Goal: Information Seeking & Learning: Learn about a topic

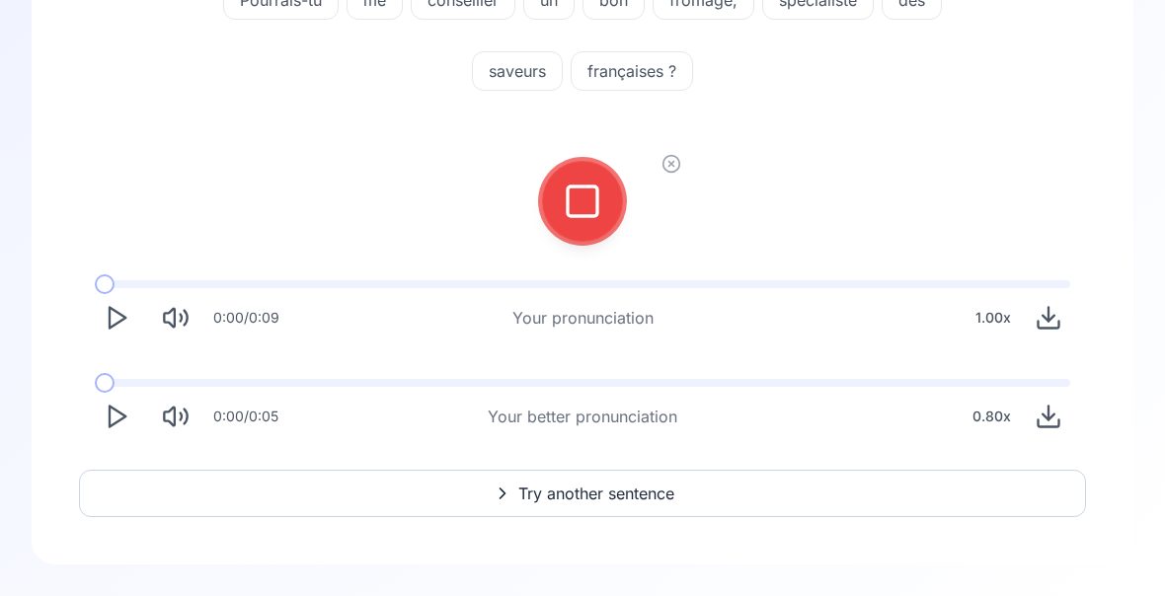
scroll to position [198, 0]
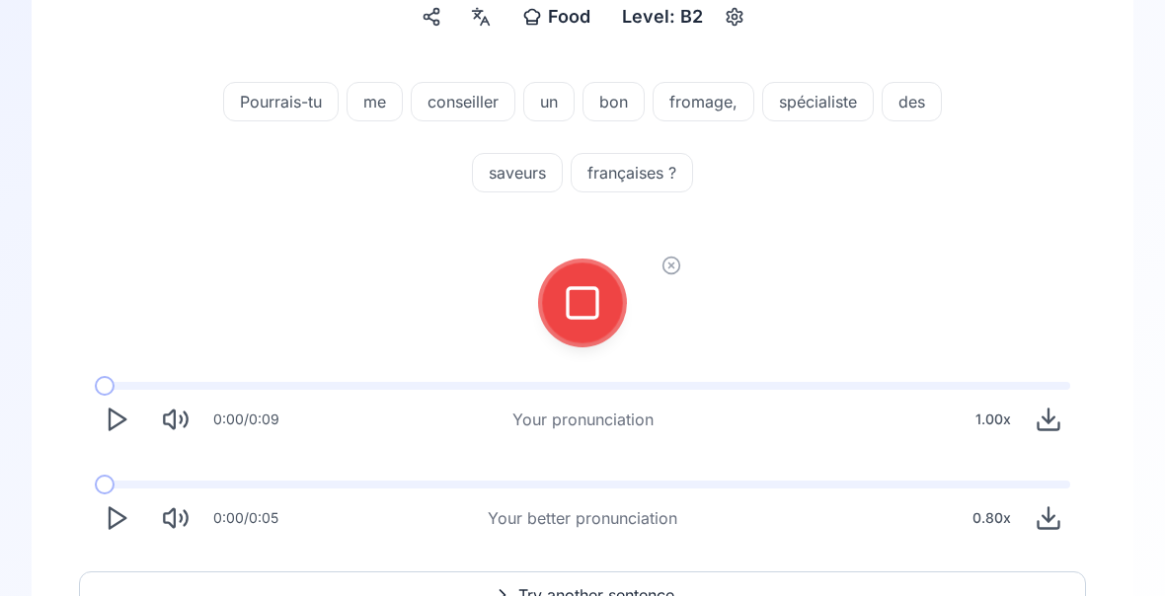
click at [585, 303] on icon at bounding box center [582, 302] width 39 height 39
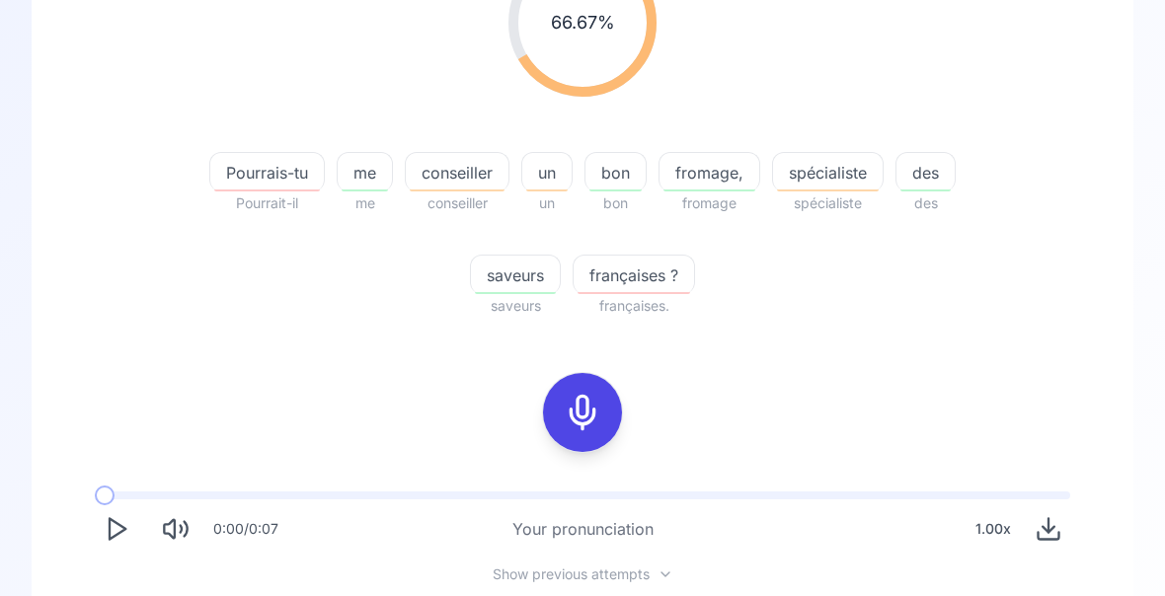
scroll to position [324, 0]
click at [504, 189] on div "button" at bounding box center [457, 190] width 95 height 2
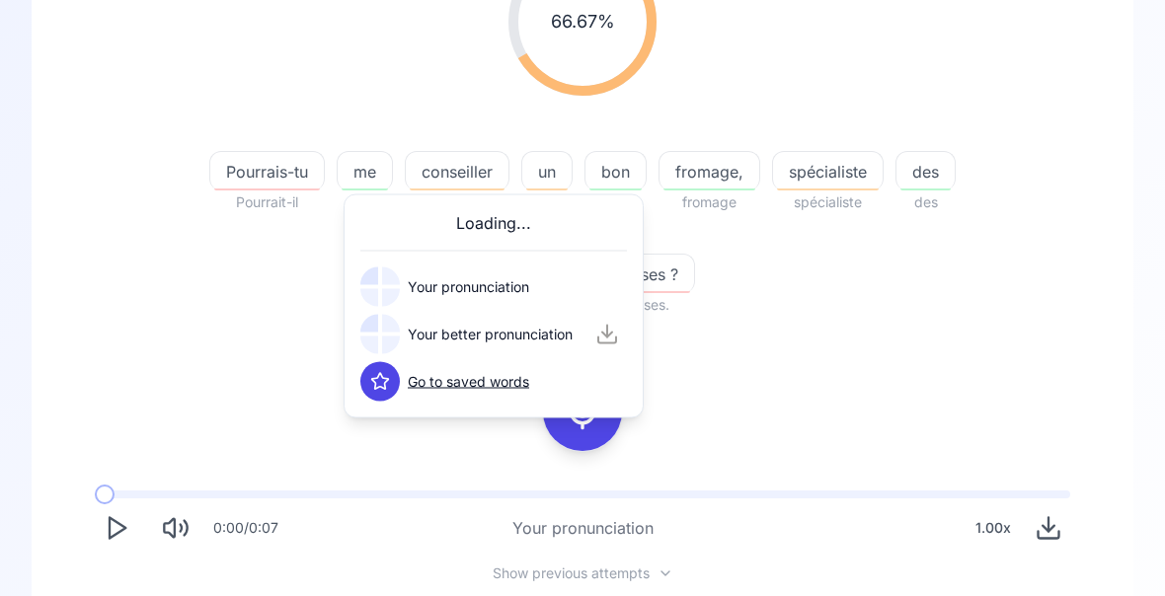
scroll to position [325, 0]
click at [379, 333] on icon at bounding box center [380, 335] width 20 height 20
click at [797, 380] on div "66.67 % 66.67 % Pourrais-tu Pourrait-il me me conseiller conseiller un un bon b…" at bounding box center [582, 306] width 1007 height 748
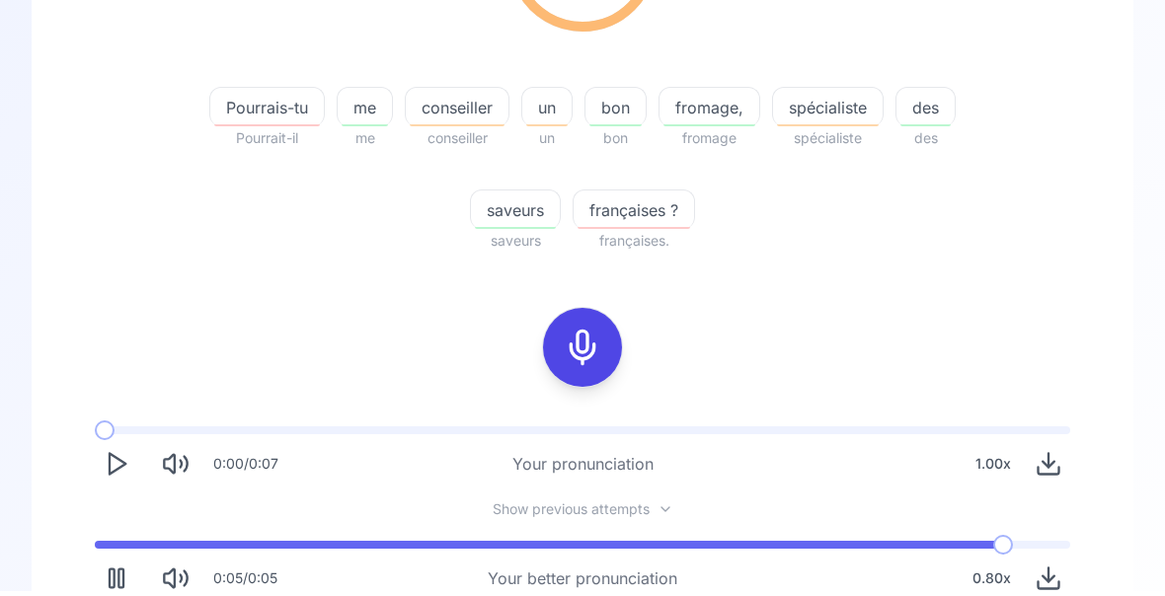
scroll to position [383, 0]
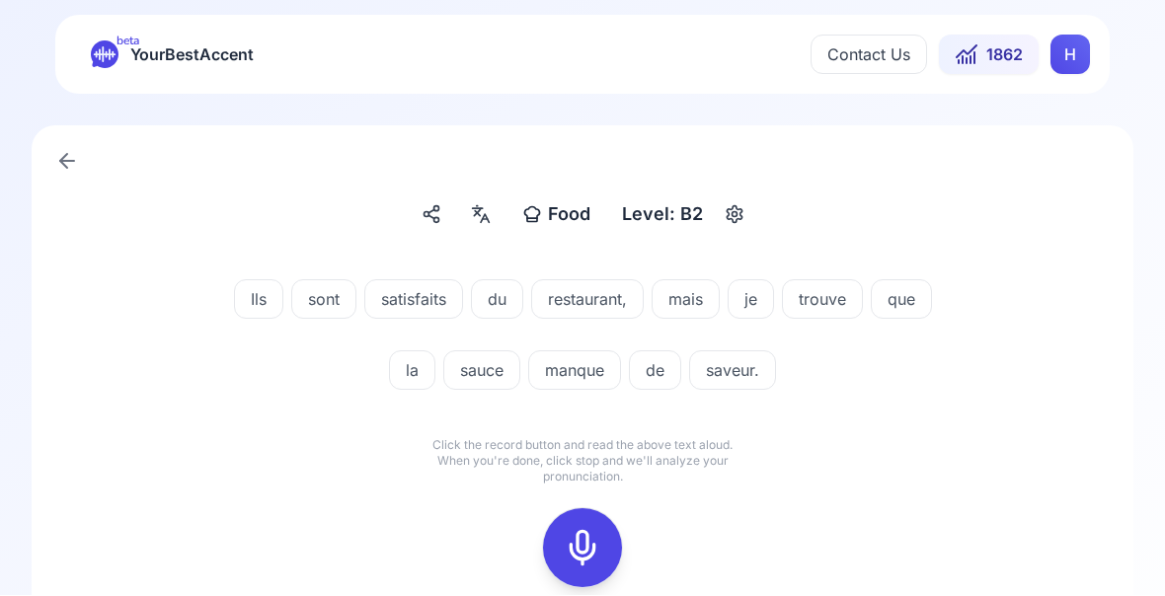
click at [583, 536] on icon at bounding box center [582, 548] width 39 height 39
click at [592, 529] on icon at bounding box center [582, 548] width 39 height 39
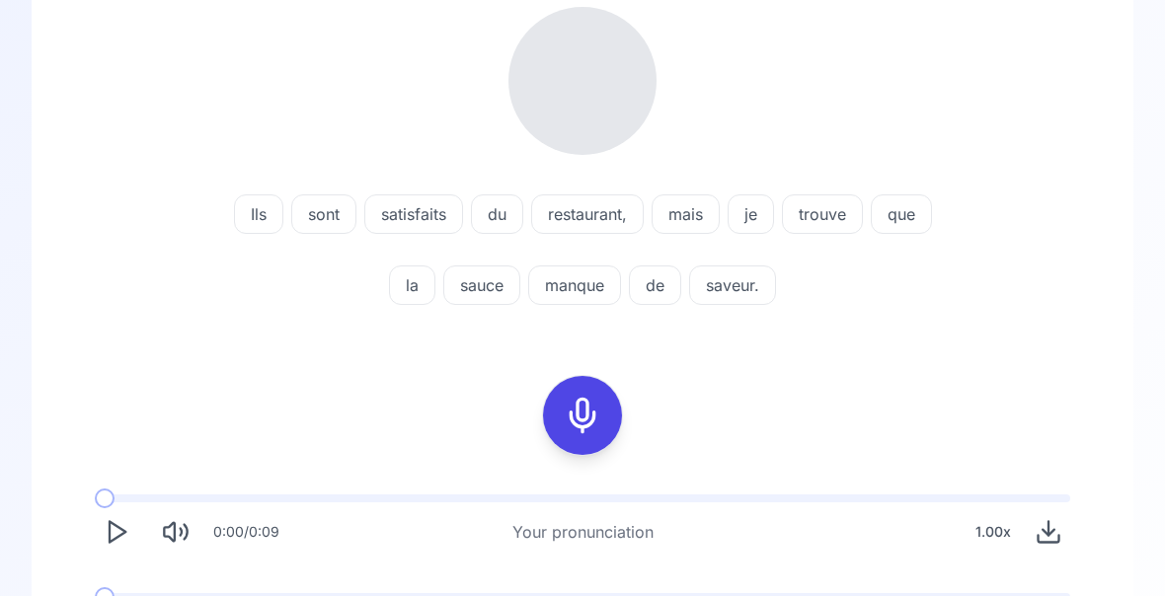
scroll to position [258, 0]
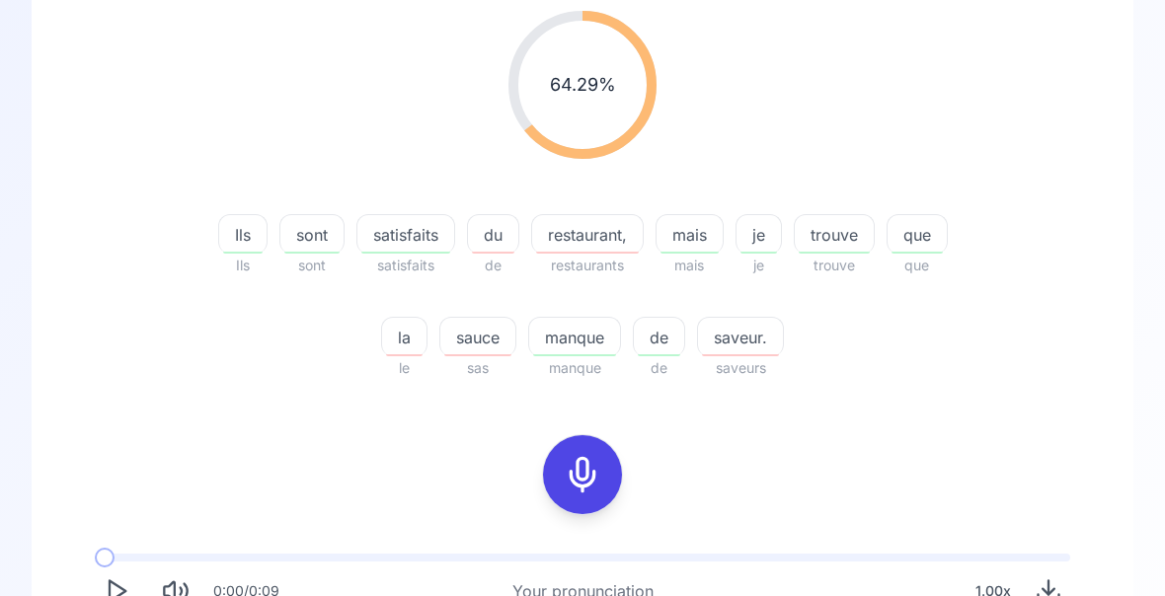
scroll to position [262, 0]
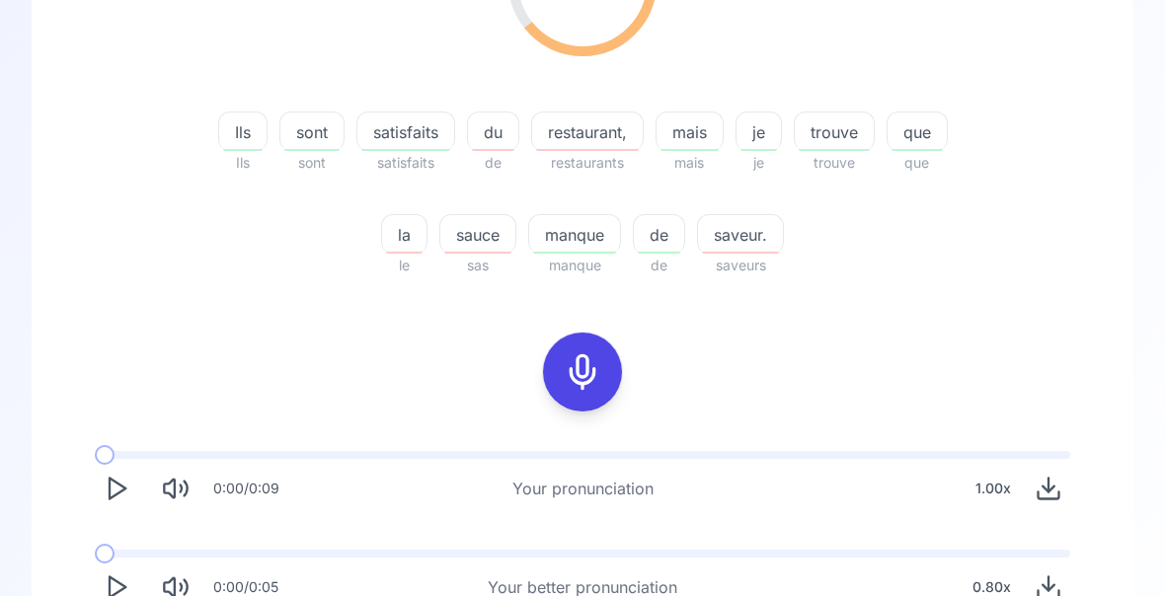
scroll to position [367, 0]
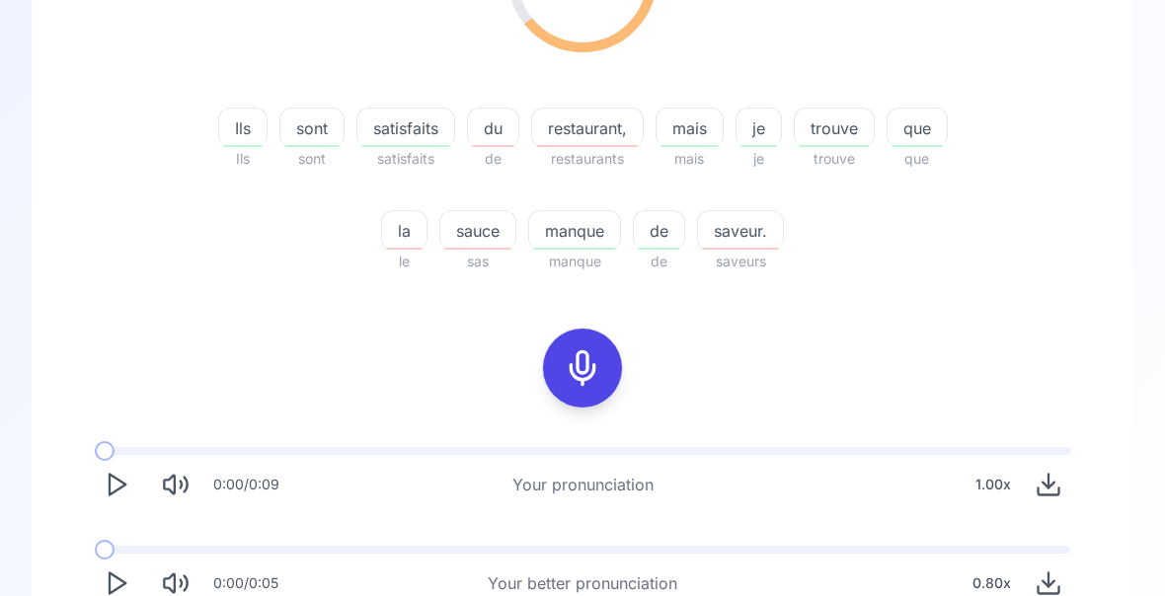
click at [128, 587] on icon "Play" at bounding box center [117, 584] width 28 height 28
click at [834, 139] on span "trouve" at bounding box center [833, 129] width 79 height 24
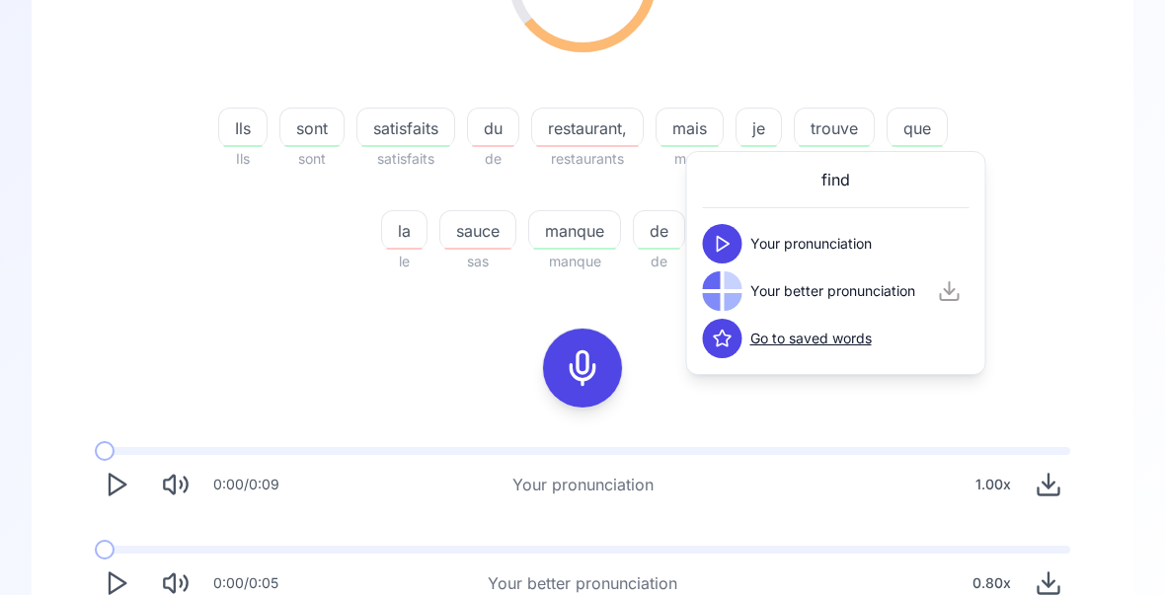
click at [1058, 282] on div "64.29 % 64.29 % Ils Ils sont sont satisfaits satisfaits du de restaurant, resta…" at bounding box center [582, 89] width 1007 height 401
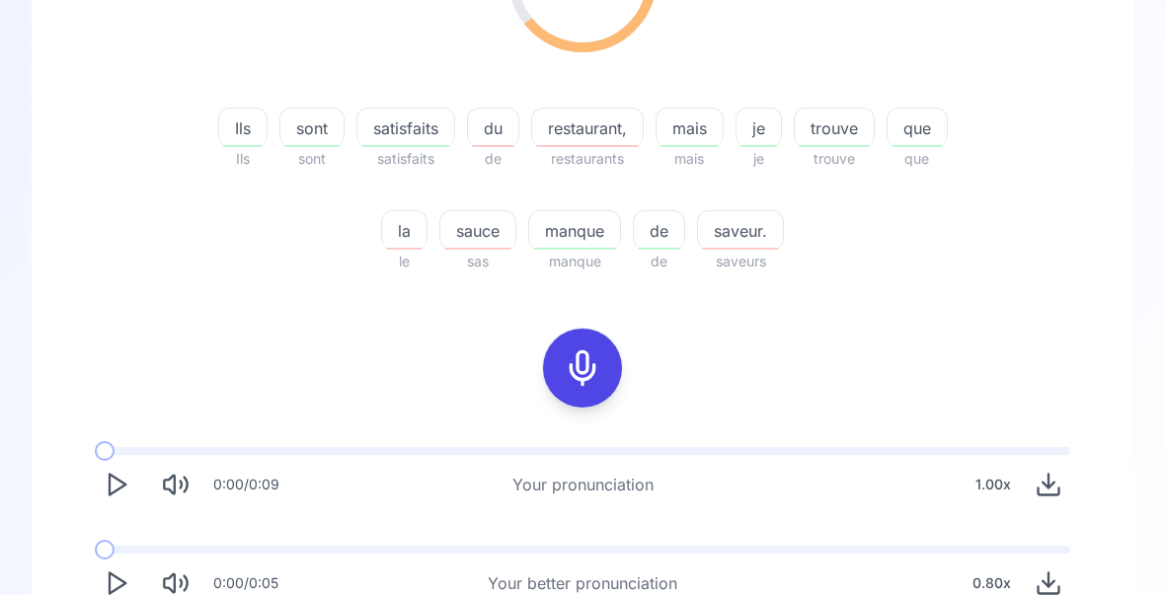
click at [745, 252] on span "saveurs" at bounding box center [740, 263] width 87 height 24
click at [747, 235] on span "saveur." at bounding box center [740, 232] width 85 height 24
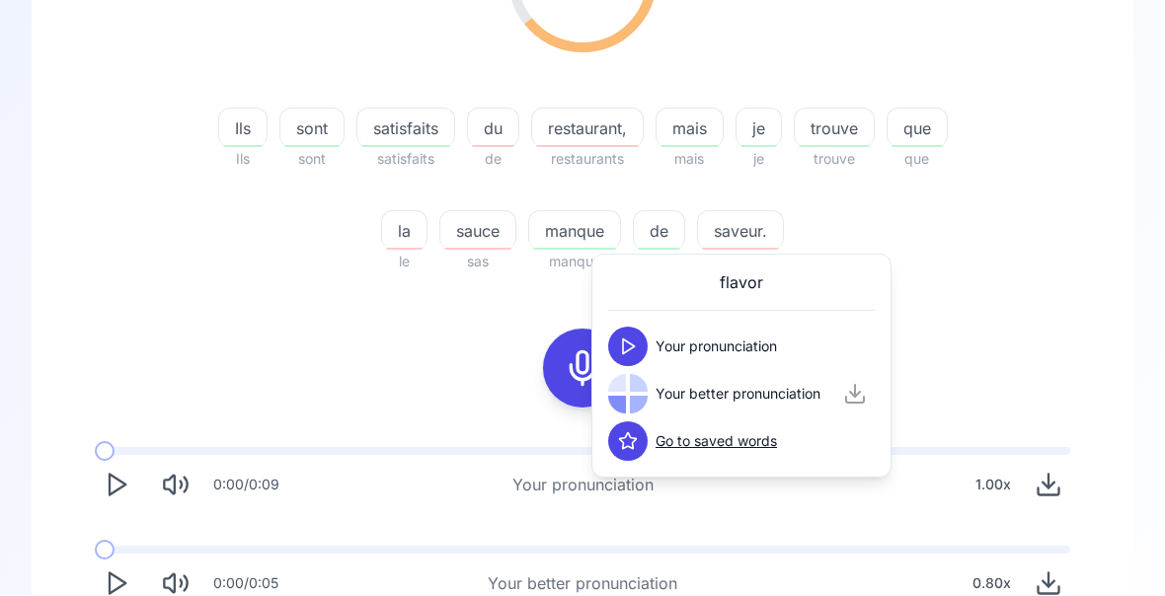
click at [984, 288] on div "64.29 % 64.29 % Ils Ils sont sont satisfaits satisfaits du de restaurant, resta…" at bounding box center [582, 89] width 1007 height 401
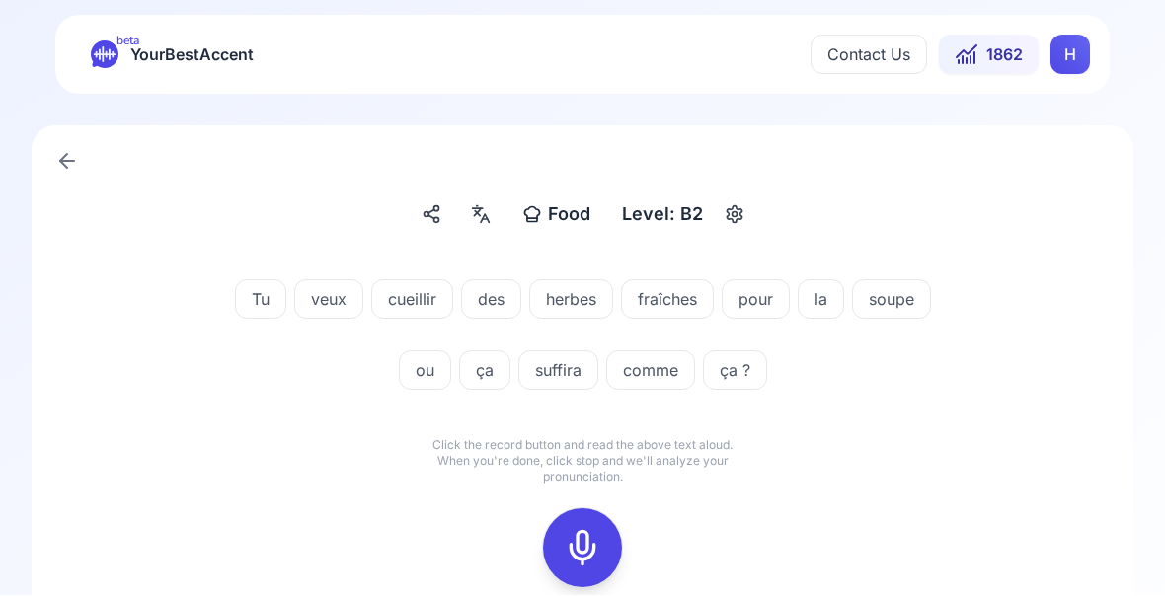
click at [590, 543] on icon at bounding box center [582, 548] width 39 height 39
click at [576, 550] on icon at bounding box center [582, 548] width 39 height 39
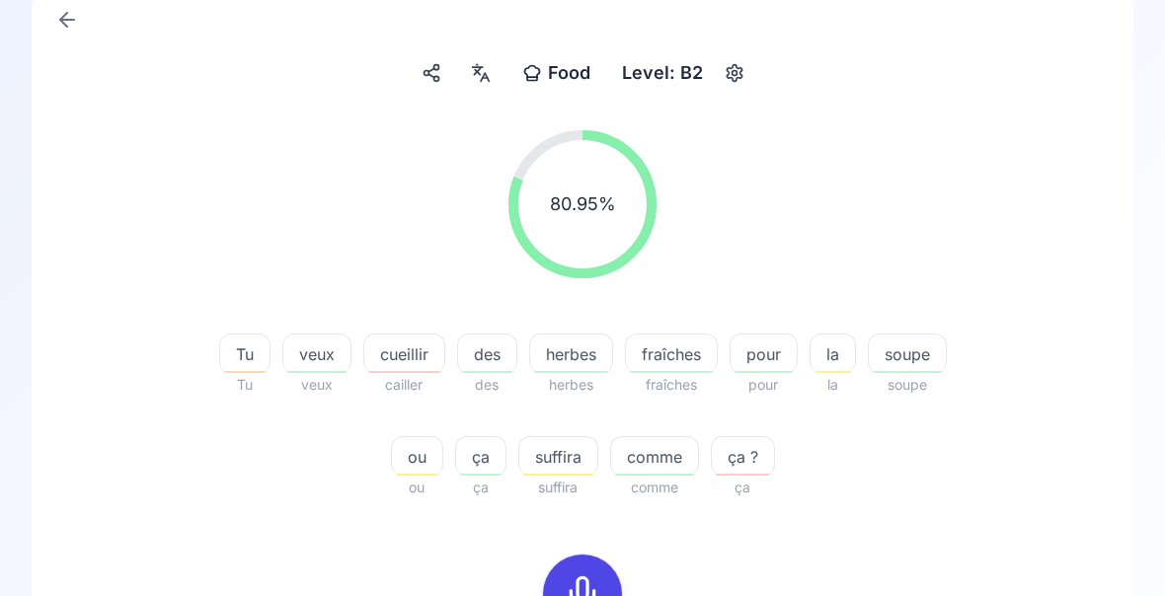
scroll to position [143, 0]
click at [392, 361] on span "cueillir" at bounding box center [404, 353] width 80 height 24
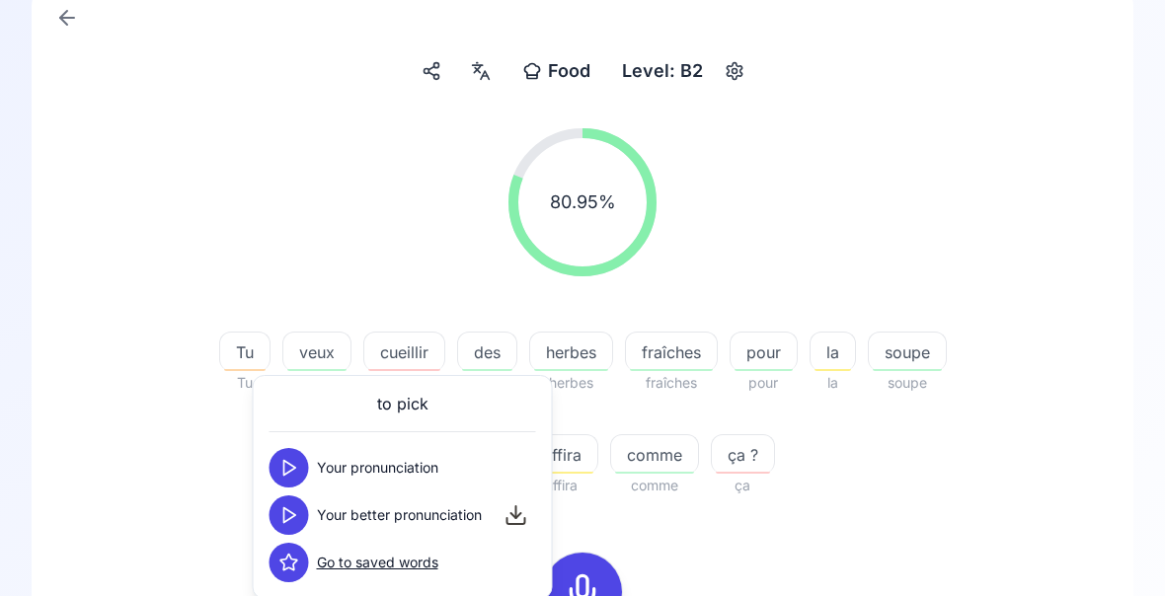
click at [295, 519] on icon at bounding box center [289, 515] width 20 height 20
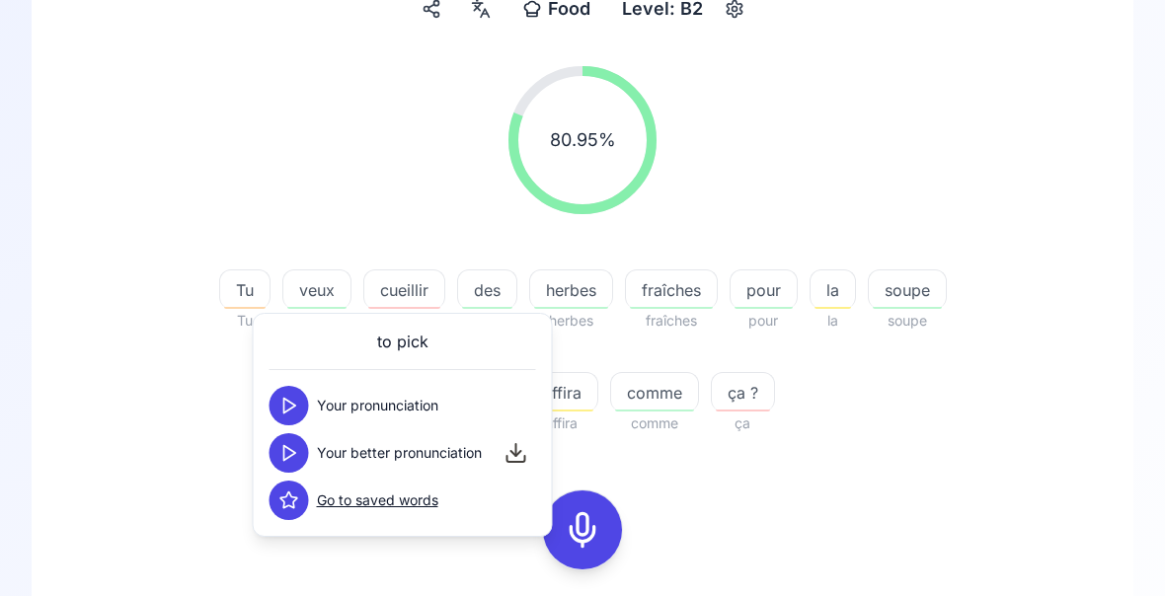
click at [870, 481] on div "80.95 % 80.95 % Tu Tu veux veux cueillir cailler des des herbes herbes fraîches…" at bounding box center [582, 417] width 1007 height 732
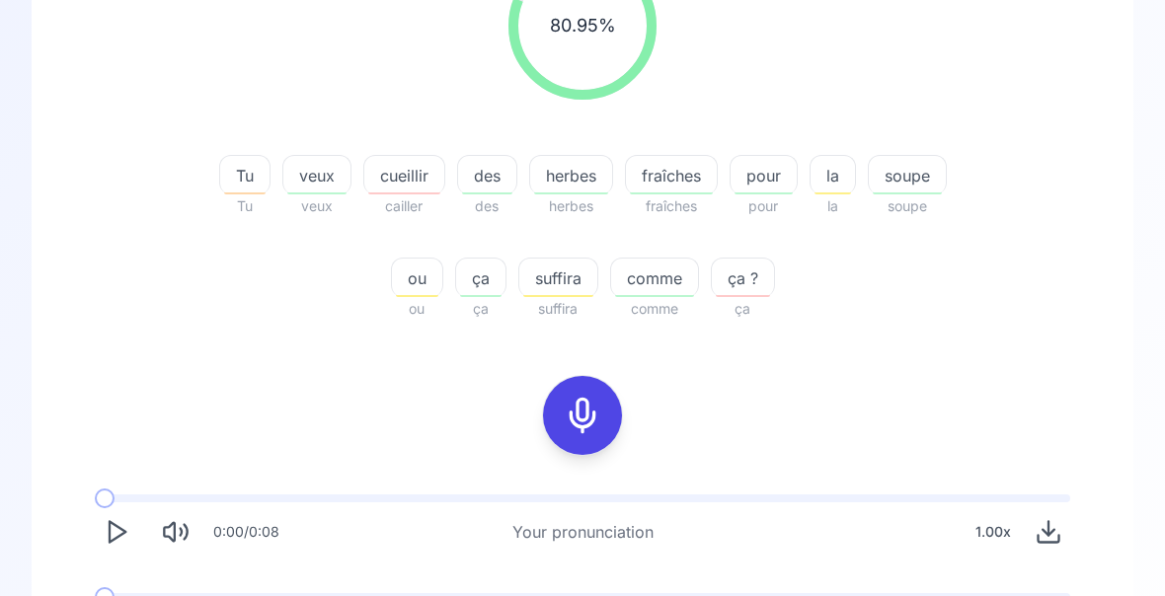
scroll to position [320, 0]
click at [550, 279] on span "suffira" at bounding box center [558, 279] width 78 height 24
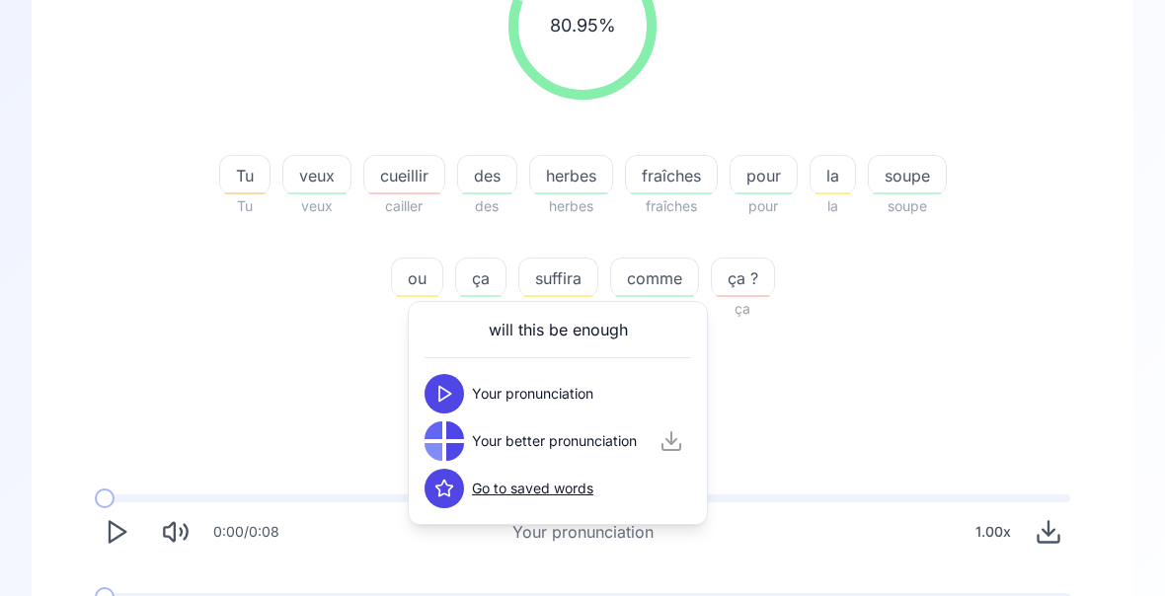
click at [947, 366] on div "80.95 % 80.95 % Tu Tu veux veux cueillir cailler des des herbes herbes fraîches…" at bounding box center [582, 302] width 1007 height 732
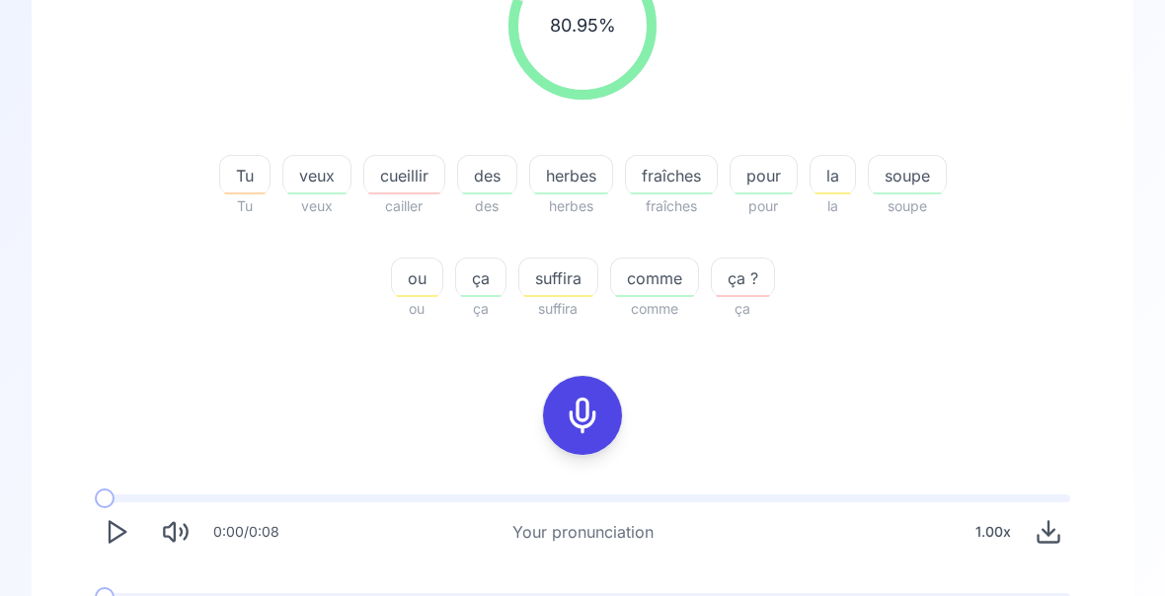
click at [109, 595] on span at bounding box center [105, 597] width 20 height 20
click at [1105, 595] on div "Food Food Level: B2 80.95 % 80.95 % Tu Tu veux veux cueillir cailler des des he…" at bounding box center [582, 292] width 1101 height 973
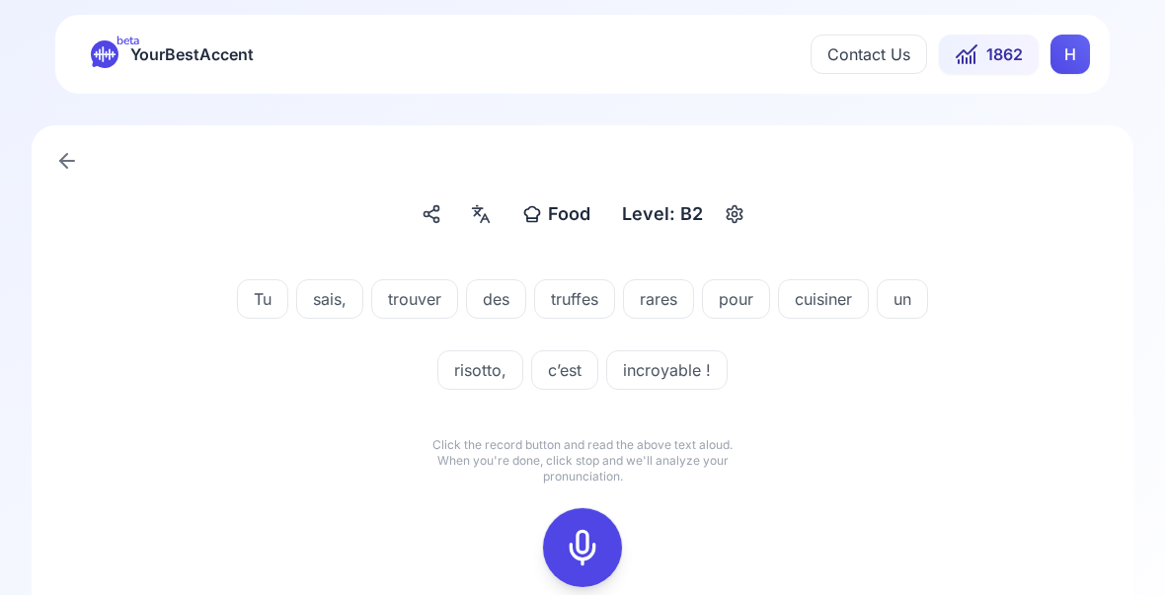
click at [591, 548] on icon at bounding box center [582, 548] width 39 height 39
click at [590, 540] on icon at bounding box center [582, 548] width 39 height 39
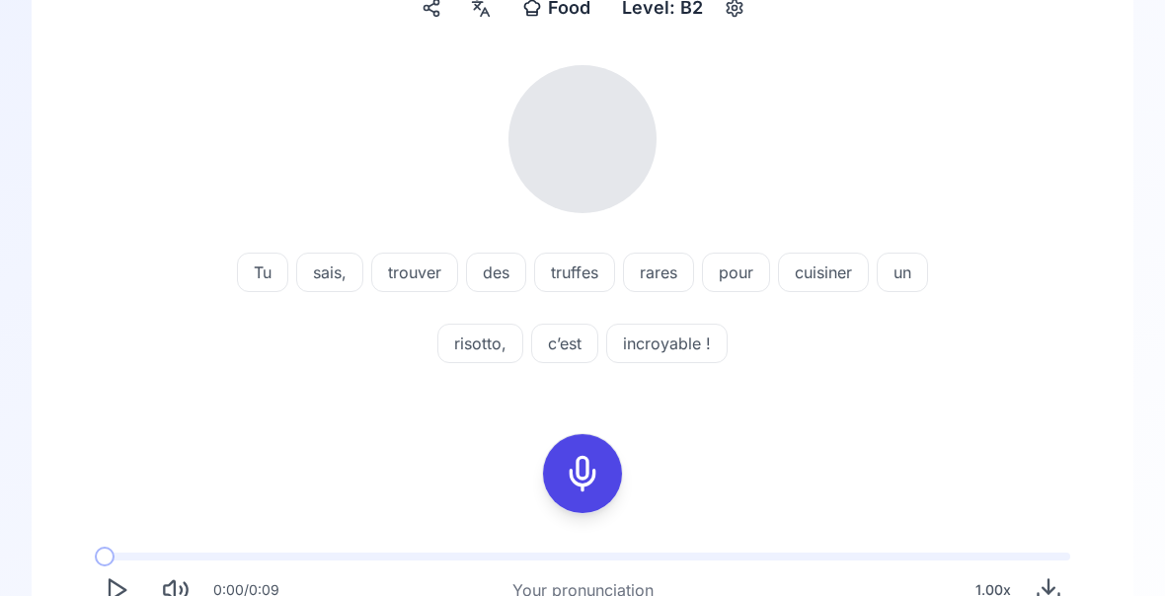
scroll to position [207, 0]
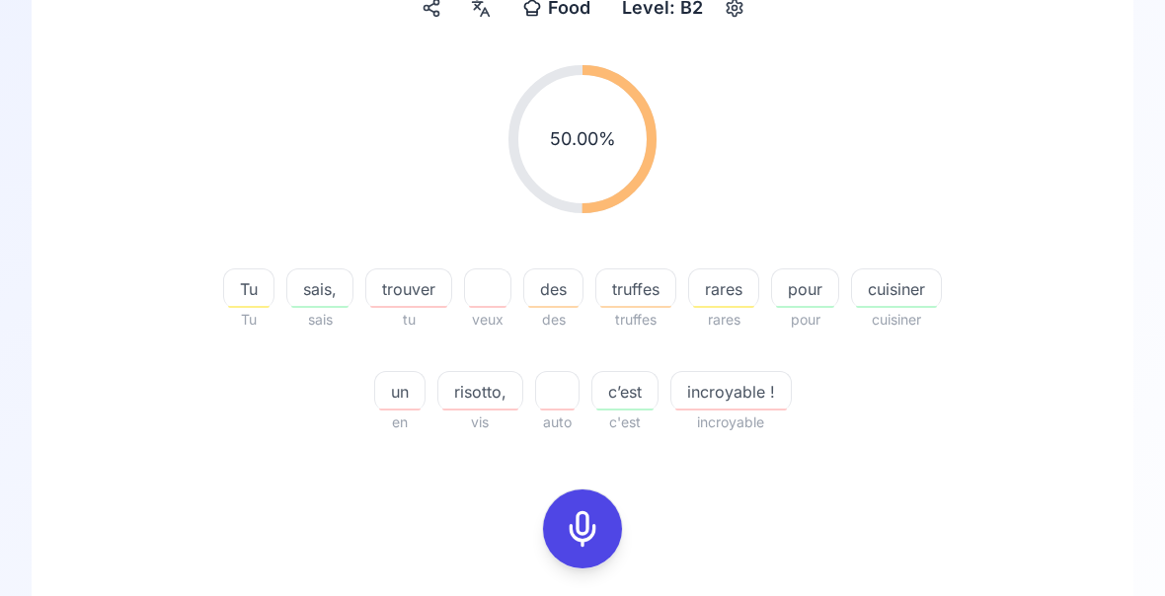
click at [577, 526] on icon at bounding box center [582, 528] width 39 height 39
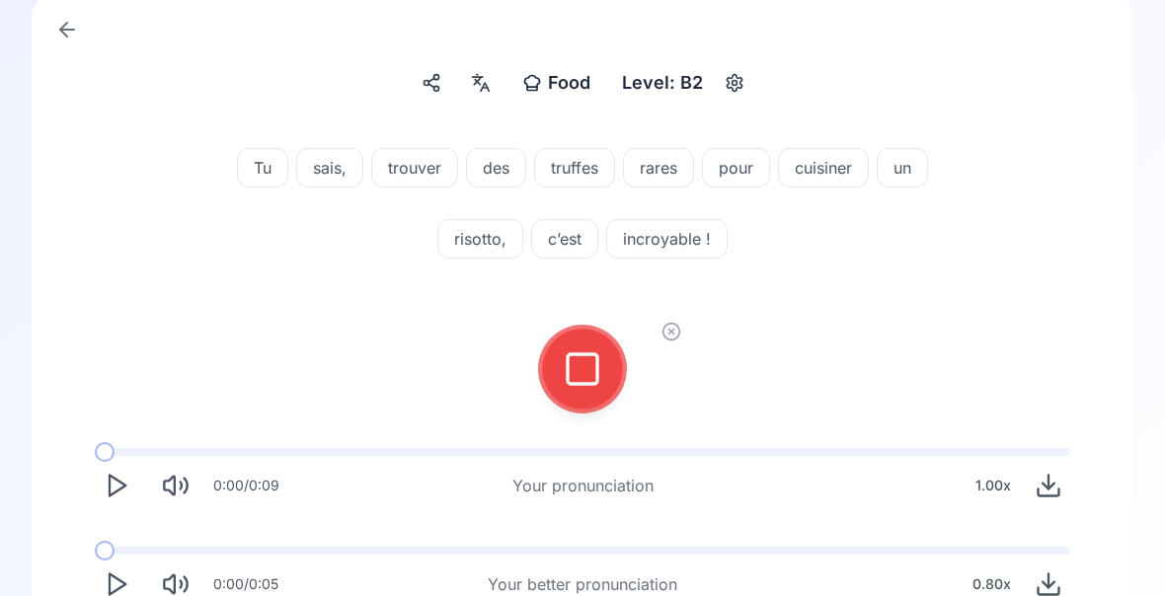
click at [570, 390] on div at bounding box center [582, 369] width 47 height 79
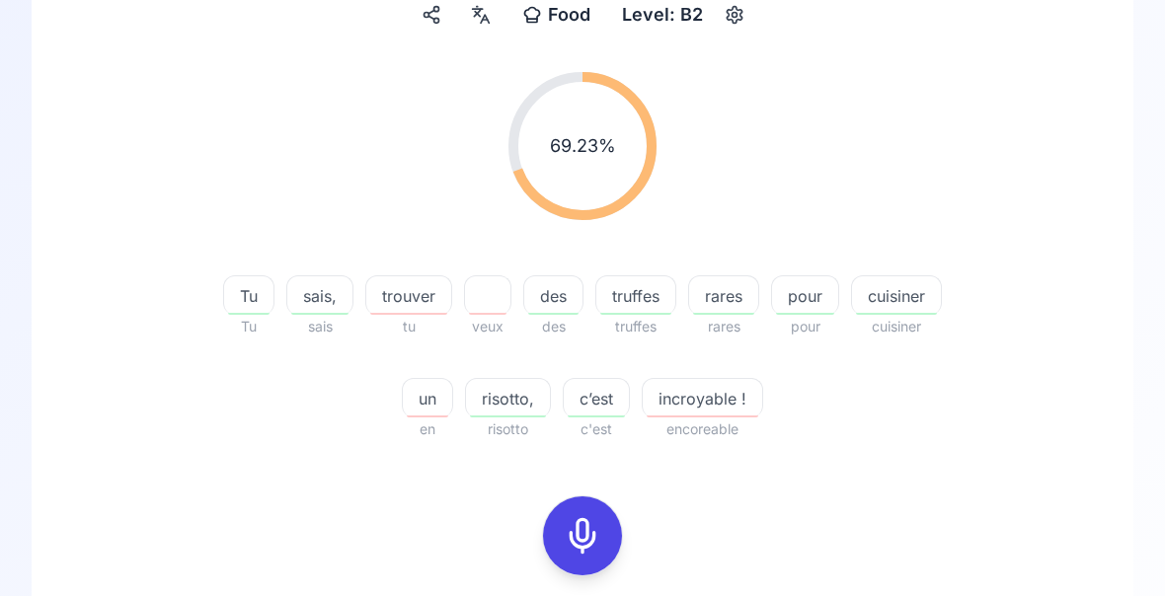
scroll to position [200, 0]
click at [418, 306] on span "trouver" at bounding box center [408, 296] width 85 height 24
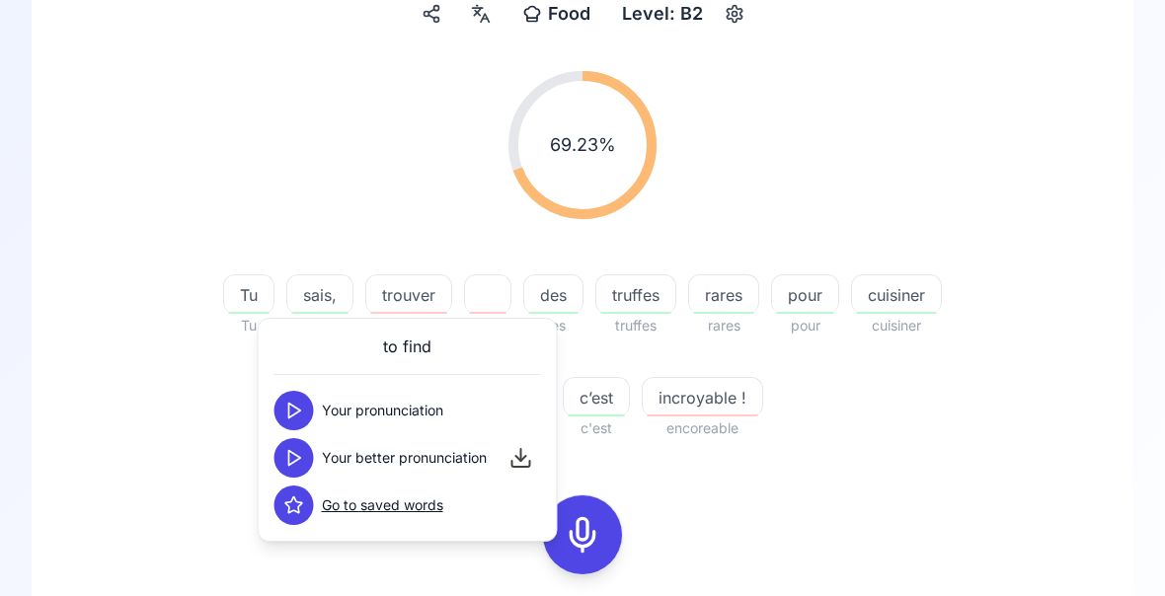
click at [296, 471] on button at bounding box center [293, 457] width 39 height 39
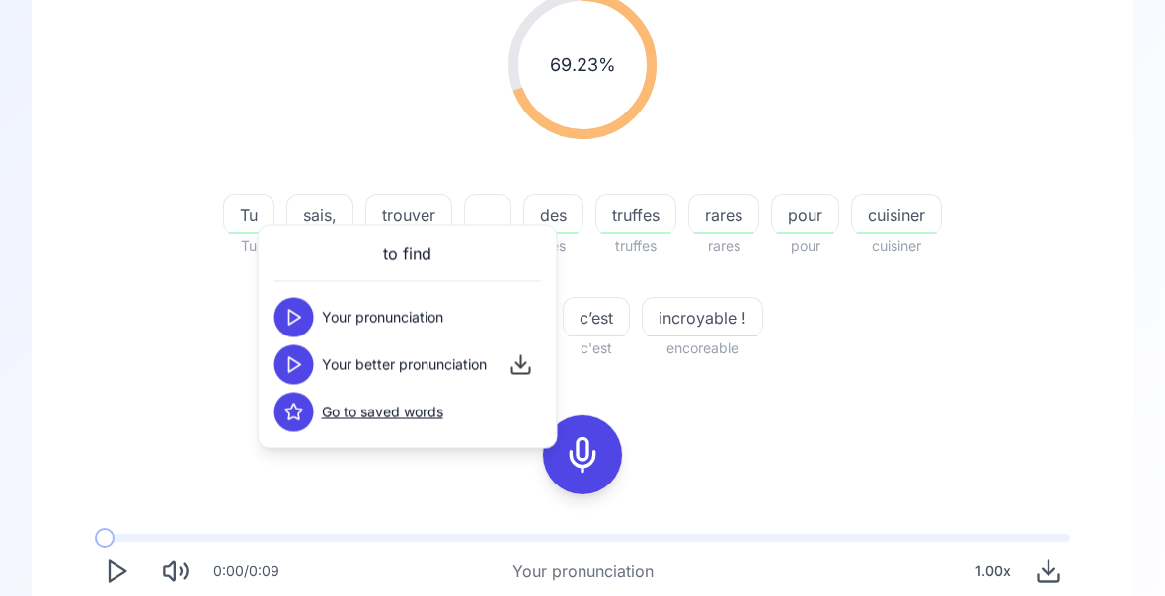
scroll to position [276, 0]
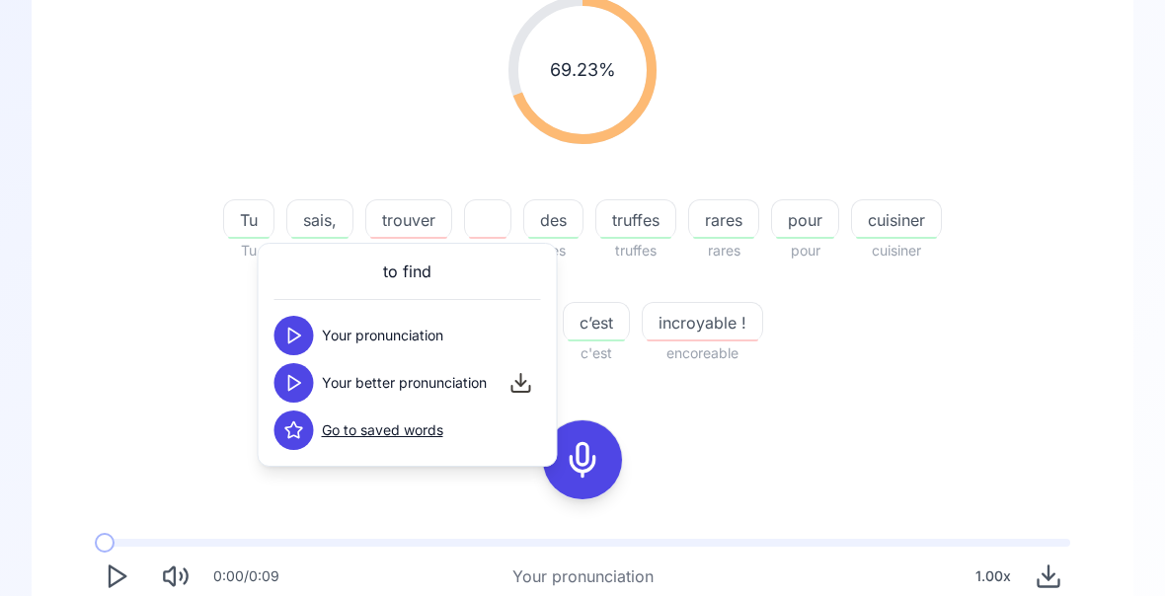
click at [1022, 333] on div "69.23 % 69.23 % Tu Tu sais, sais trouver tu veux des des truffes truffes rares …" at bounding box center [582, 180] width 1007 height 401
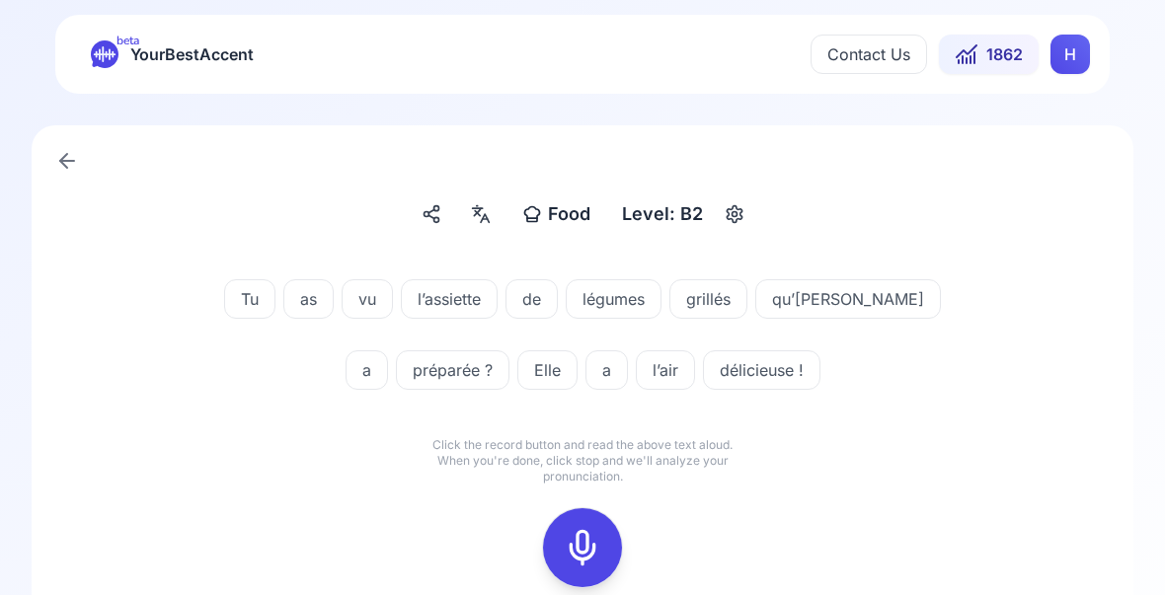
click at [582, 545] on icon at bounding box center [582, 548] width 39 height 39
click at [592, 543] on icon at bounding box center [582, 548] width 39 height 39
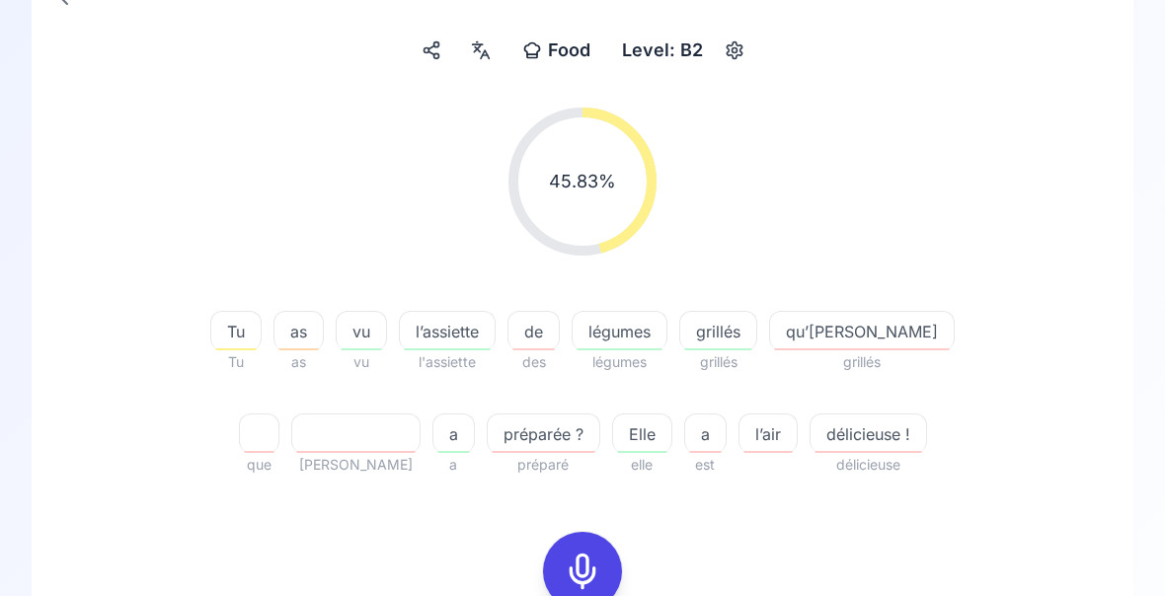
scroll to position [168, 0]
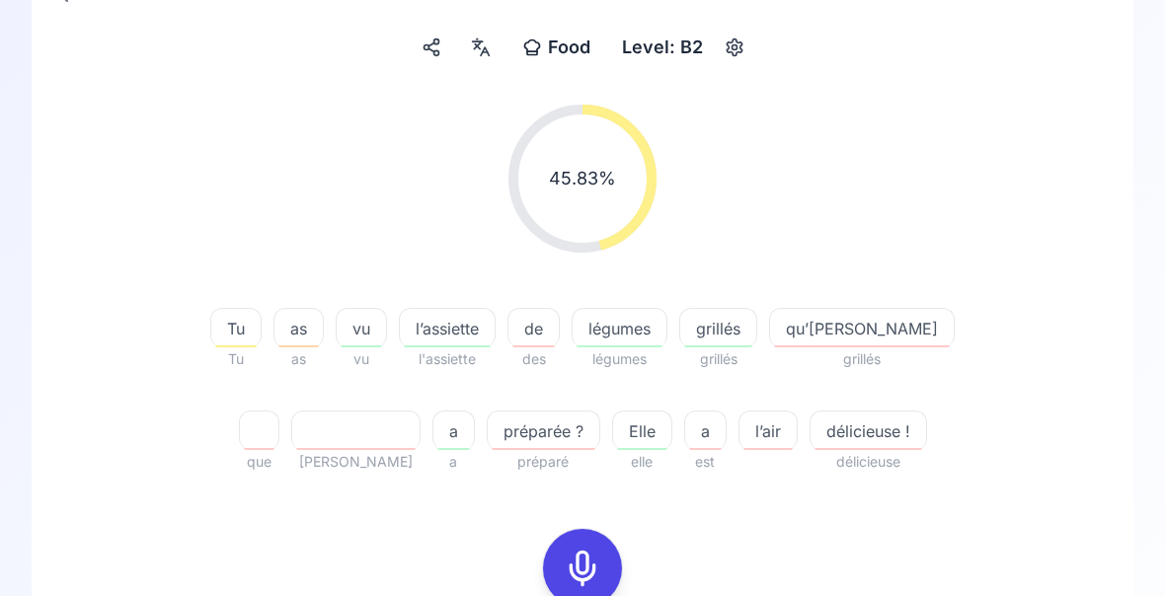
click at [566, 565] on icon at bounding box center [582, 568] width 39 height 39
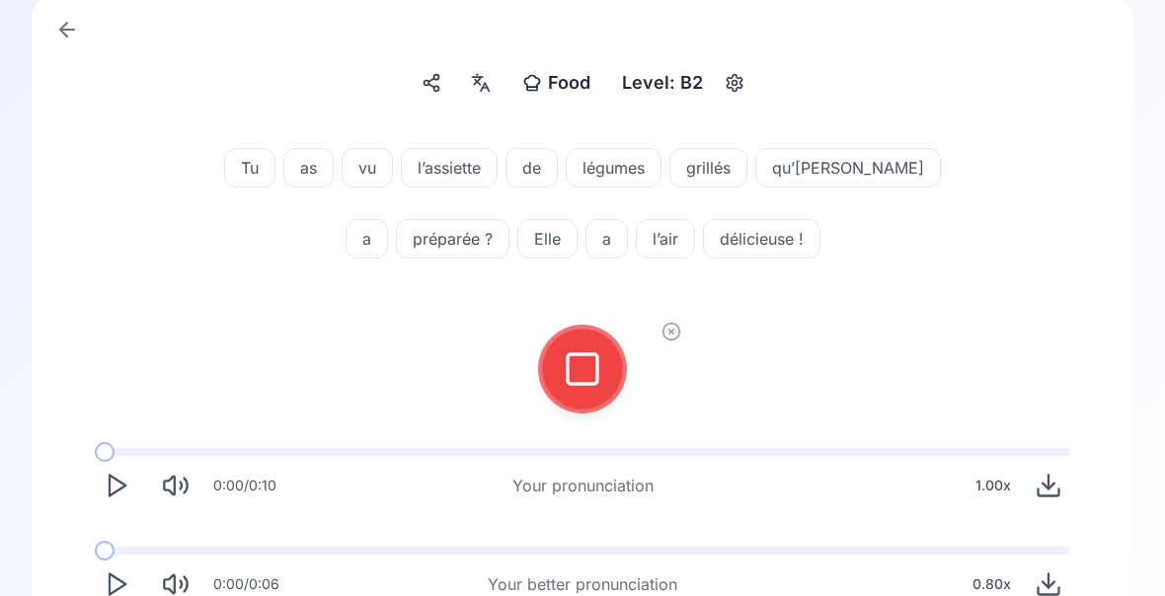
click at [592, 380] on icon at bounding box center [582, 368] width 39 height 39
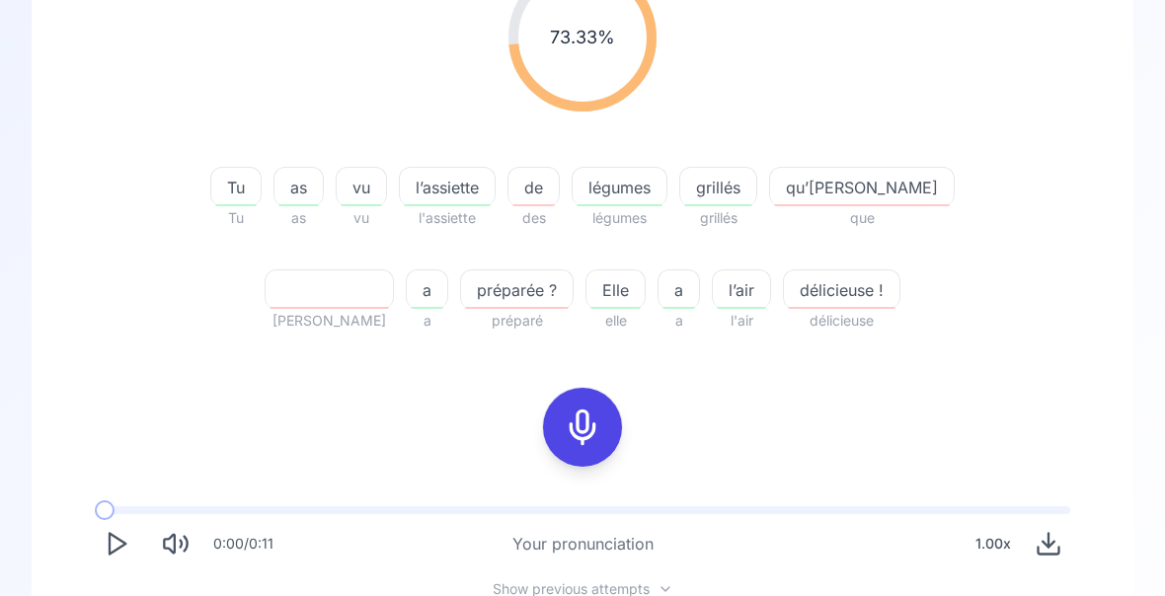
scroll to position [312, 0]
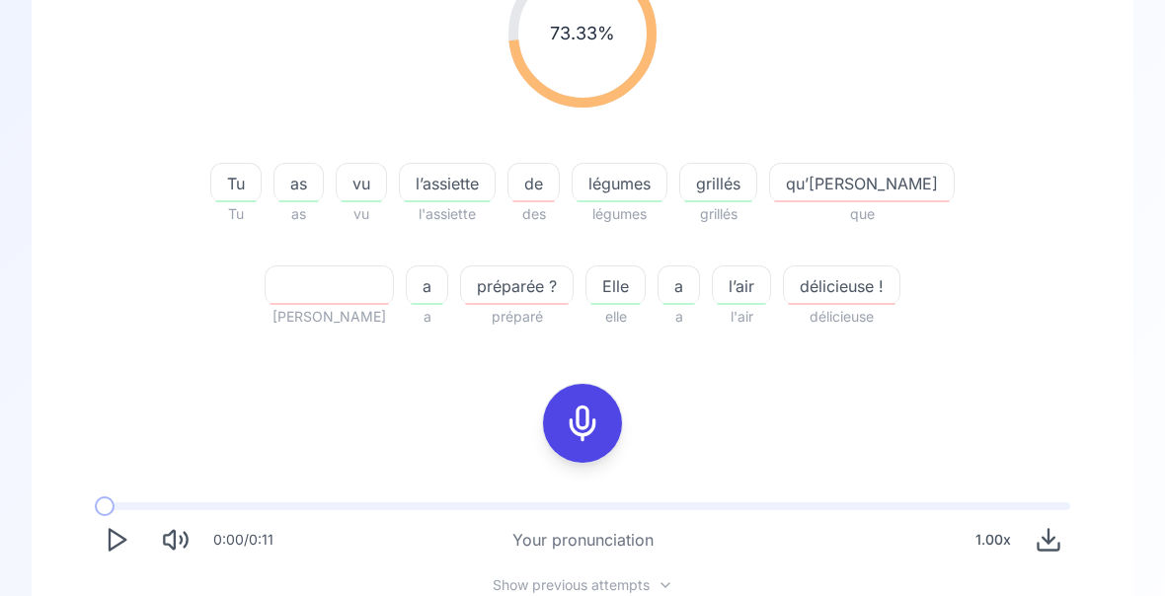
click at [828, 191] on span "qu’[PERSON_NAME]" at bounding box center [862, 184] width 184 height 24
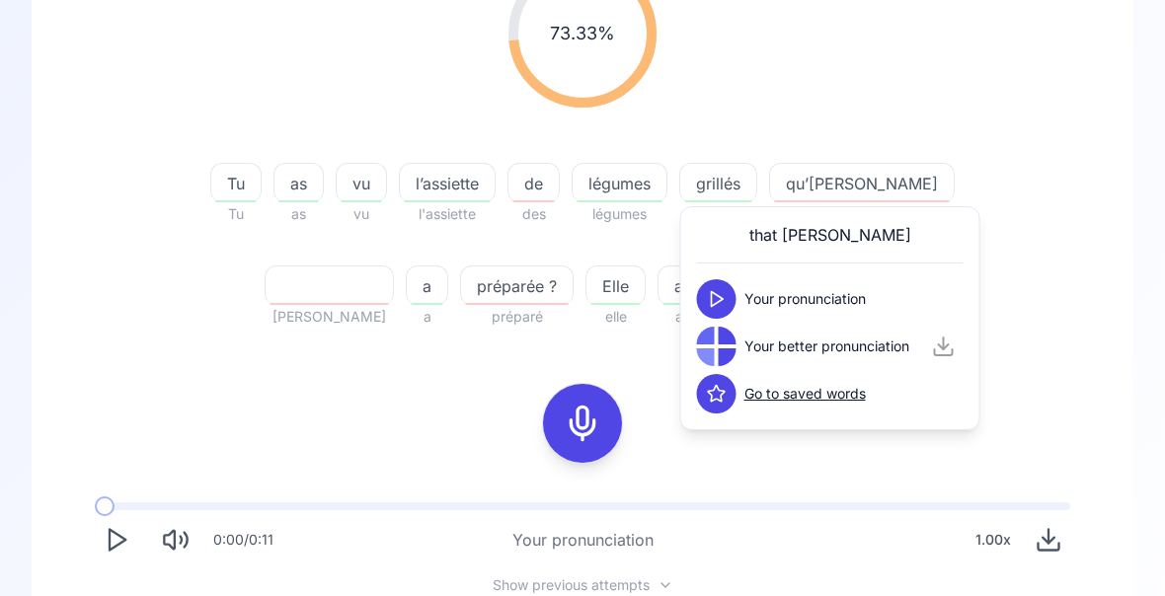
click at [1062, 301] on div "73.33 % 73.33 % Tu Tu as as vu vu l’assiette l'assiette de des légumes légumes …" at bounding box center [582, 144] width 1007 height 401
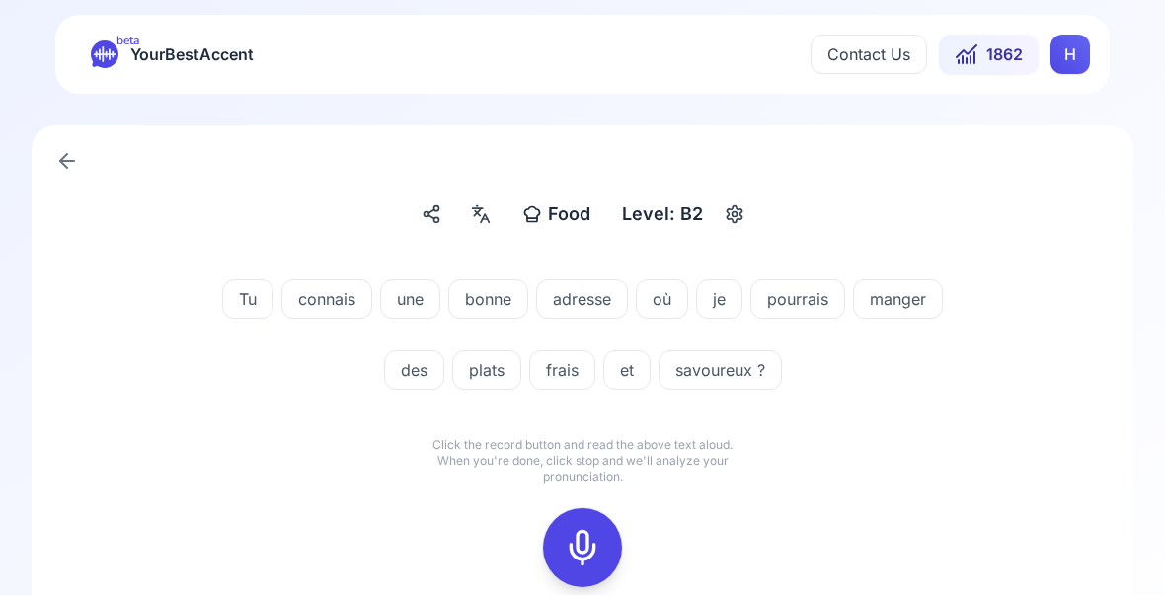
click at [585, 550] on icon at bounding box center [582, 548] width 39 height 39
click at [599, 545] on icon at bounding box center [582, 548] width 39 height 39
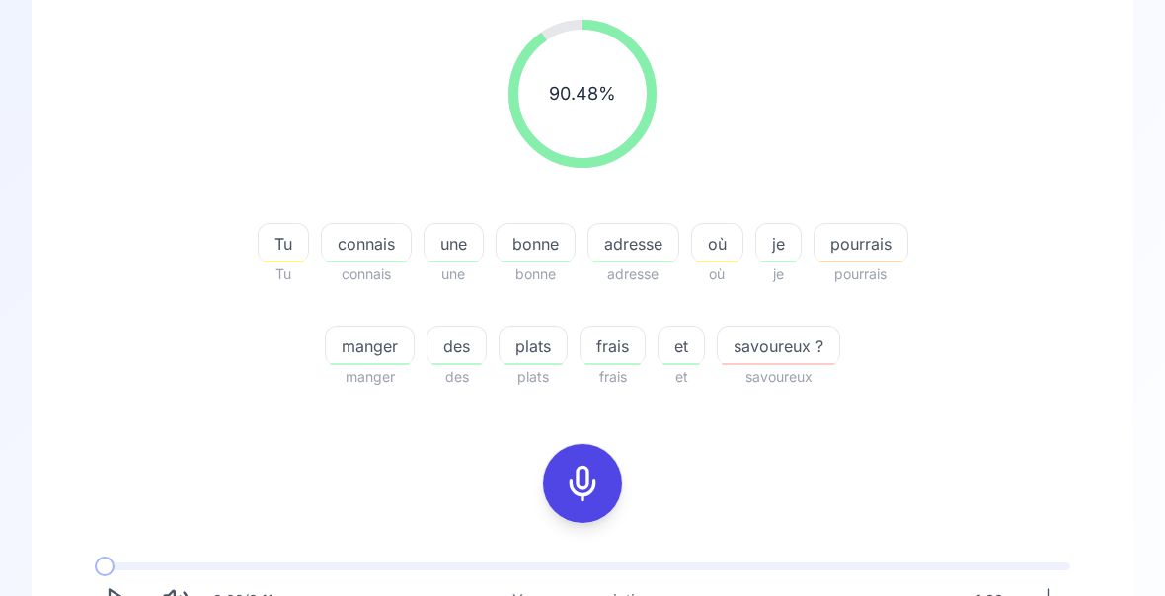
scroll to position [257, 0]
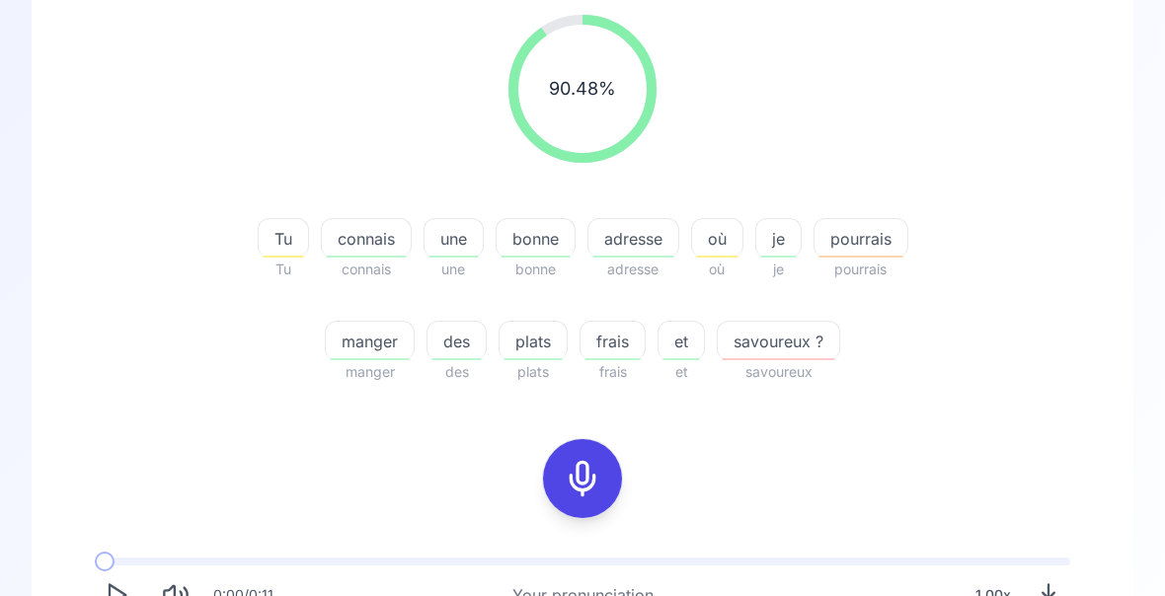
click at [164, 463] on div "90.48 % 90.48 % Tu Tu connais connais une une bonne bonne adresse adresse où où…" at bounding box center [582, 366] width 1007 height 732
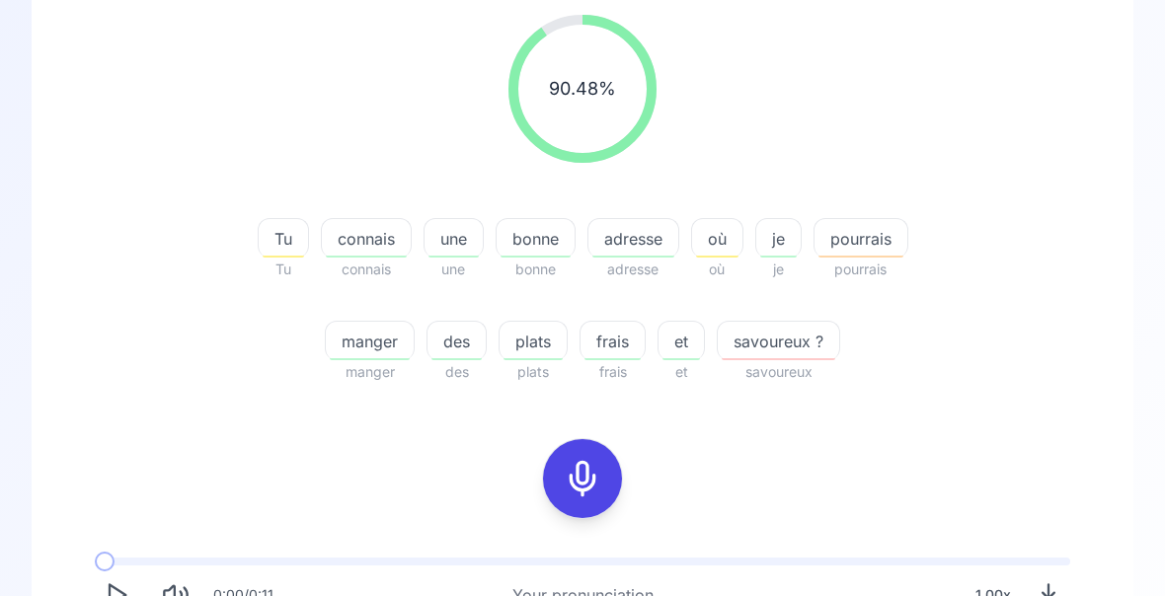
click at [632, 246] on span "adresse" at bounding box center [633, 239] width 90 height 24
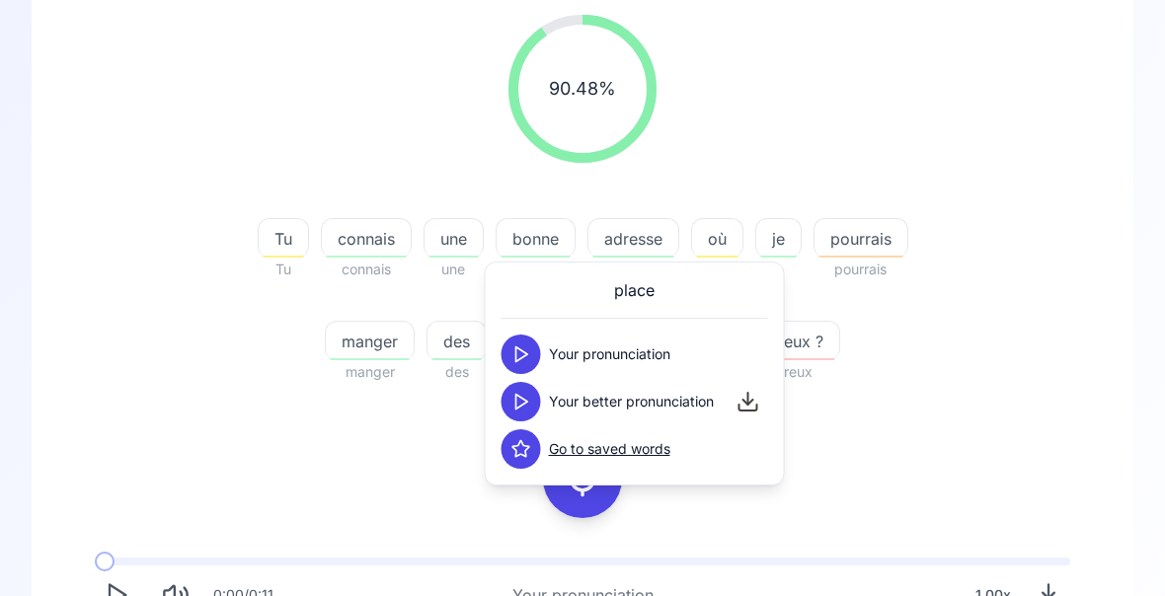
click at [1077, 266] on div "90.48 % 90.48 % Tu Tu connais connais une une bonne bonne adresse adresse où où…" at bounding box center [582, 199] width 1007 height 401
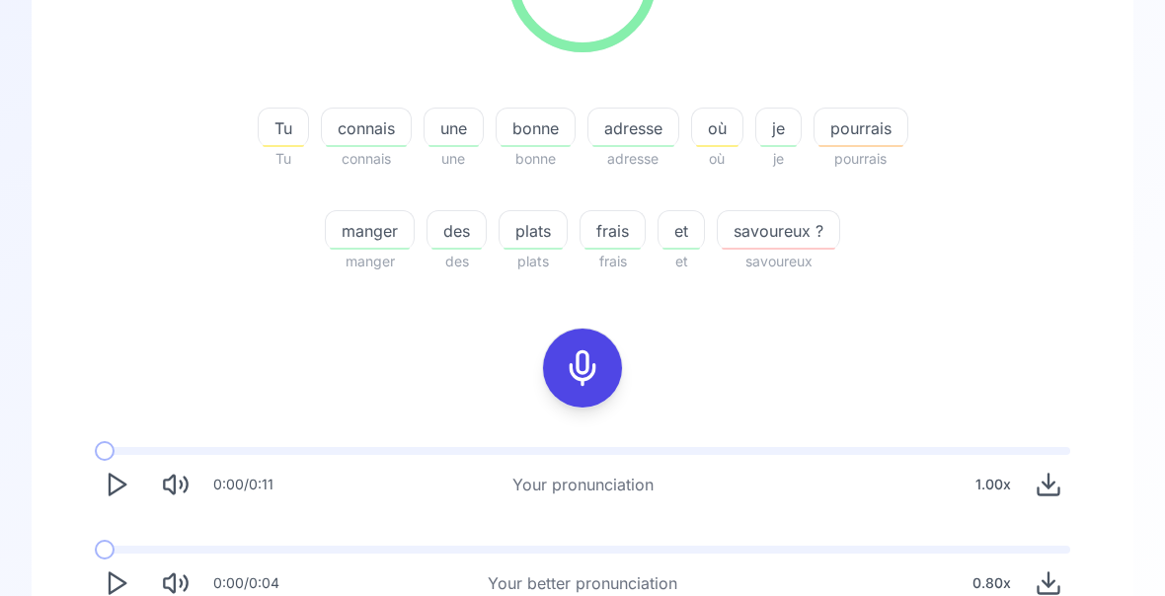
scroll to position [367, 0]
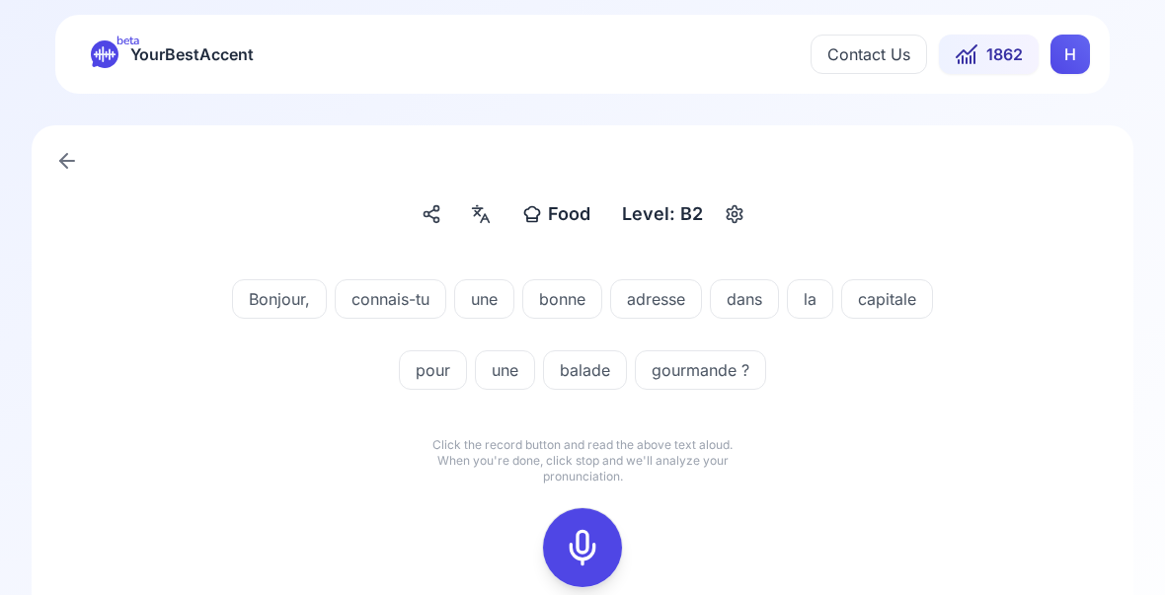
click at [580, 554] on icon at bounding box center [582, 548] width 39 height 39
click at [576, 552] on icon at bounding box center [582, 548] width 39 height 39
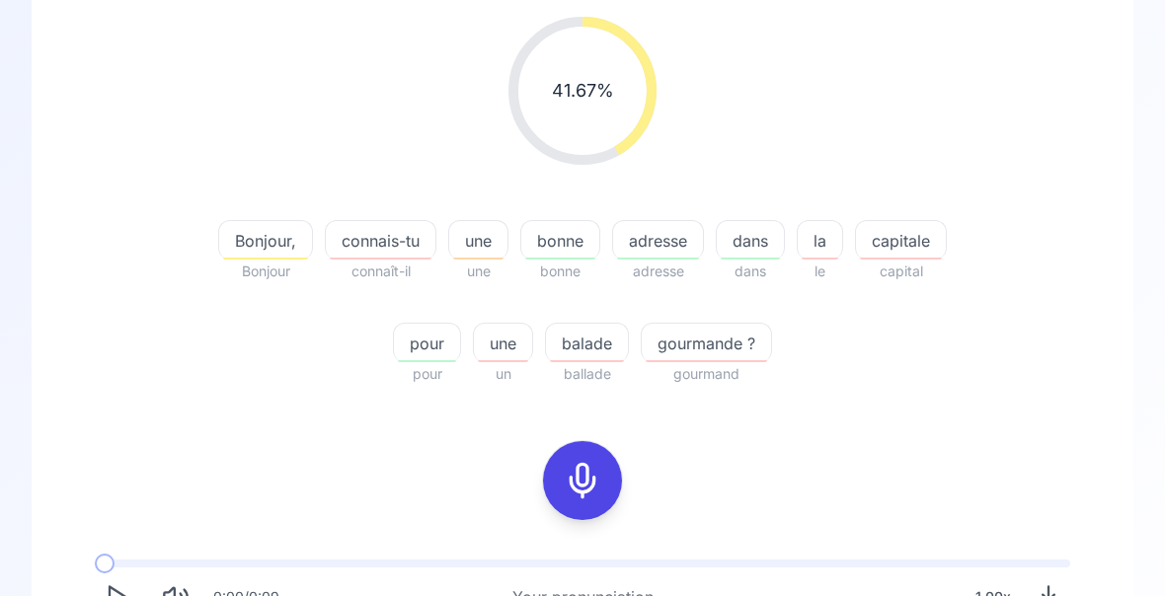
scroll to position [256, 0]
click at [582, 488] on icon at bounding box center [582, 480] width 39 height 39
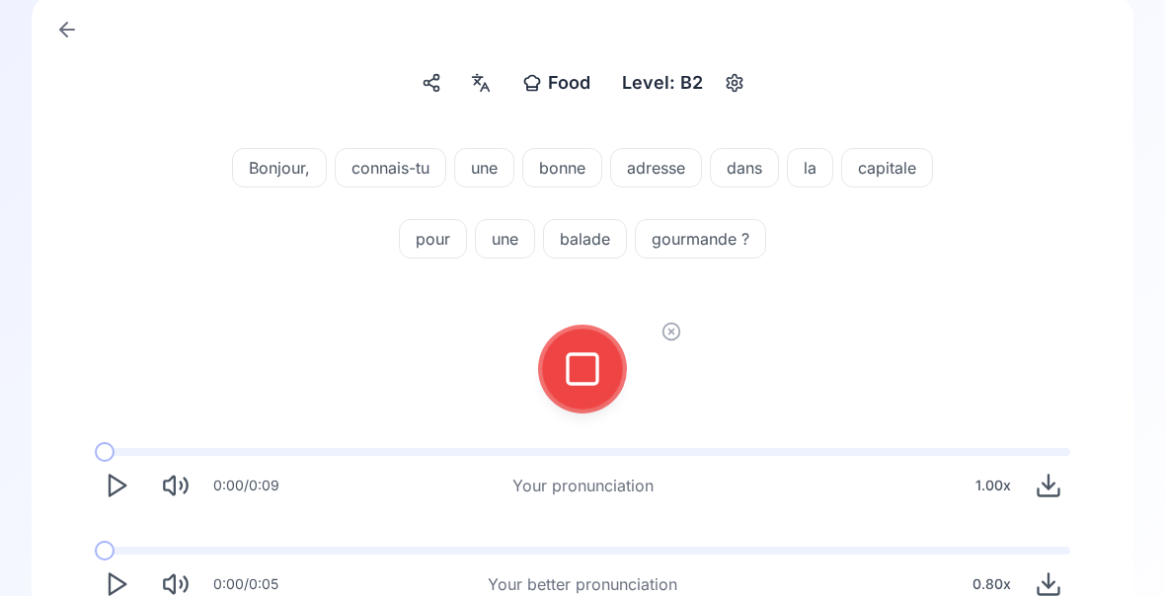
click at [582, 360] on icon at bounding box center [582, 368] width 39 height 39
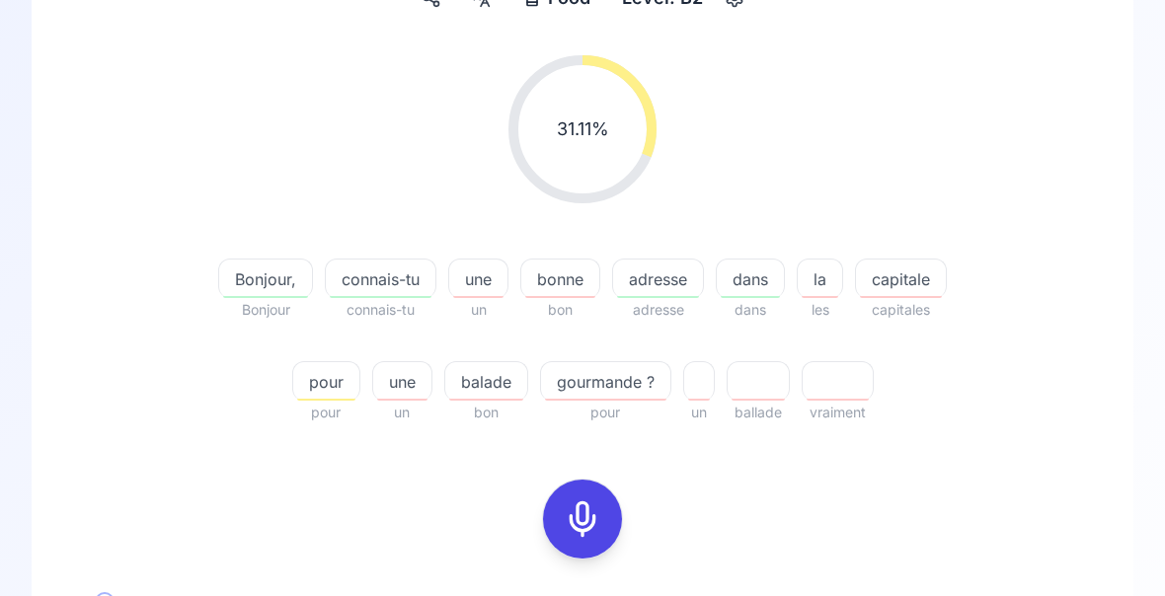
scroll to position [220, 0]
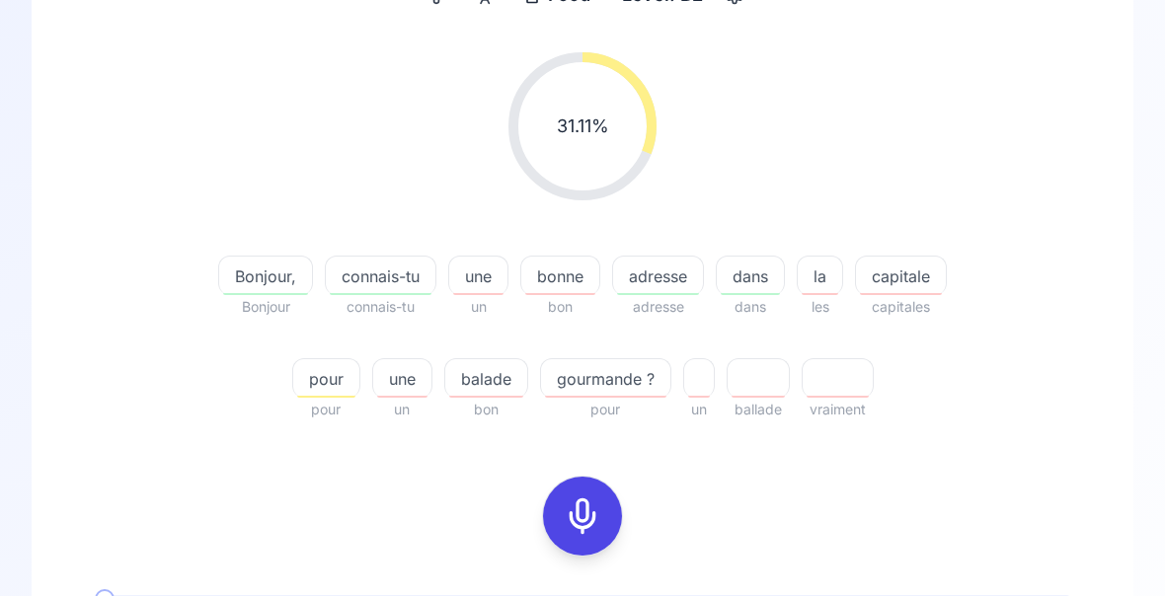
click at [580, 526] on icon at bounding box center [582, 515] width 39 height 39
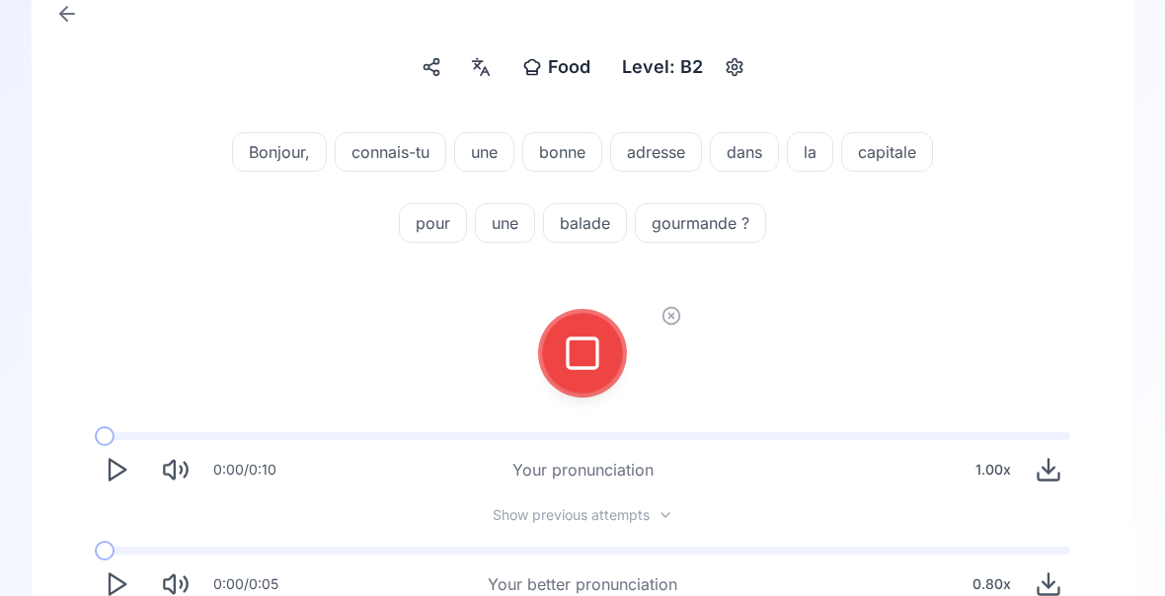
click at [567, 355] on icon at bounding box center [582, 353] width 39 height 39
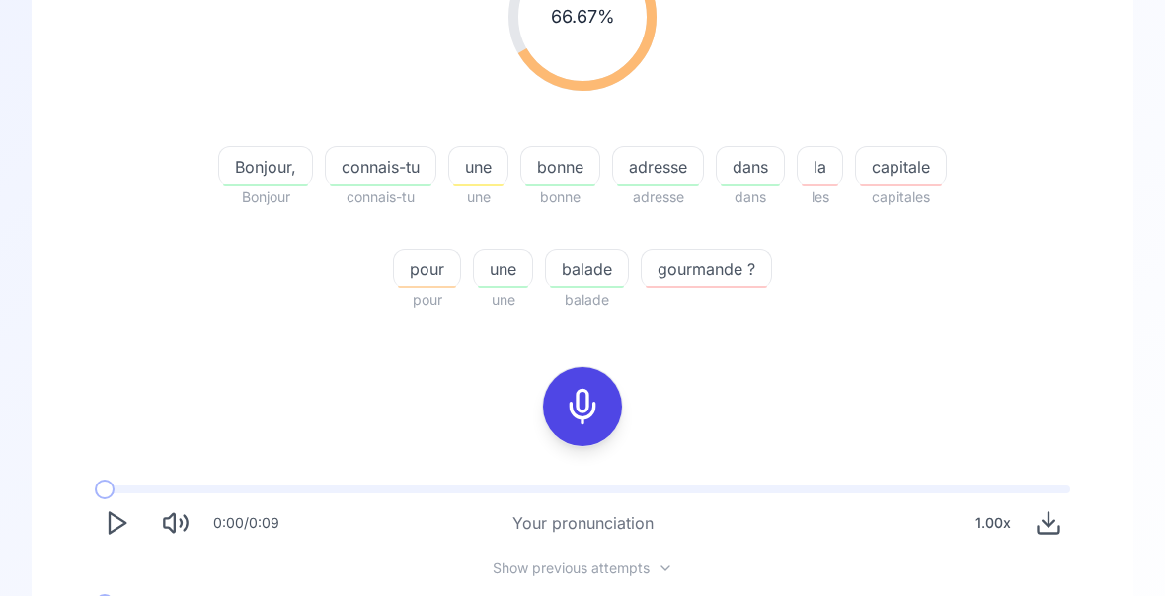
scroll to position [330, 0]
click at [583, 276] on span "balade" at bounding box center [587, 269] width 82 height 24
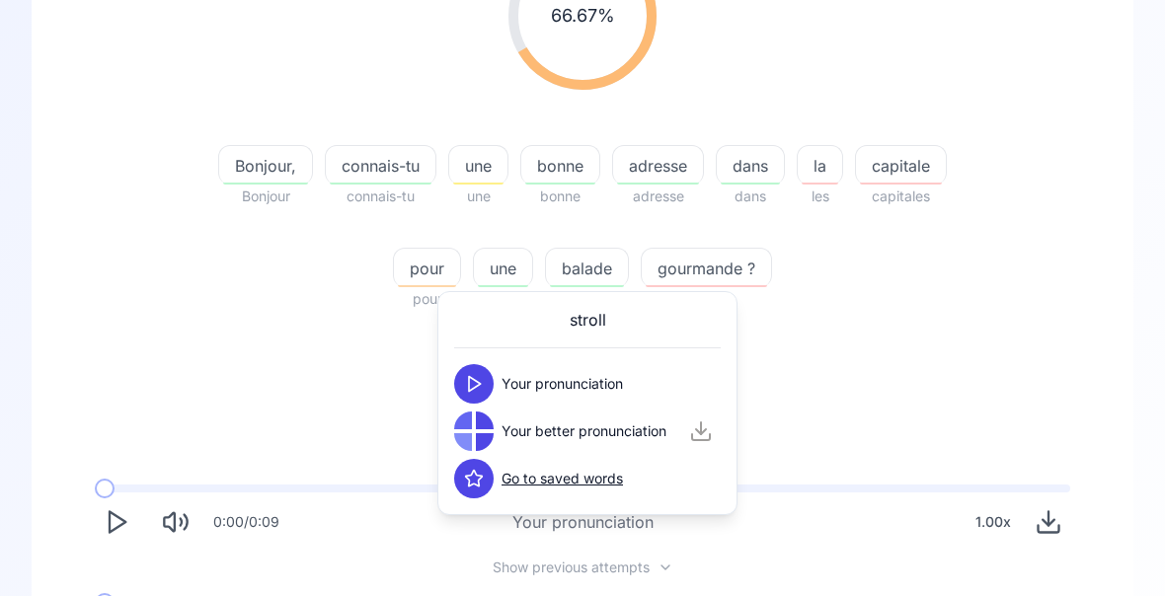
click at [711, 274] on span "gourmande ?" at bounding box center [706, 269] width 129 height 24
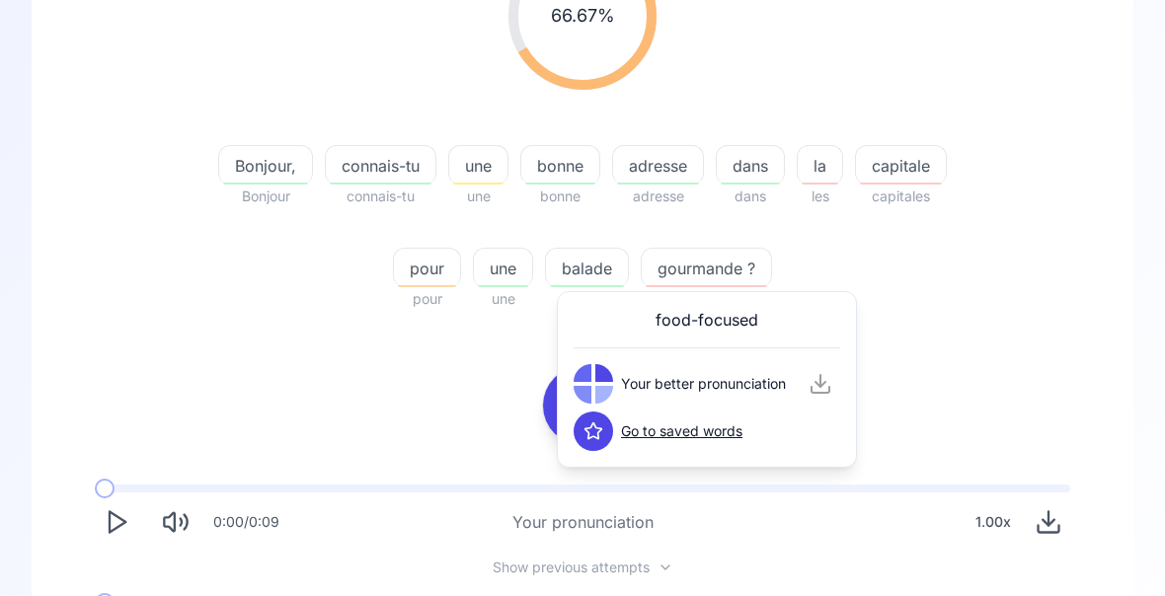
click at [1017, 301] on div "66.67 % 66.67 % Bonjour, Bonjour connais-tu connais-tu une une bonne bonne adre…" at bounding box center [582, 126] width 1007 height 401
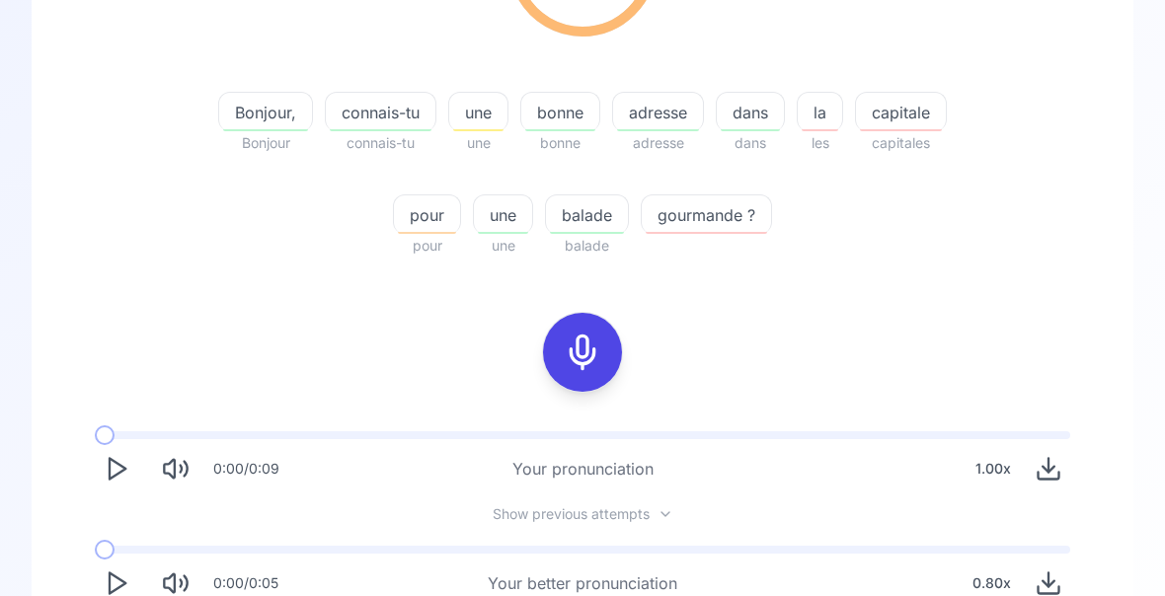
scroll to position [383, 0]
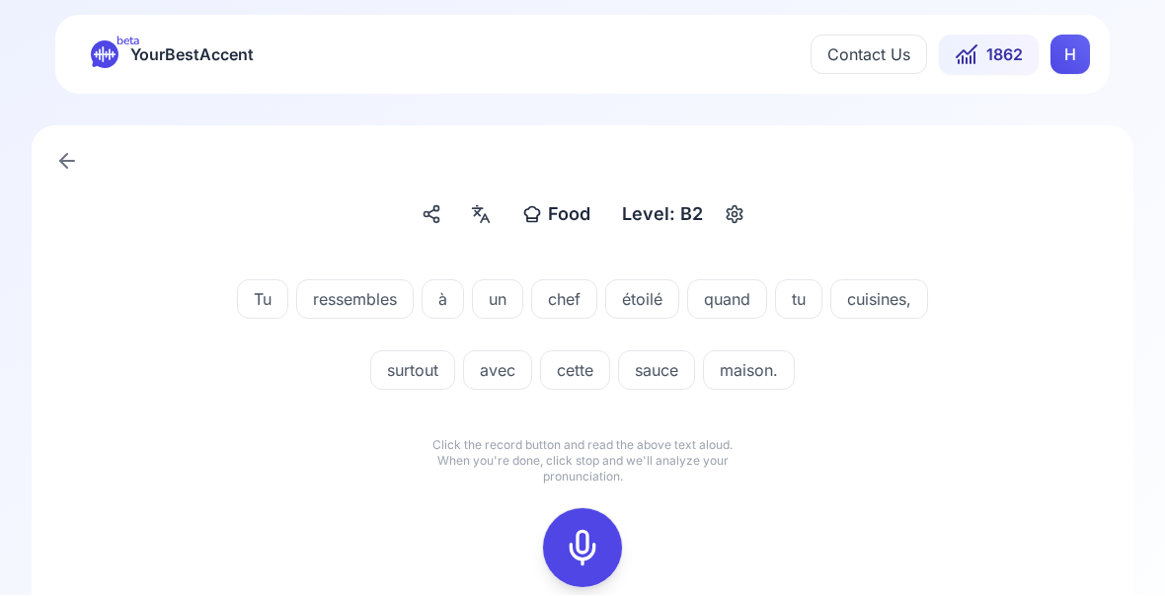
click at [571, 548] on icon at bounding box center [582, 548] width 39 height 39
click at [578, 538] on icon at bounding box center [582, 548] width 39 height 39
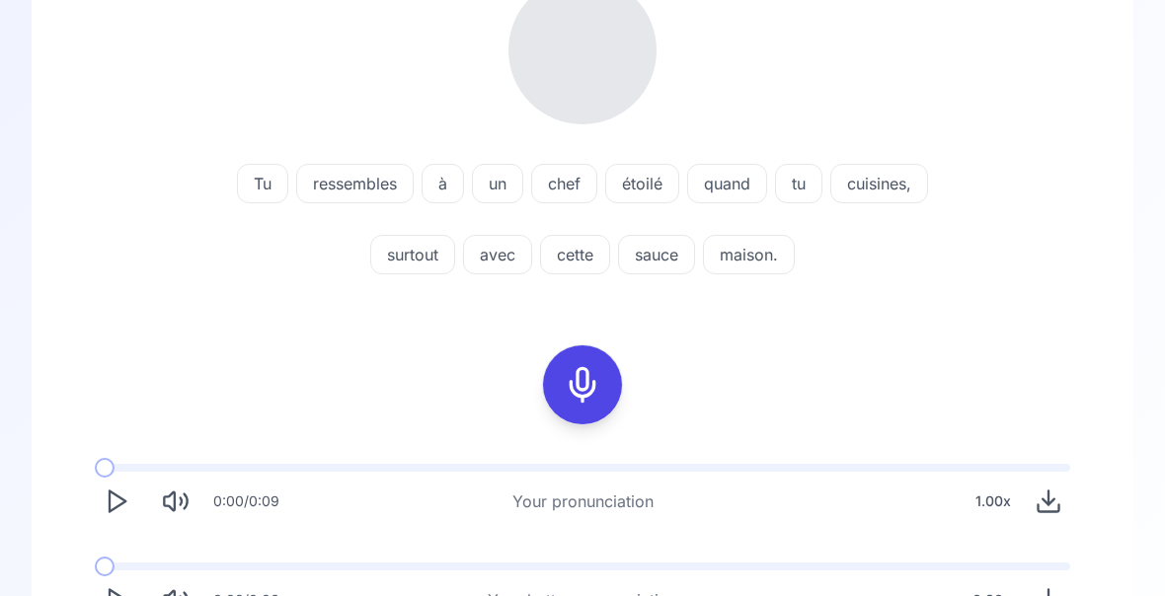
scroll to position [284, 0]
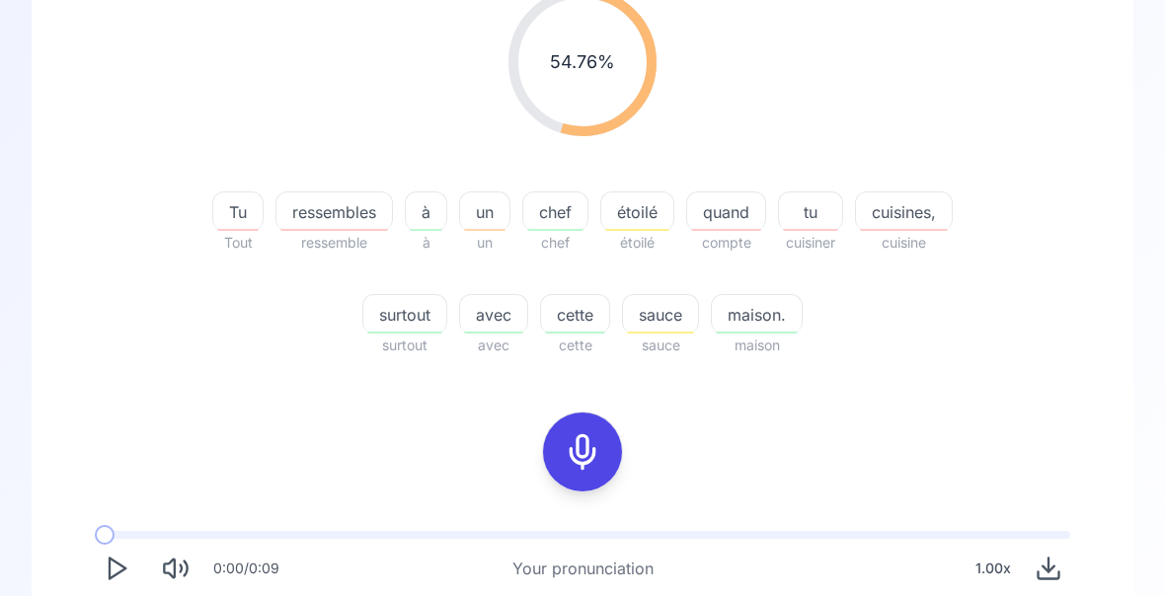
click at [577, 447] on icon at bounding box center [582, 451] width 39 height 39
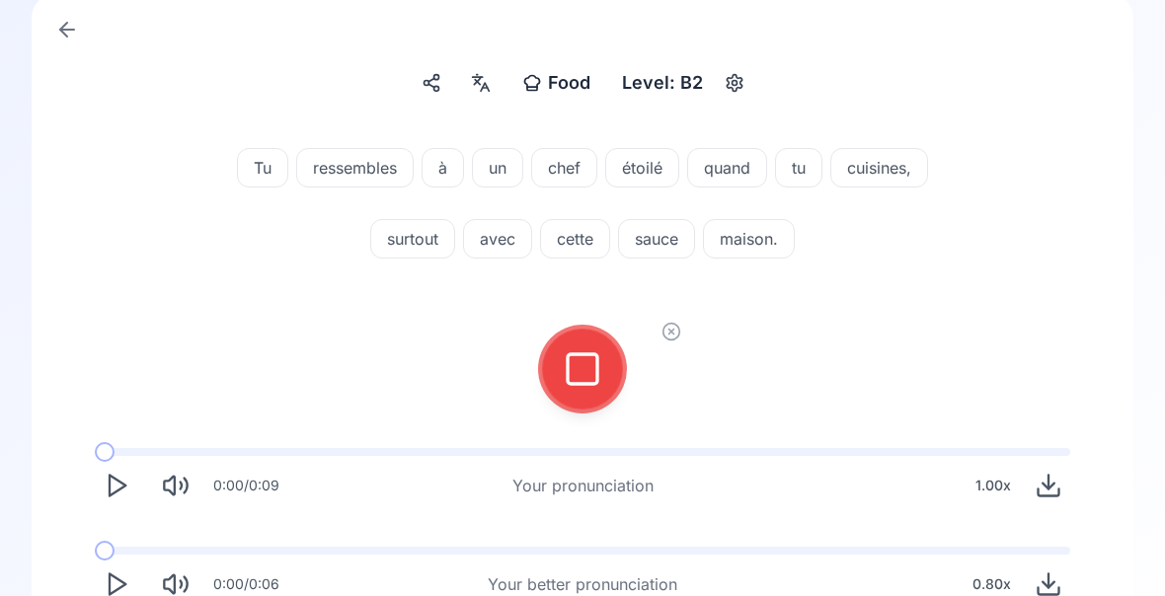
click at [573, 364] on icon at bounding box center [582, 368] width 39 height 39
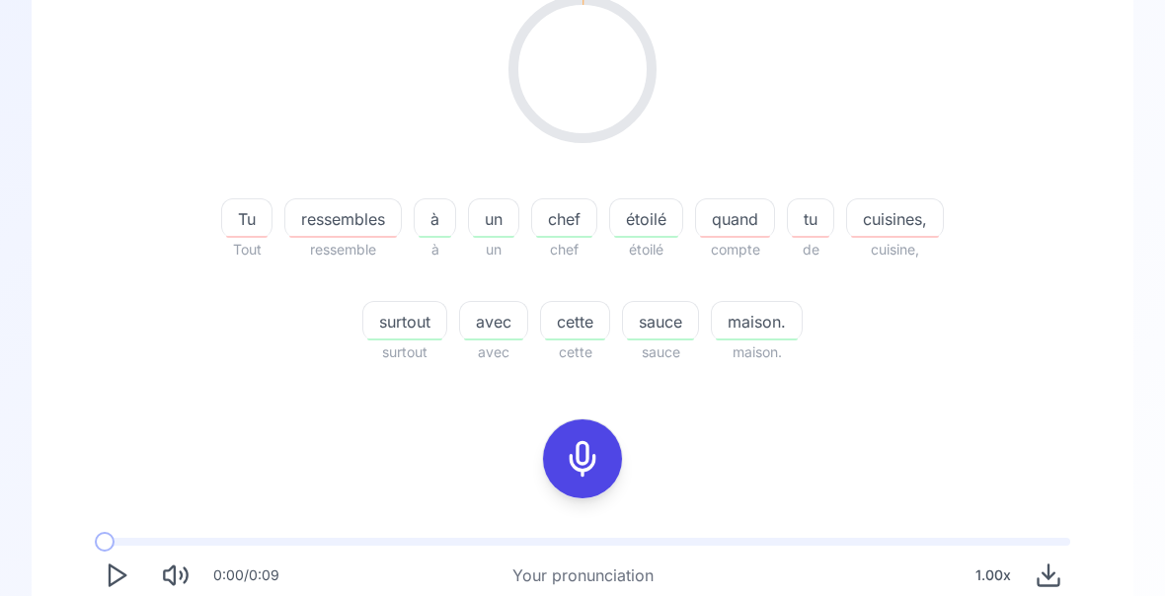
scroll to position [277, 0]
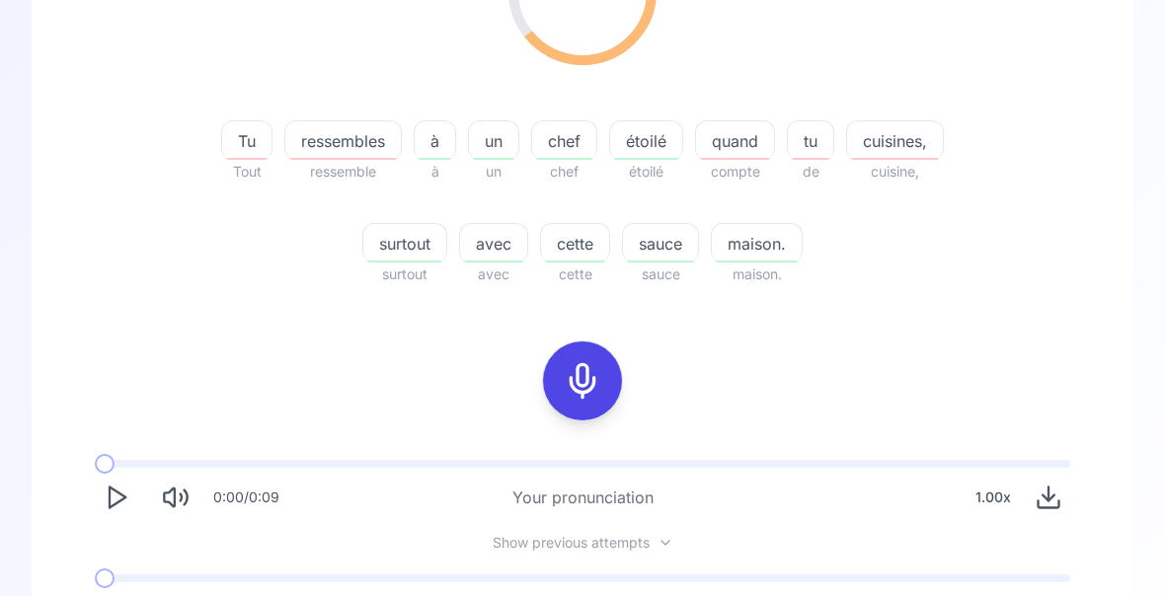
click at [327, 154] on div "ressembles" at bounding box center [342, 139] width 117 height 39
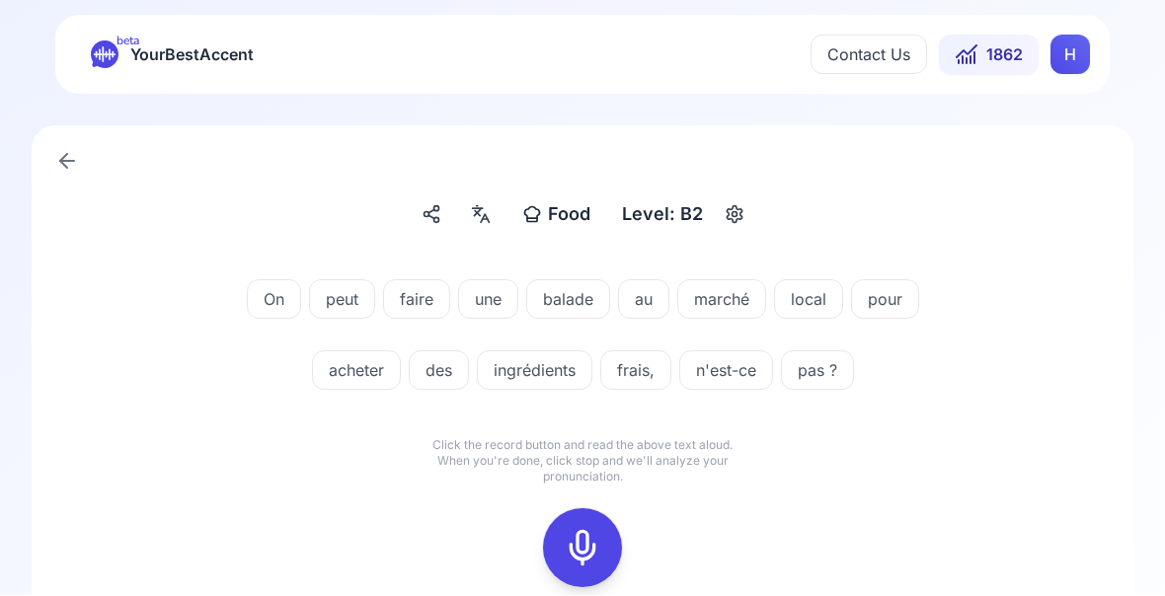
click at [572, 548] on icon at bounding box center [582, 548] width 39 height 39
click at [575, 531] on icon at bounding box center [582, 548] width 39 height 39
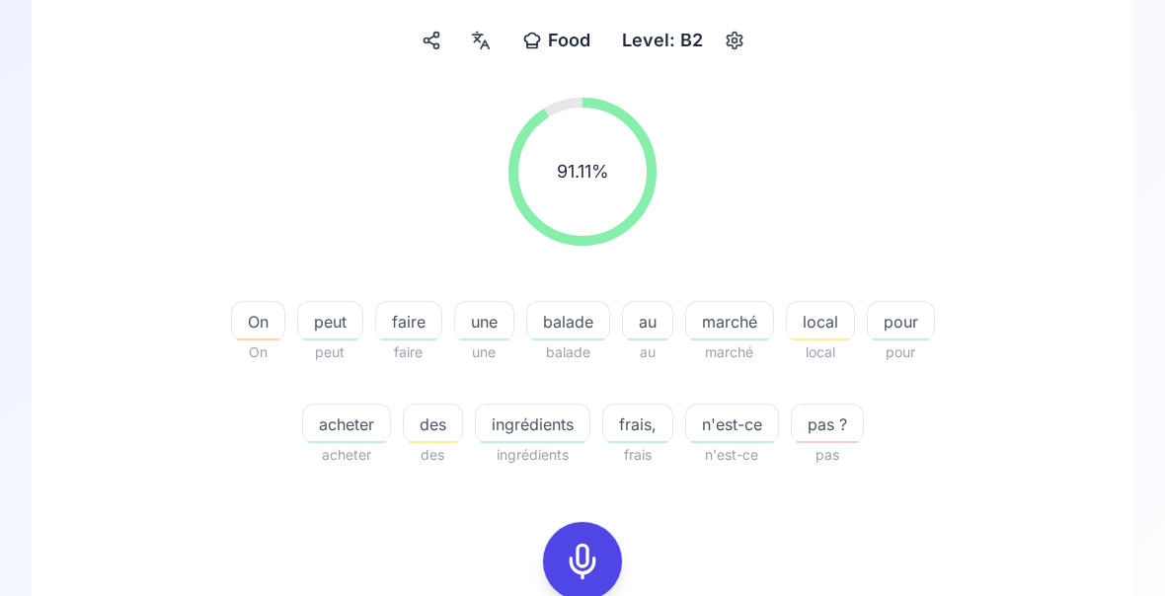
scroll to position [199, 0]
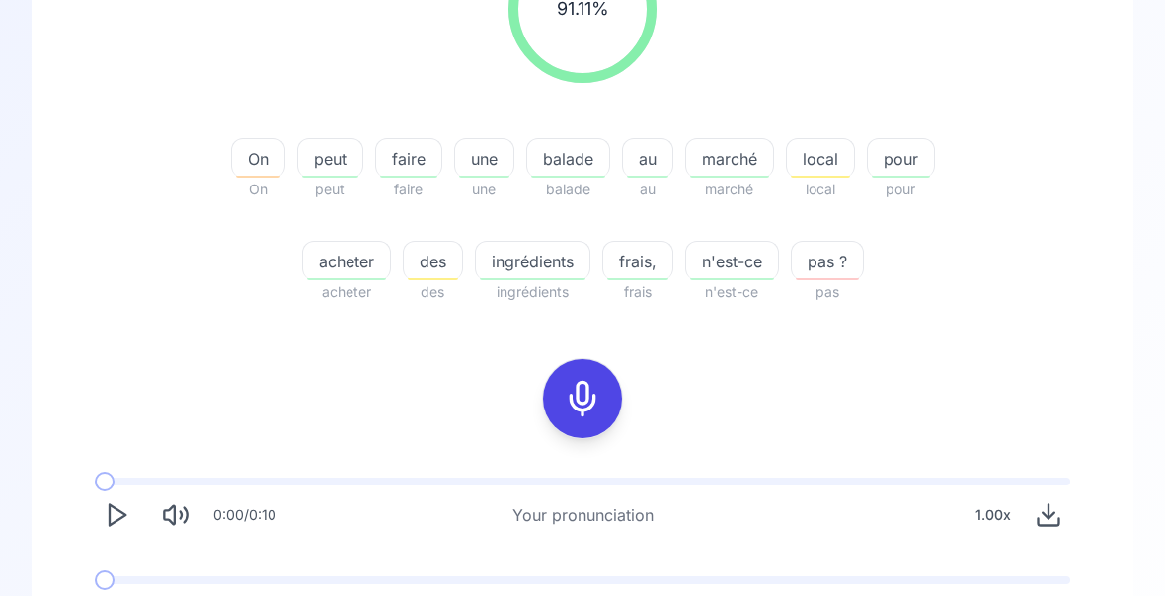
scroll to position [337, 0]
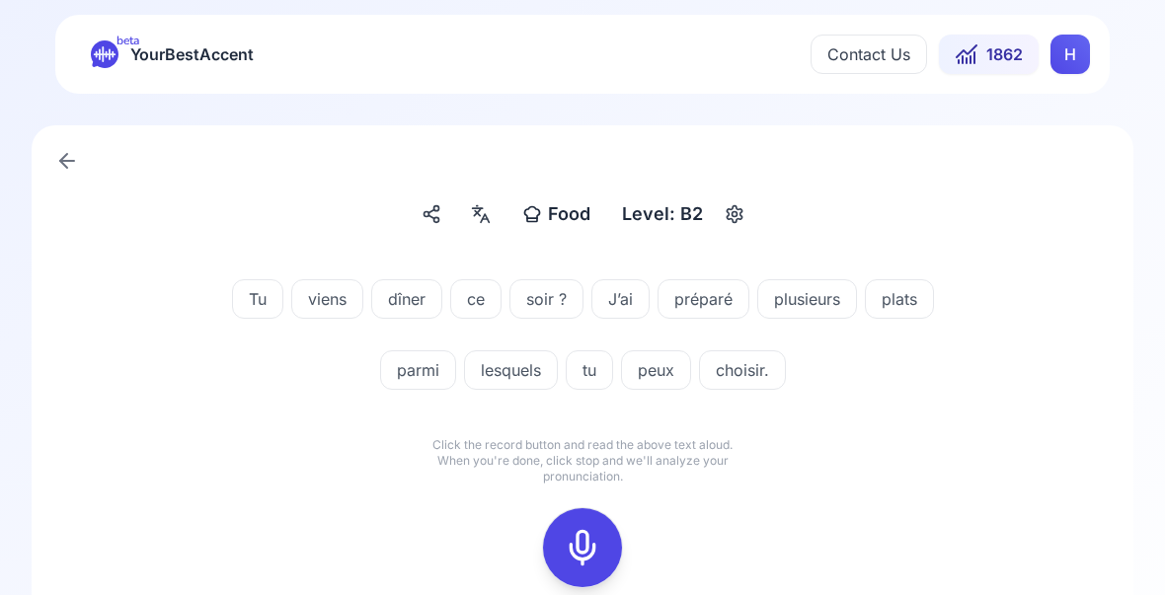
click at [579, 540] on icon at bounding box center [582, 548] width 39 height 39
click at [588, 553] on icon at bounding box center [582, 548] width 39 height 39
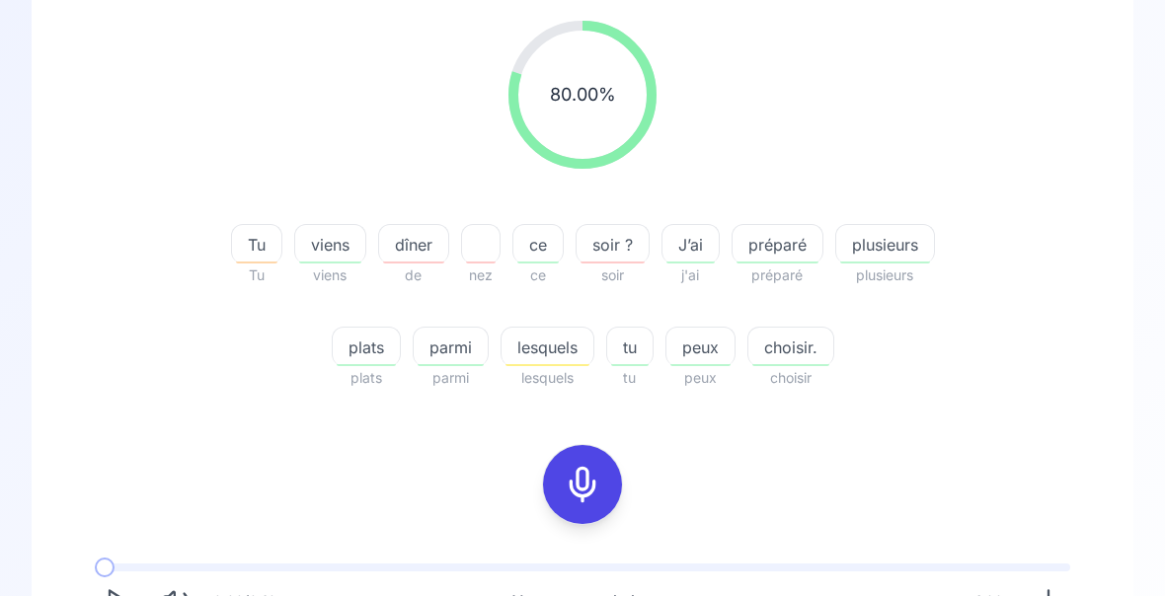
scroll to position [257, 0]
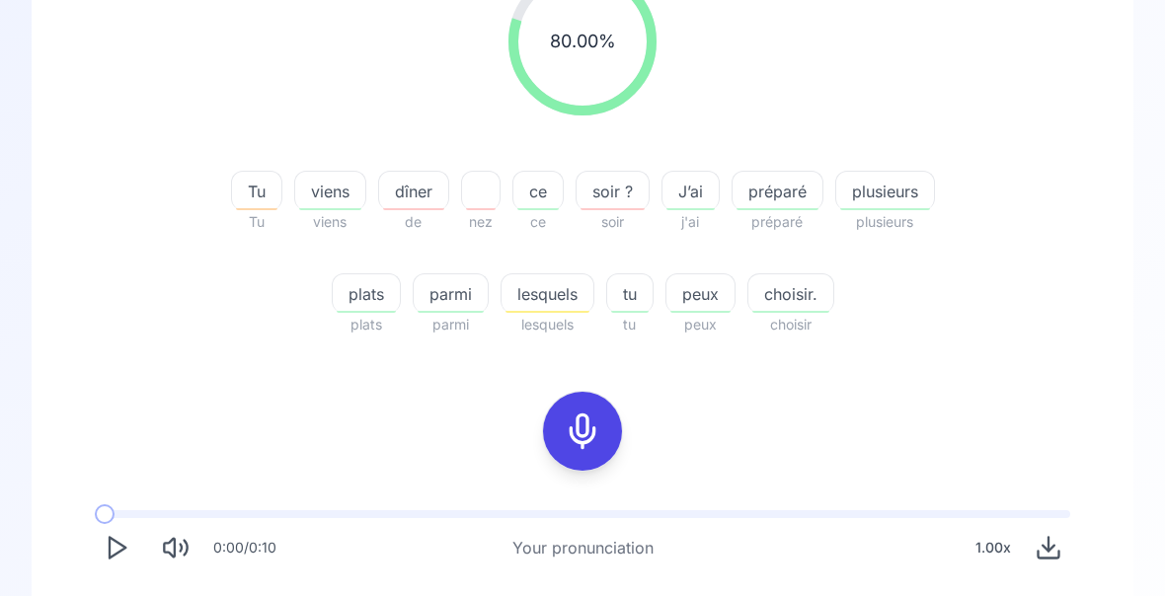
scroll to position [367, 0]
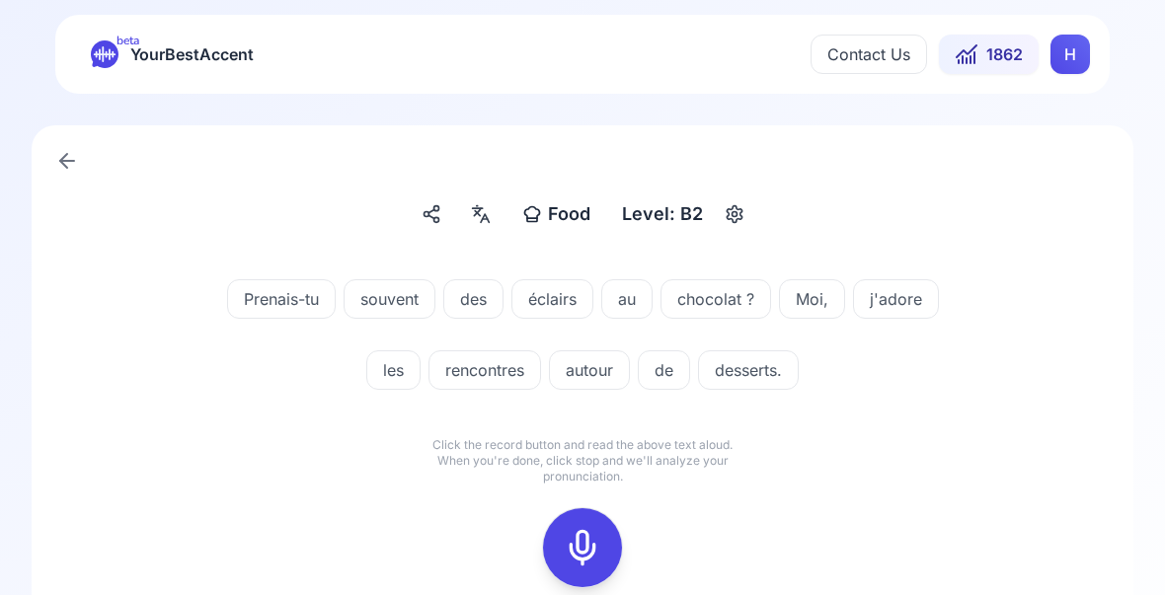
click at [577, 538] on icon at bounding box center [582, 548] width 39 height 39
click at [581, 543] on icon at bounding box center [582, 548] width 39 height 39
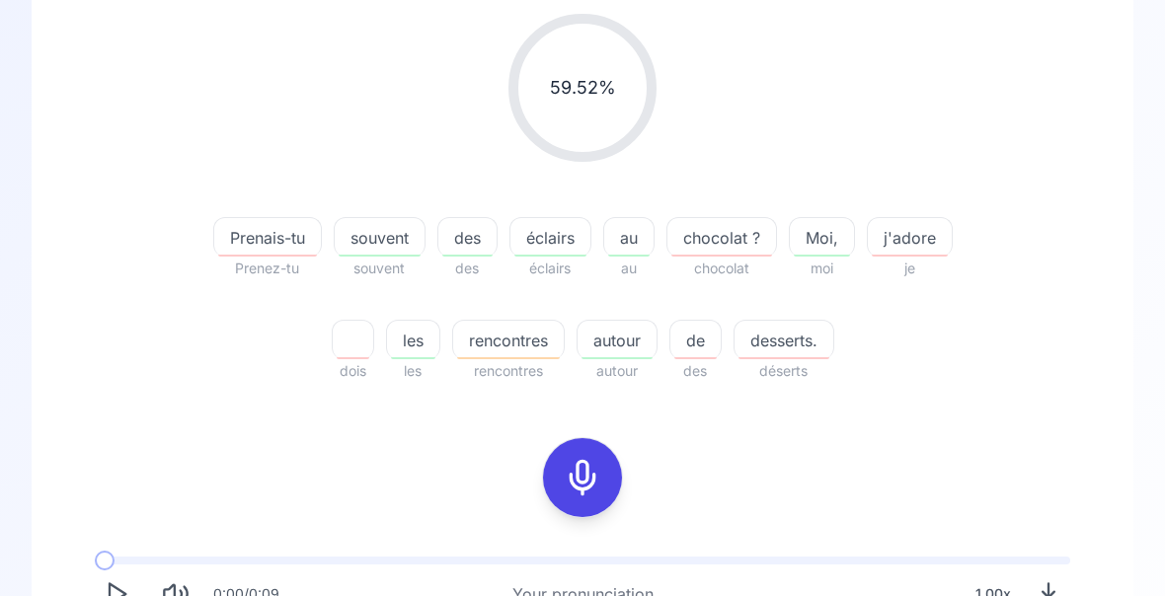
scroll to position [259, 0]
click at [576, 490] on icon at bounding box center [582, 477] width 39 height 39
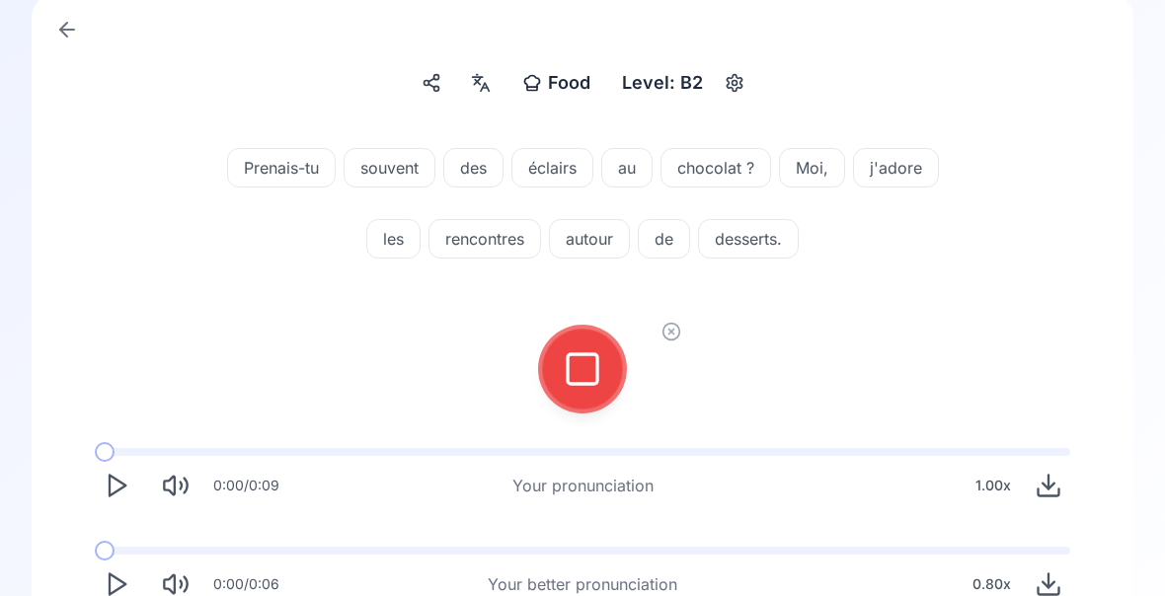
click at [585, 376] on icon at bounding box center [582, 368] width 39 height 39
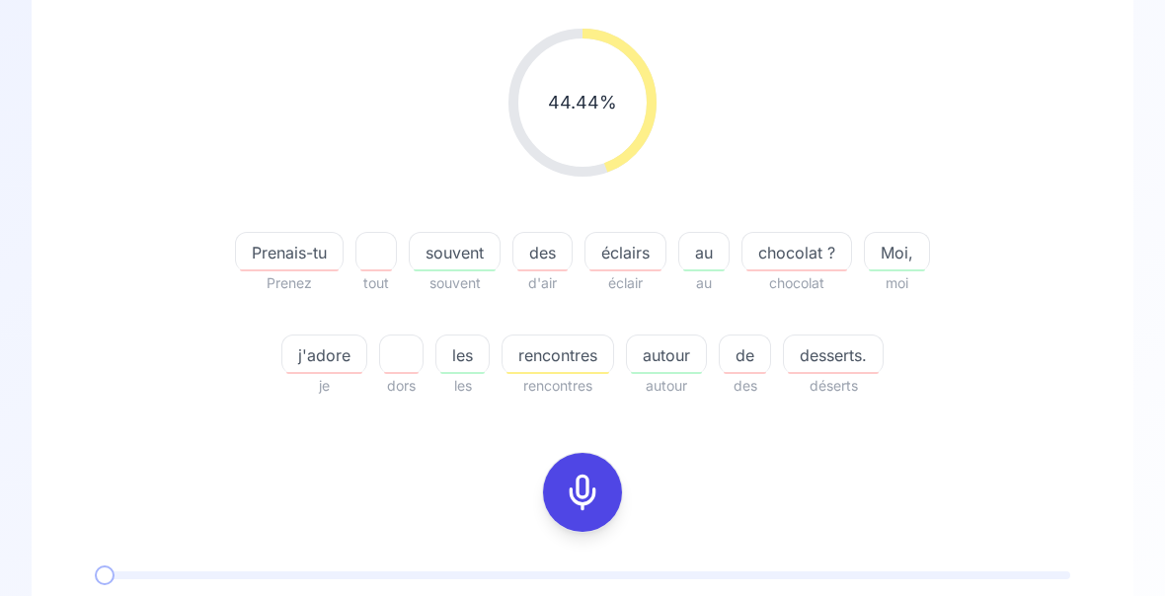
scroll to position [251, 0]
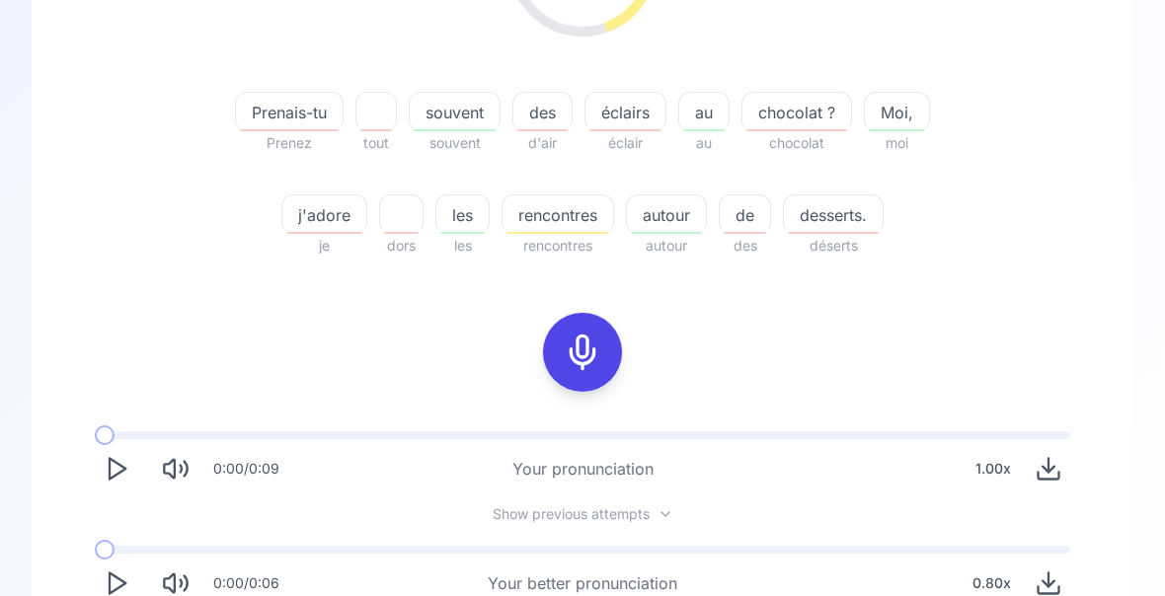
scroll to position [383, 0]
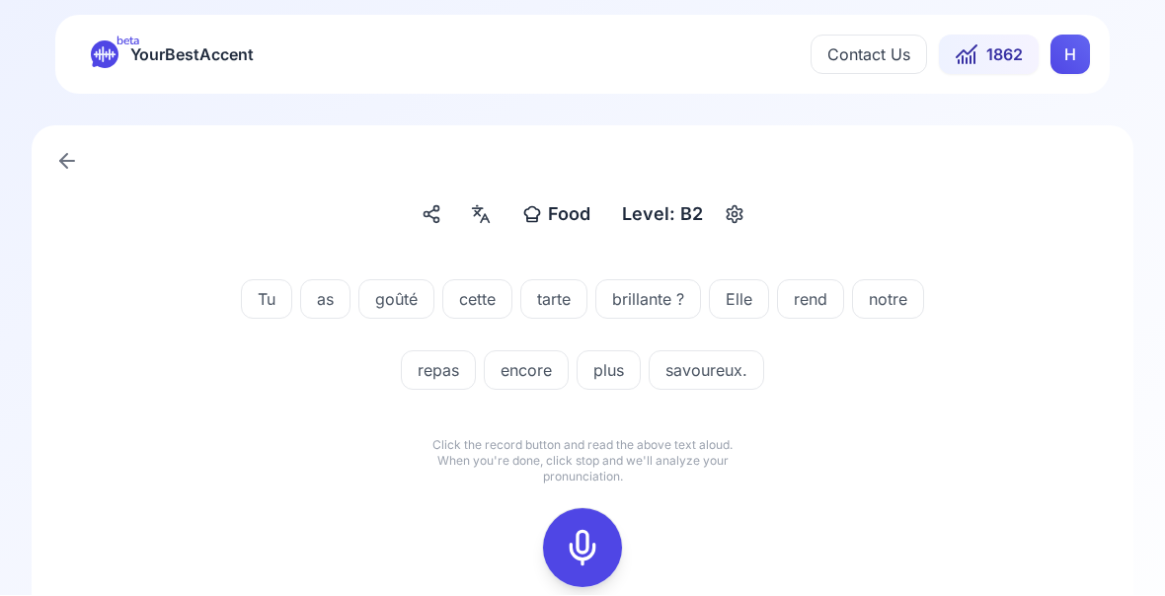
click at [575, 545] on icon at bounding box center [582, 548] width 39 height 39
click at [592, 541] on icon at bounding box center [582, 548] width 39 height 39
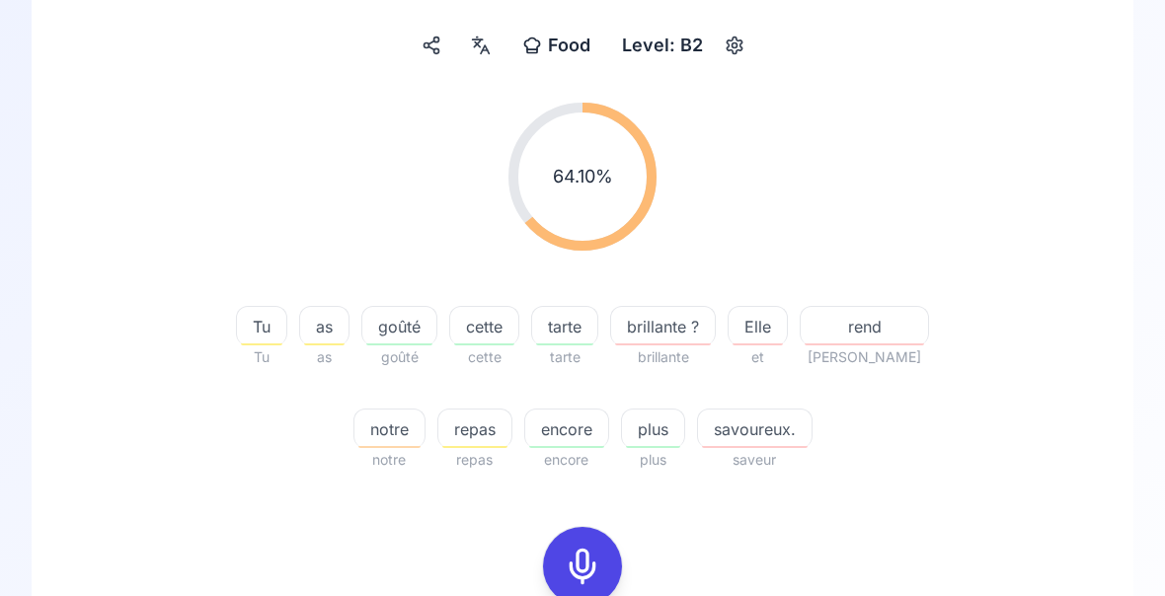
scroll to position [172, 0]
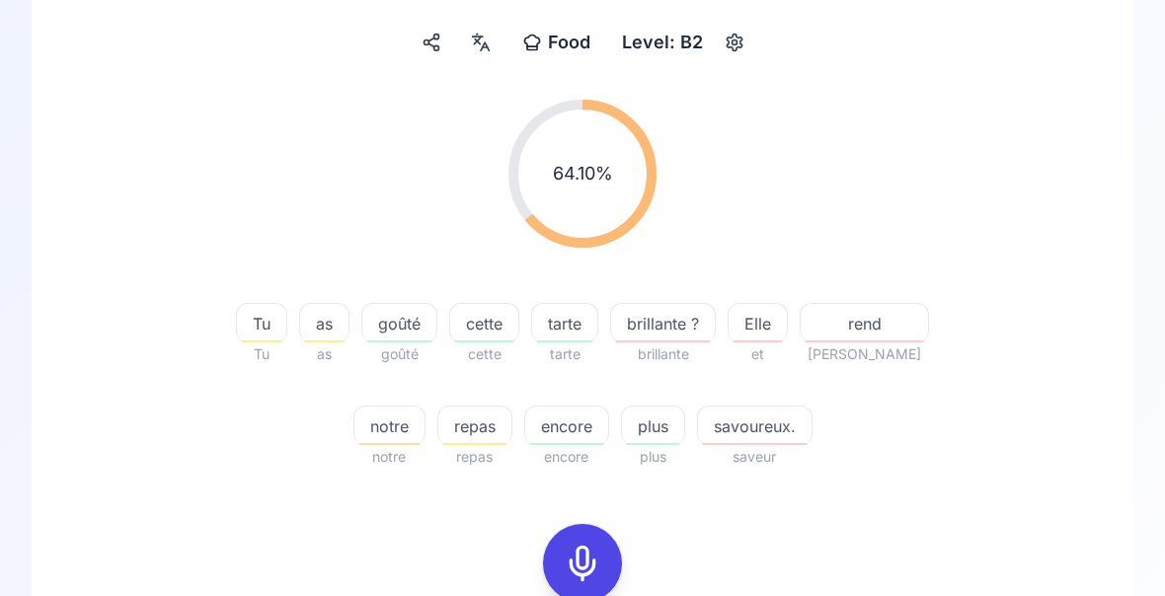
click at [582, 567] on icon at bounding box center [582, 563] width 39 height 39
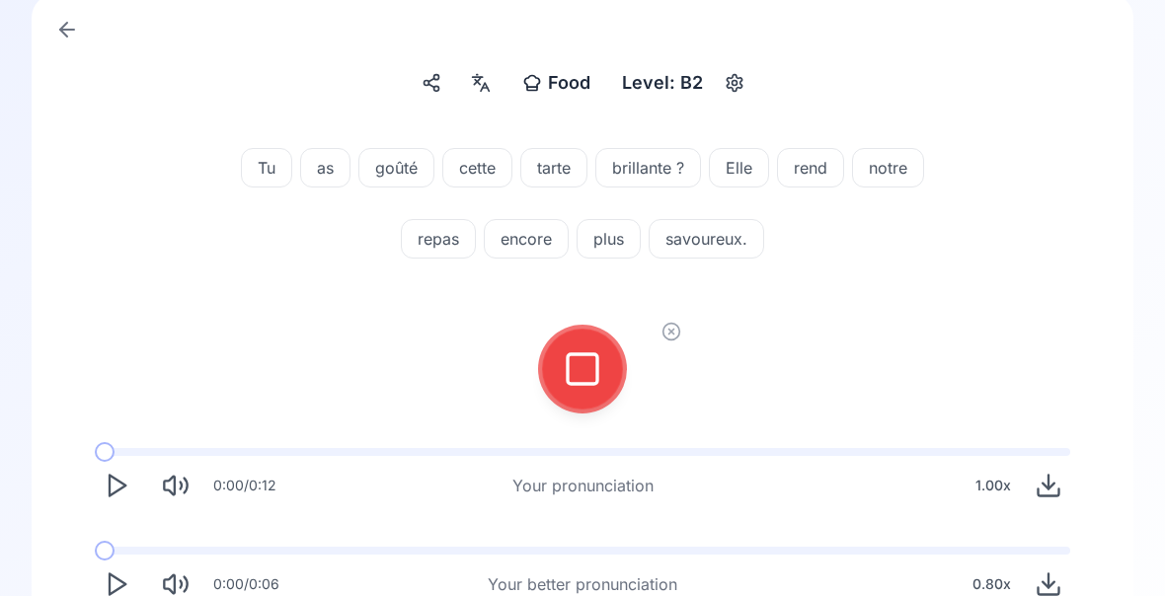
click at [577, 380] on icon at bounding box center [582, 368] width 39 height 39
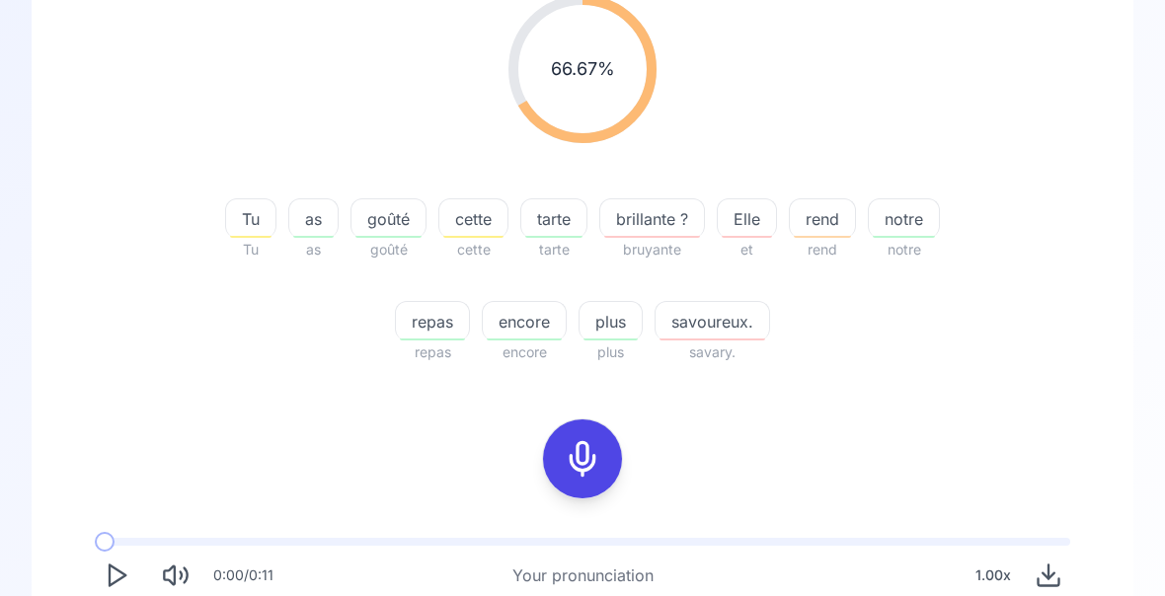
scroll to position [286, 0]
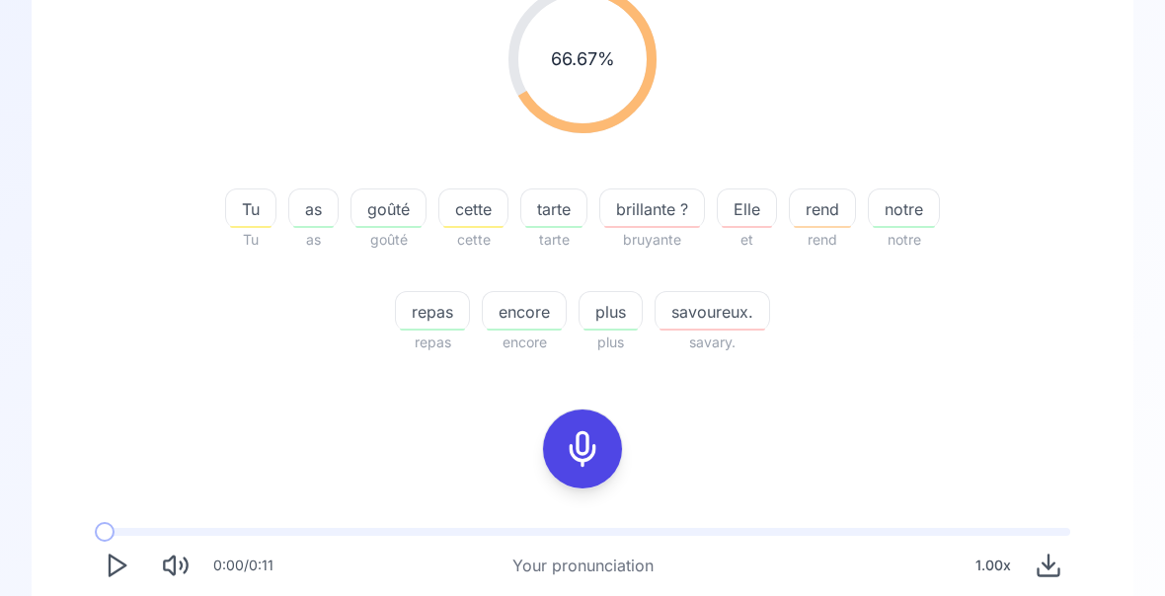
click at [668, 219] on span "brillante ?" at bounding box center [652, 209] width 104 height 24
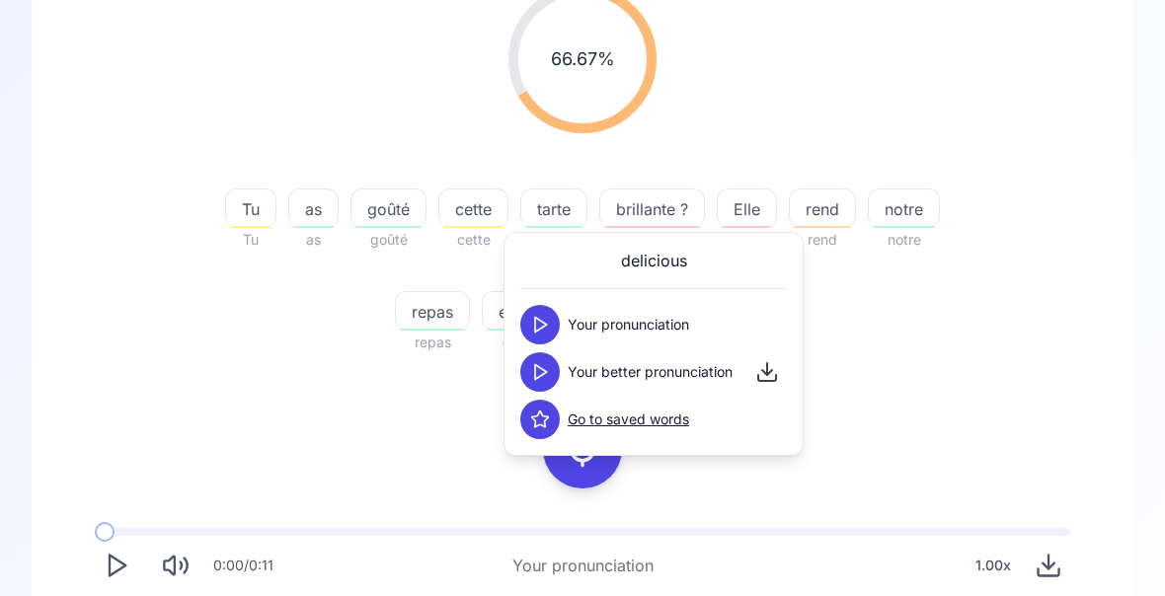
click at [532, 377] on icon at bounding box center [540, 372] width 20 height 20
click at [965, 351] on div "66.67 % 66.67 % Tu Tu as as goûté goûté cette cette tarte tarte brillante ? bru…" at bounding box center [582, 169] width 1007 height 401
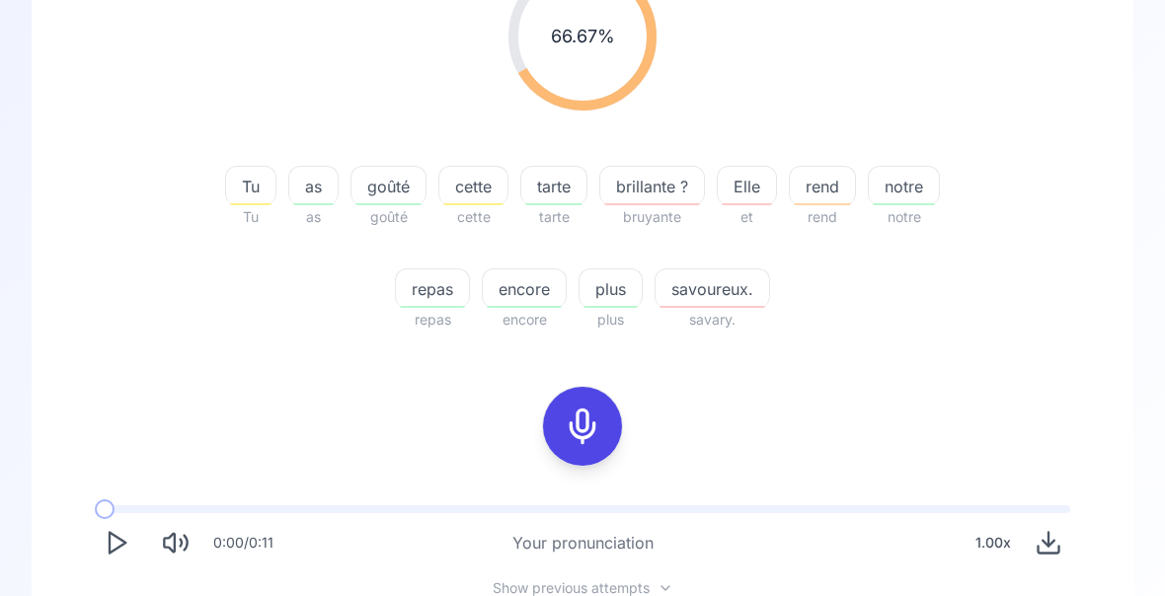
scroll to position [352, 0]
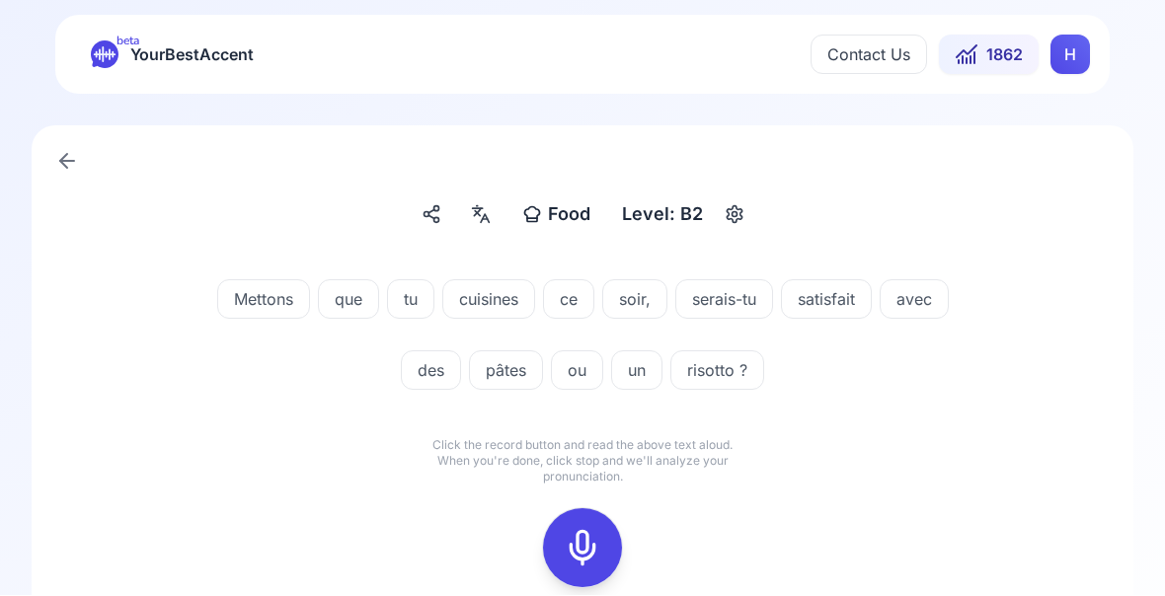
click at [577, 550] on icon at bounding box center [582, 548] width 39 height 39
click at [567, 543] on icon at bounding box center [582, 548] width 39 height 39
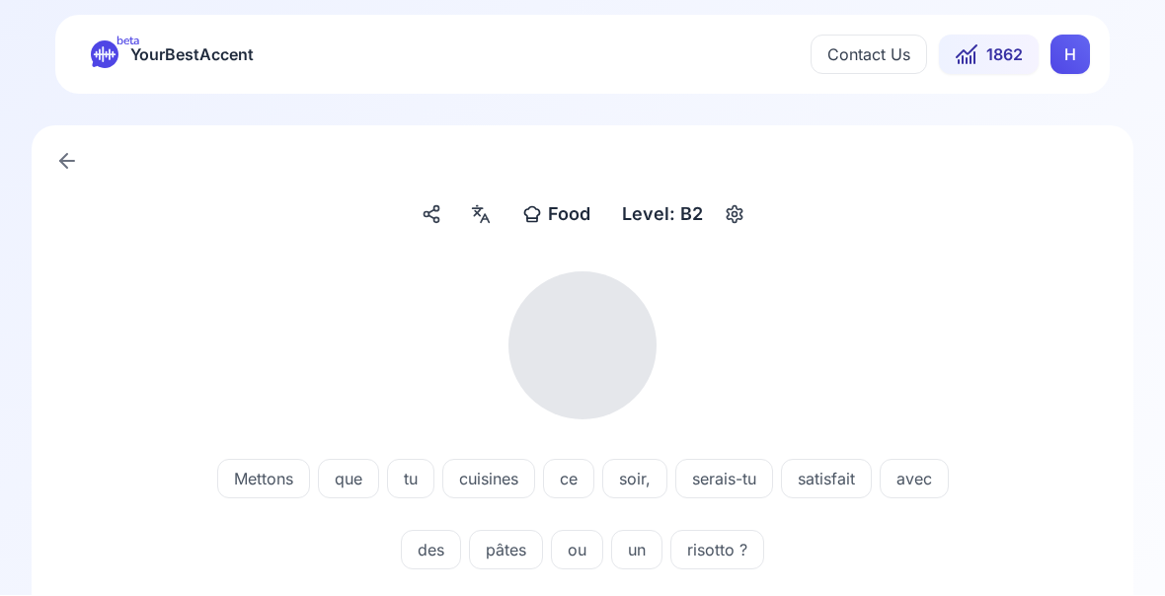
scroll to position [1, 0]
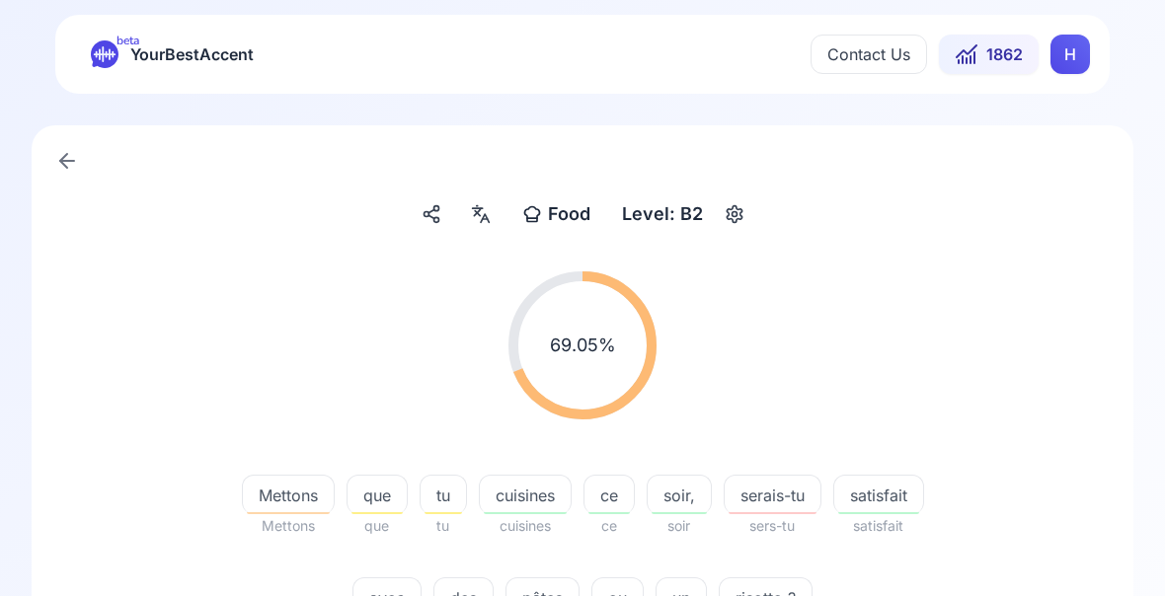
click at [283, 509] on div "Mettons" at bounding box center [288, 494] width 93 height 39
click at [305, 394] on div "69.05 % 69.05 %" at bounding box center [582, 346] width 1007 height 180
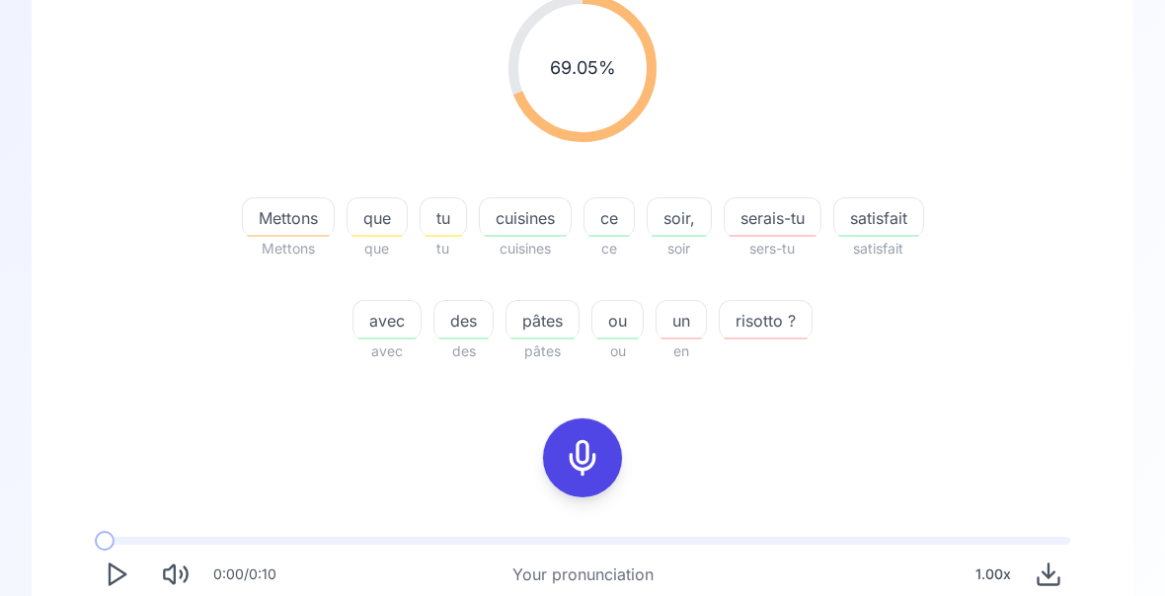
scroll to position [282, 0]
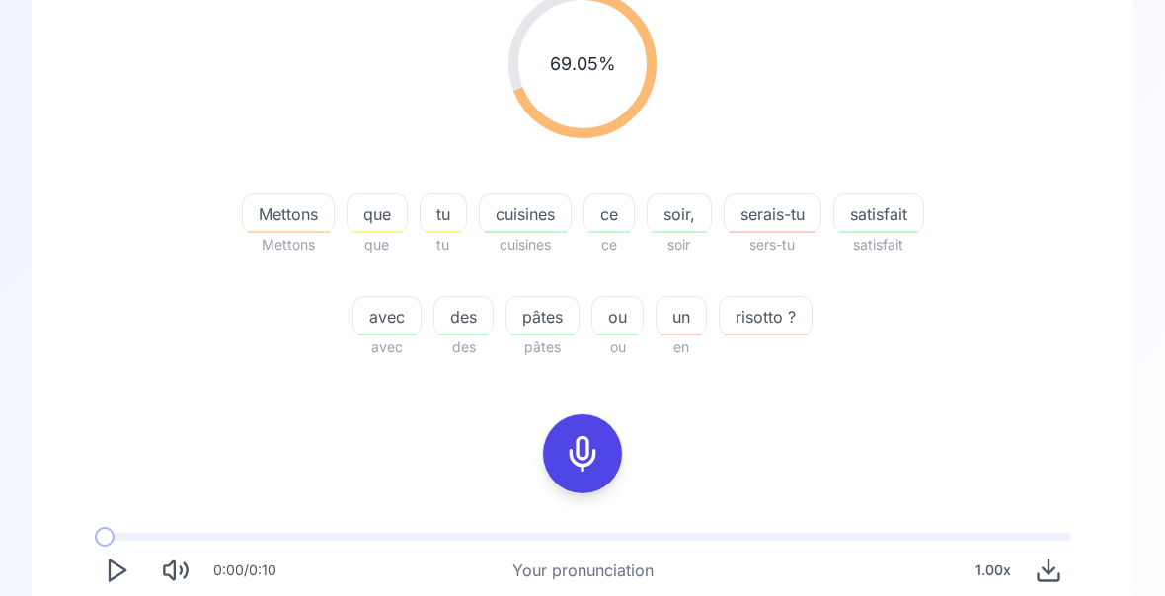
click at [783, 217] on span "serais-tu" at bounding box center [772, 214] width 96 height 24
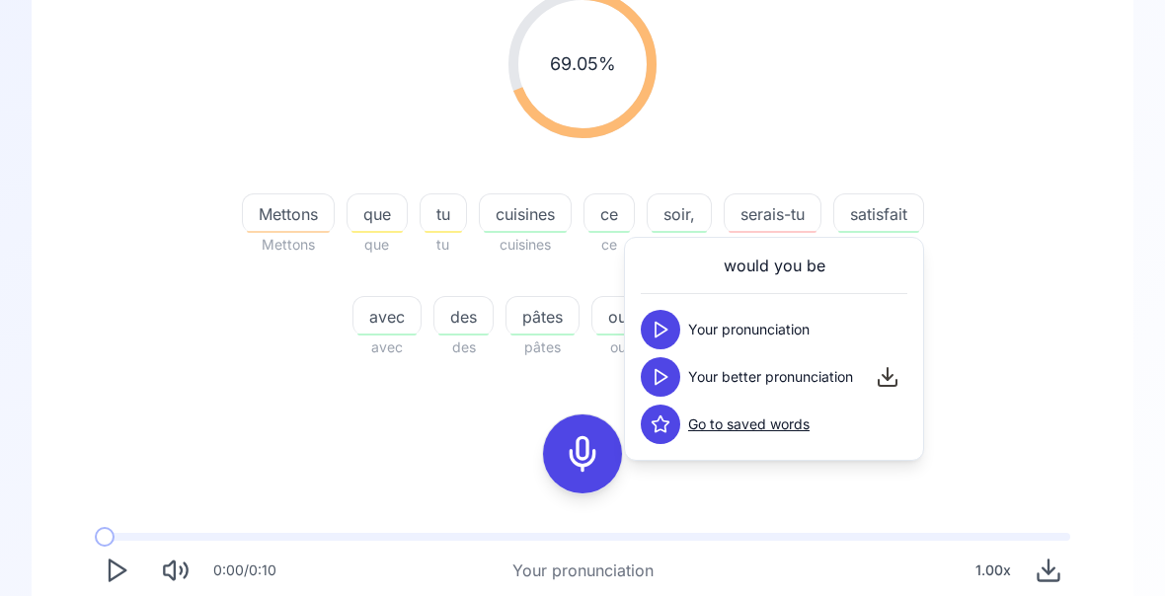
click at [1033, 344] on div "69.05 % 69.05 % Mettons Mettons que que tu tu cuisines cuisines ce ce soir, soi…" at bounding box center [582, 174] width 1007 height 401
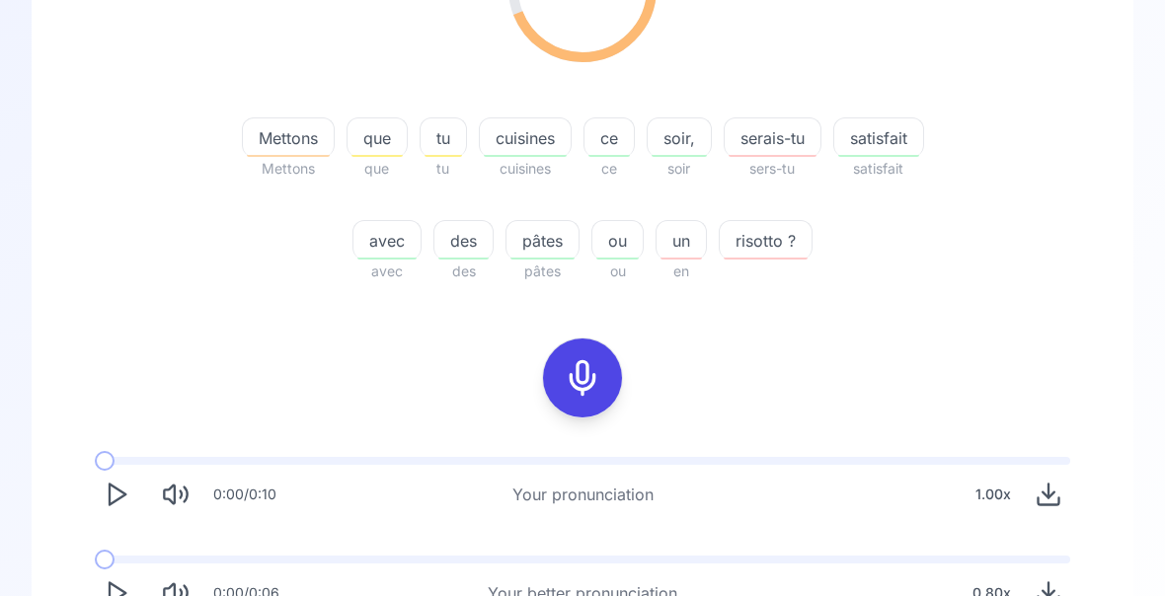
scroll to position [367, 0]
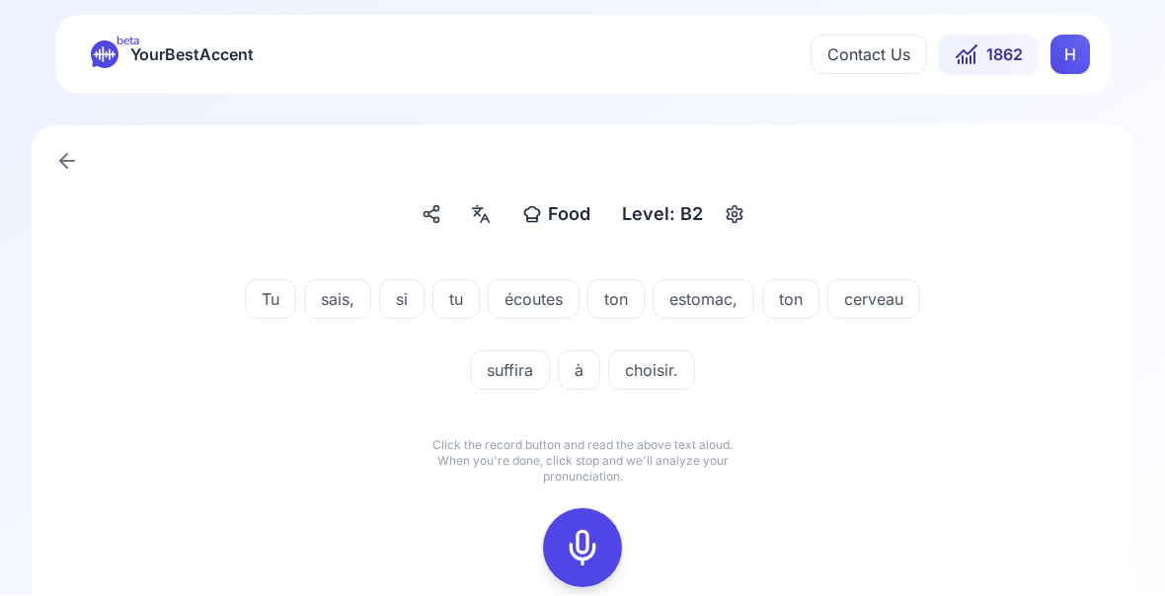
click at [590, 547] on icon at bounding box center [582, 548] width 39 height 39
click at [585, 551] on icon at bounding box center [582, 548] width 39 height 39
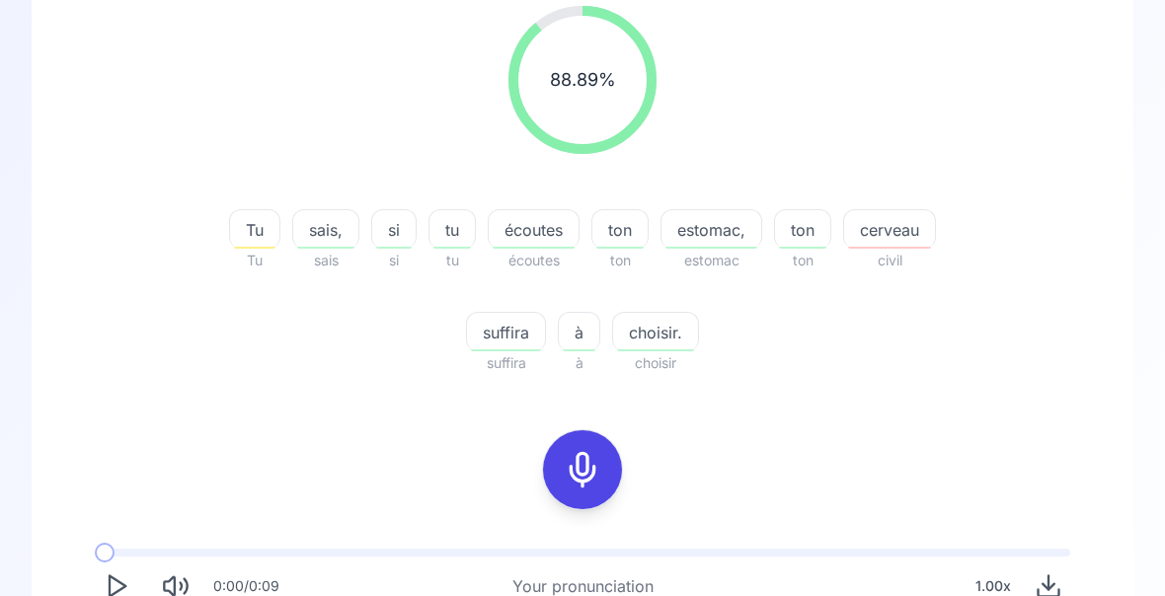
scroll to position [268, 0]
click at [892, 242] on div "cerveau" at bounding box center [889, 226] width 93 height 39
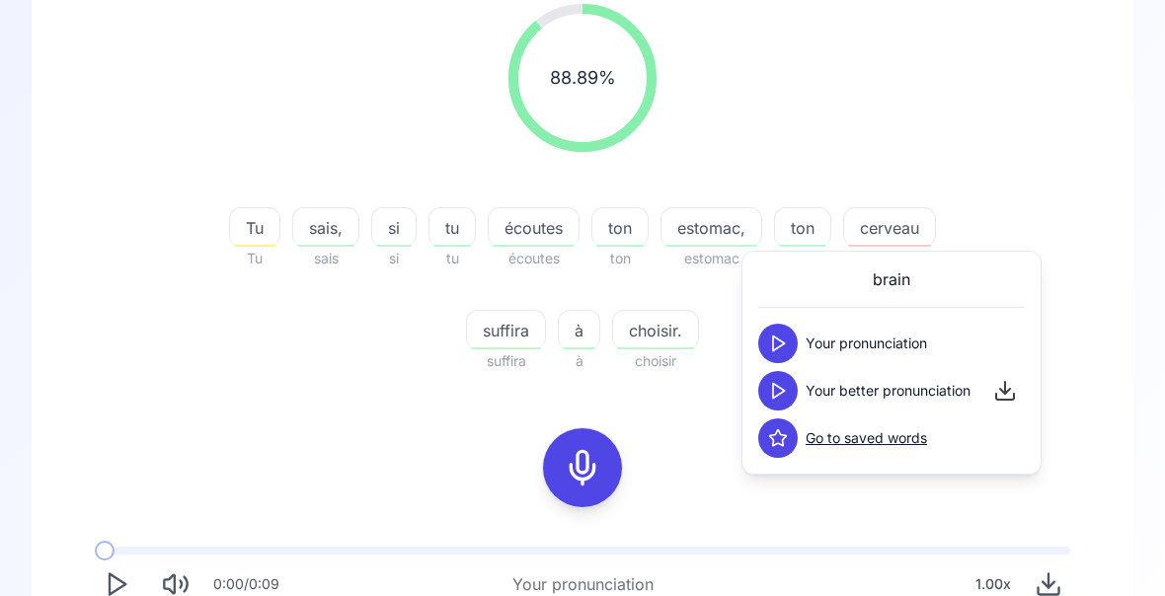
click at [778, 396] on polygon at bounding box center [779, 391] width 12 height 15
click at [1053, 164] on div "88.89 % 88.89 %" at bounding box center [582, 78] width 1007 height 180
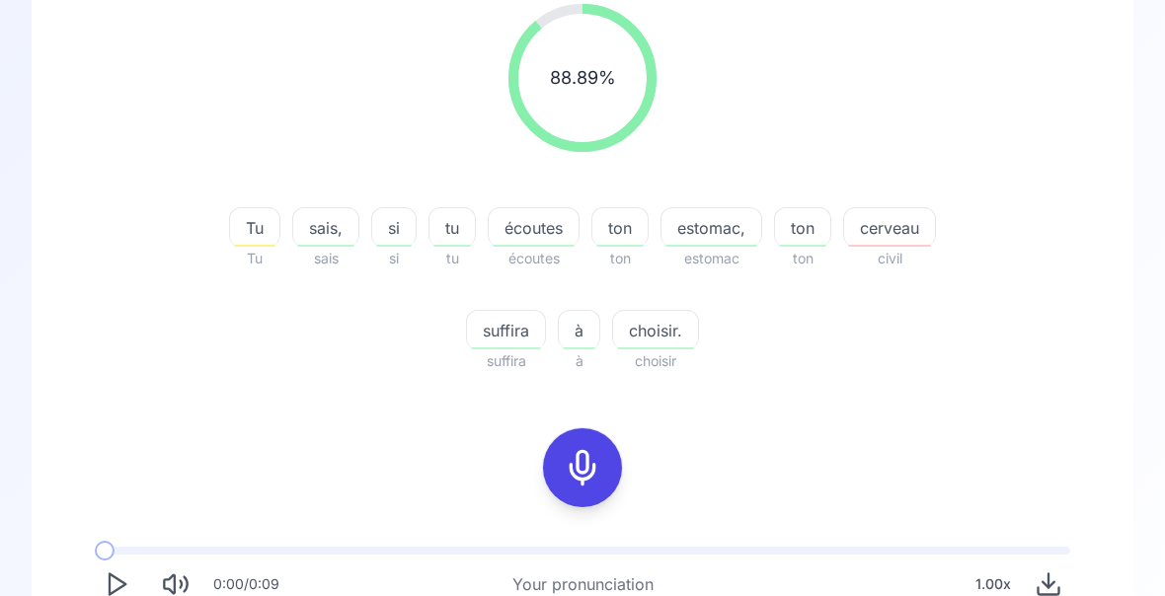
click at [172, 457] on div "88.89 % 88.89 % Tu Tu sais, sais si si tu tu écoutes écoutes ton ton estomac, e…" at bounding box center [582, 354] width 1007 height 732
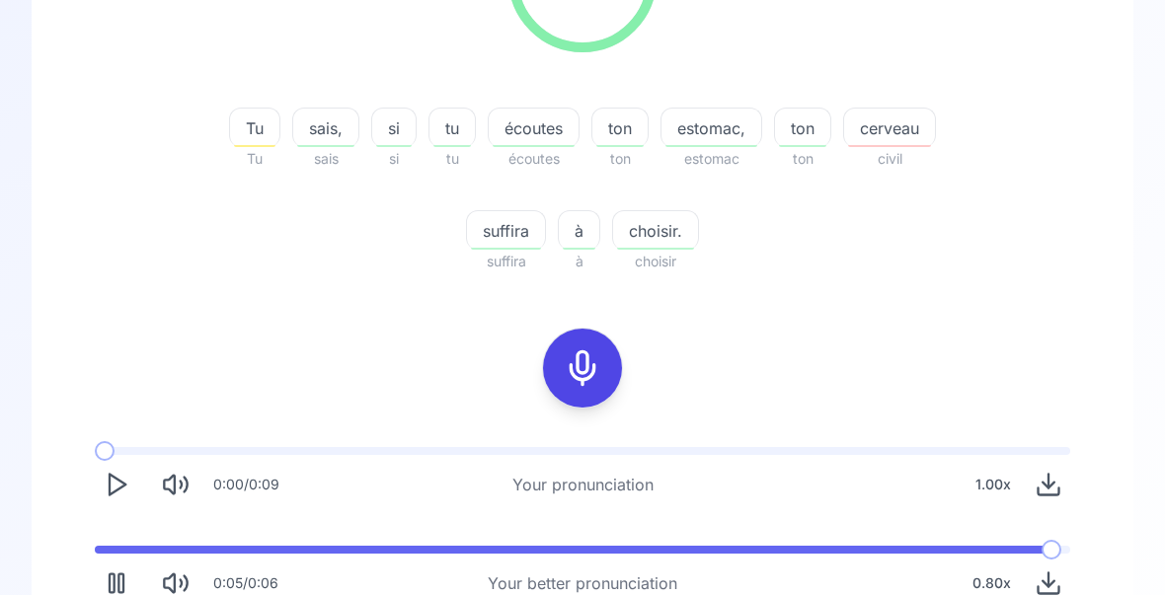
scroll to position [367, 0]
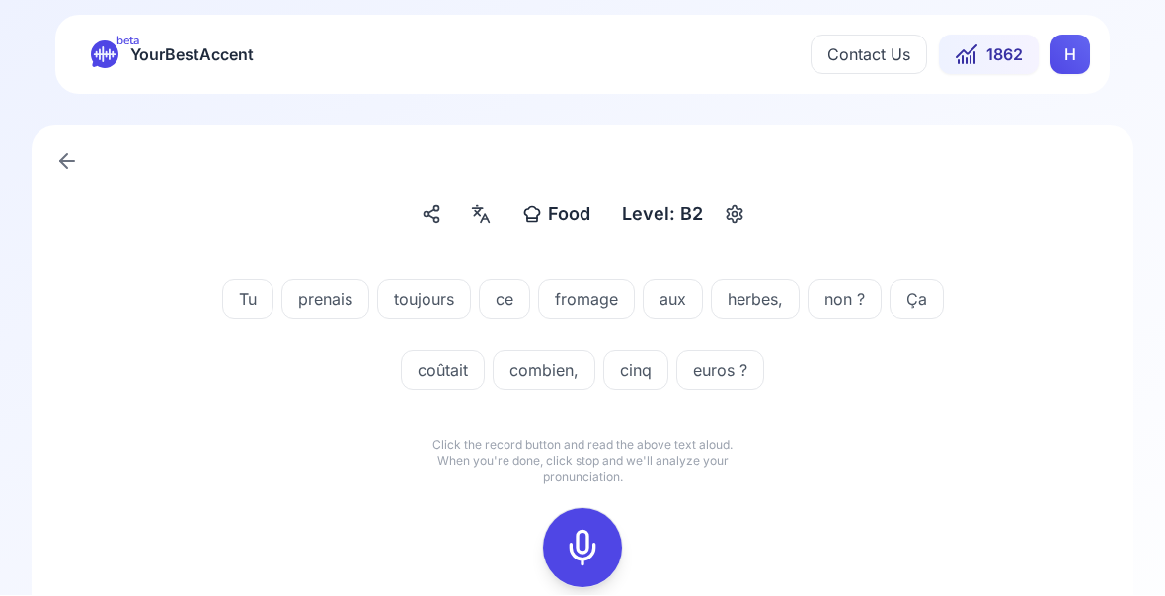
click at [573, 551] on icon at bounding box center [582, 548] width 39 height 39
click at [575, 549] on icon at bounding box center [582, 548] width 39 height 39
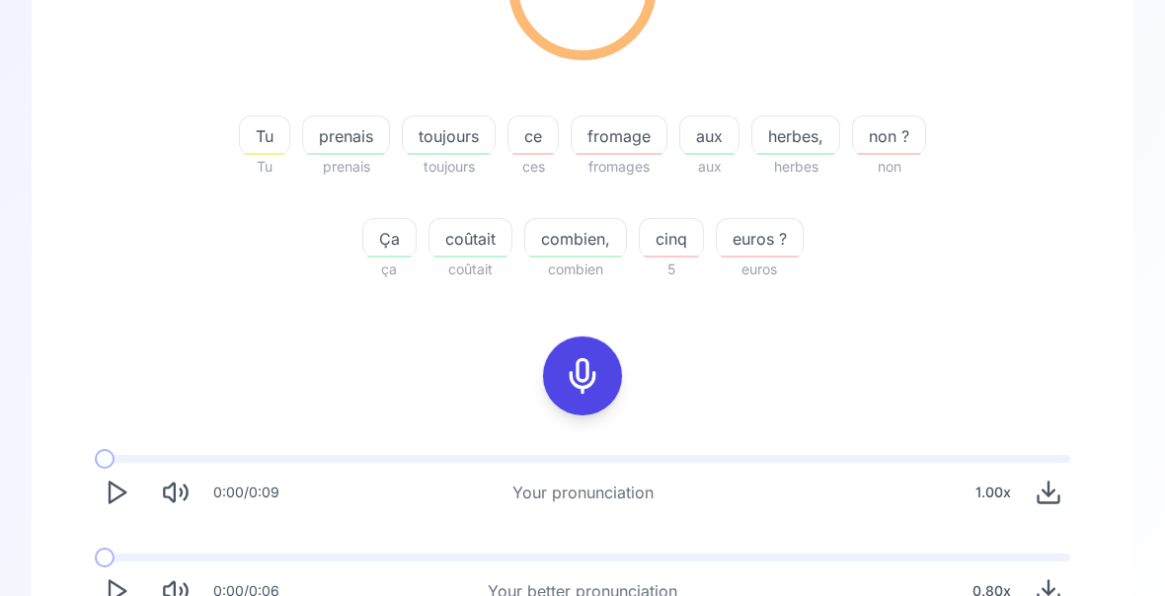
scroll to position [367, 0]
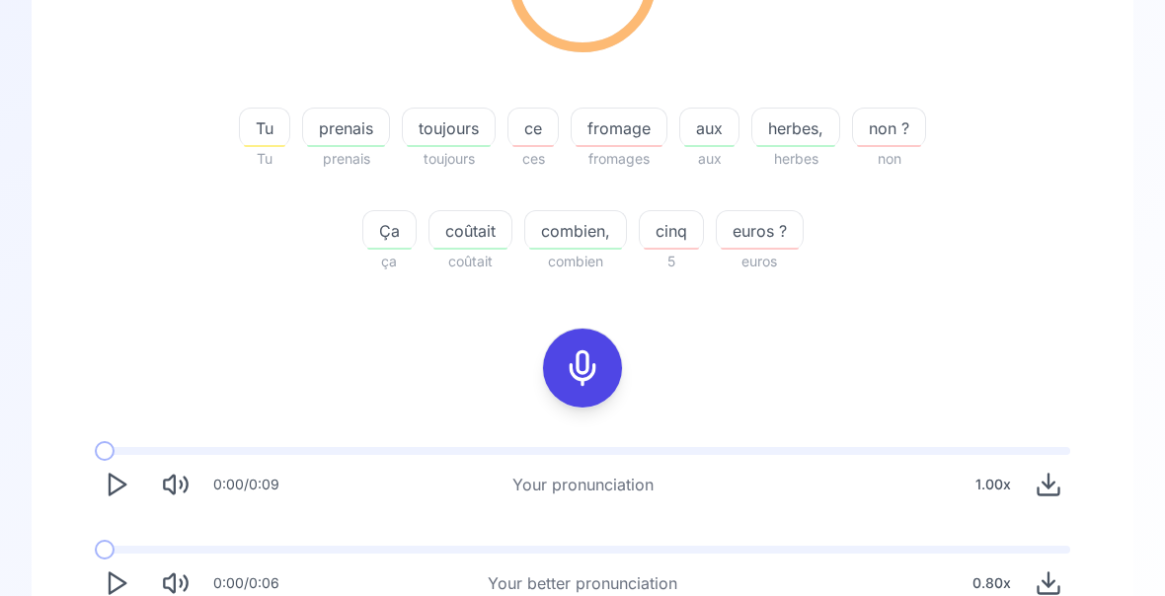
click at [113, 586] on icon "Play" at bounding box center [117, 584] width 28 height 28
click at [113, 551] on span at bounding box center [115, 551] width 40 height 8
click at [117, 588] on polygon "Play" at bounding box center [118, 584] width 16 height 21
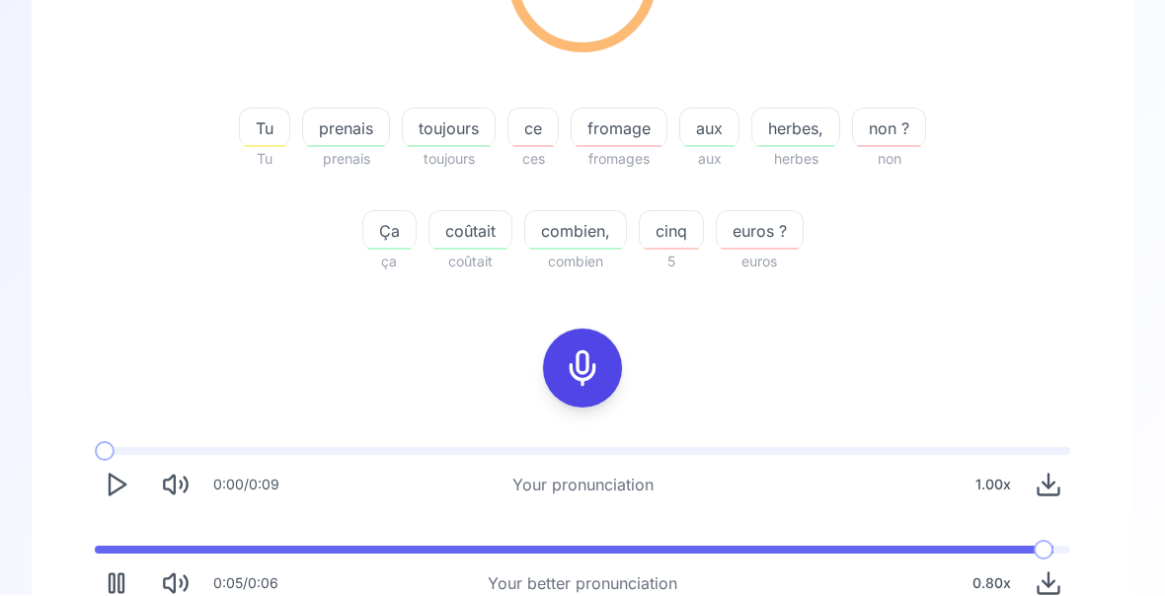
click at [463, 237] on span "coûtait" at bounding box center [470, 232] width 82 height 24
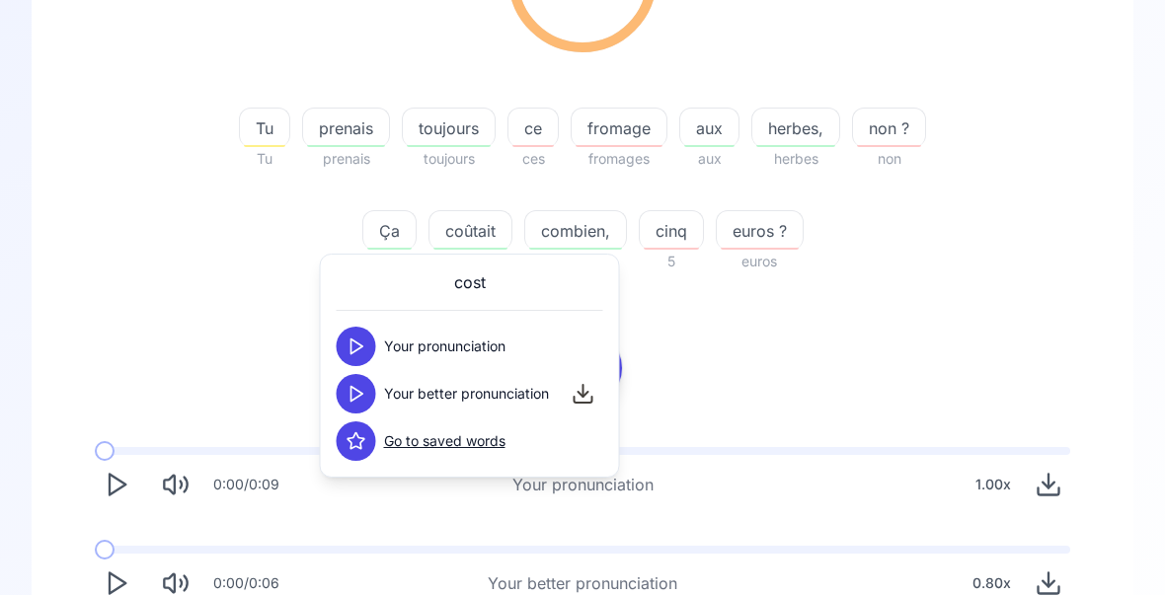
click at [979, 303] on div "74.36 % 74.36 % Tu Tu prenais prenais toujours toujours ce ces fromage fromages…" at bounding box center [582, 255] width 1007 height 732
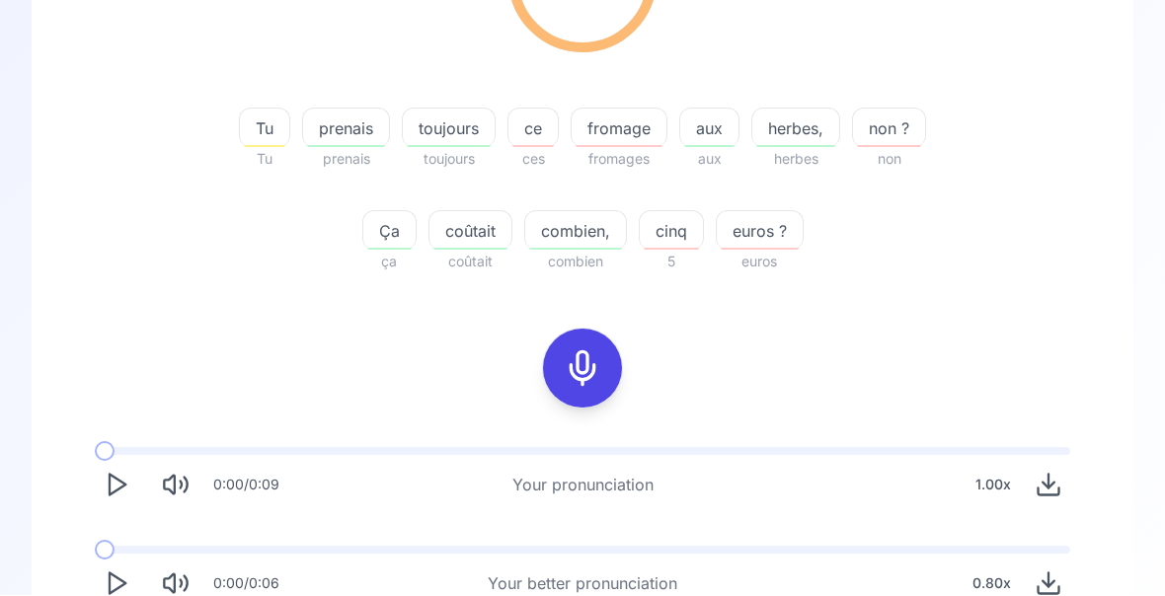
click at [470, 244] on div "coûtait" at bounding box center [470, 230] width 84 height 39
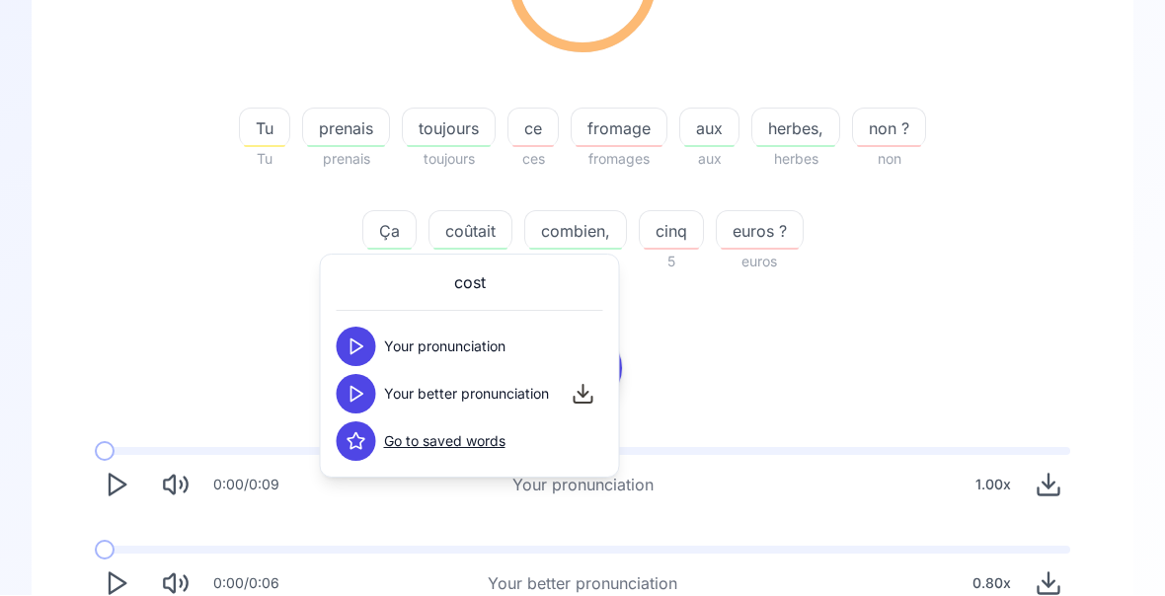
click at [363, 394] on polygon at bounding box center [357, 395] width 12 height 15
click at [986, 315] on div "74.36 % 74.36 % Tu Tu prenais prenais toujours toujours ce ces fromage fromages…" at bounding box center [582, 255] width 1007 height 732
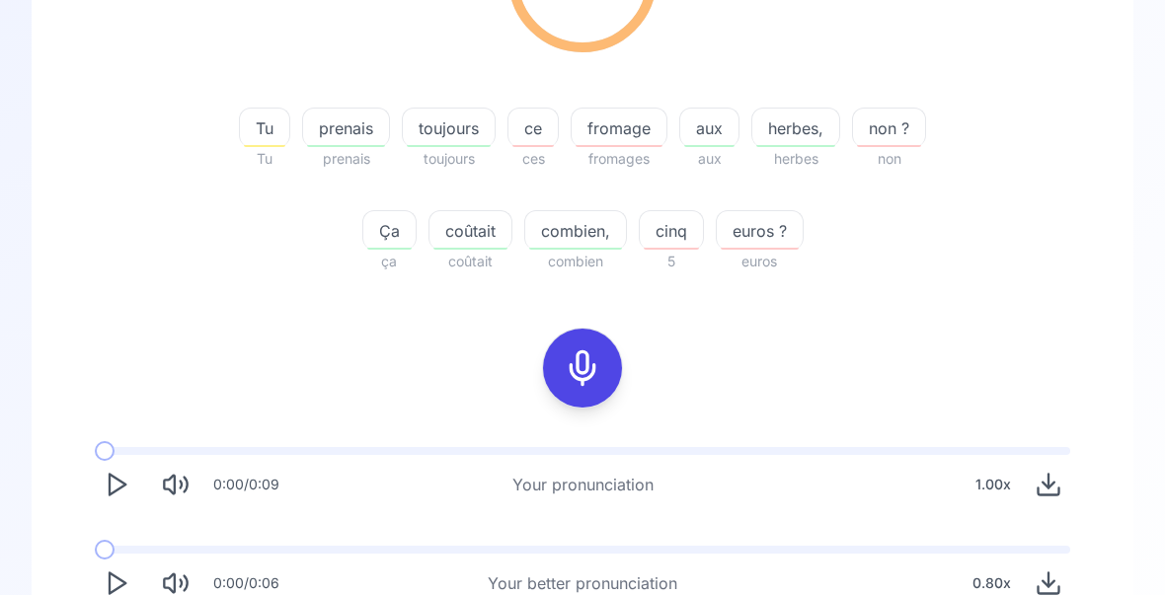
click at [562, 236] on span "combien," at bounding box center [575, 232] width 101 height 24
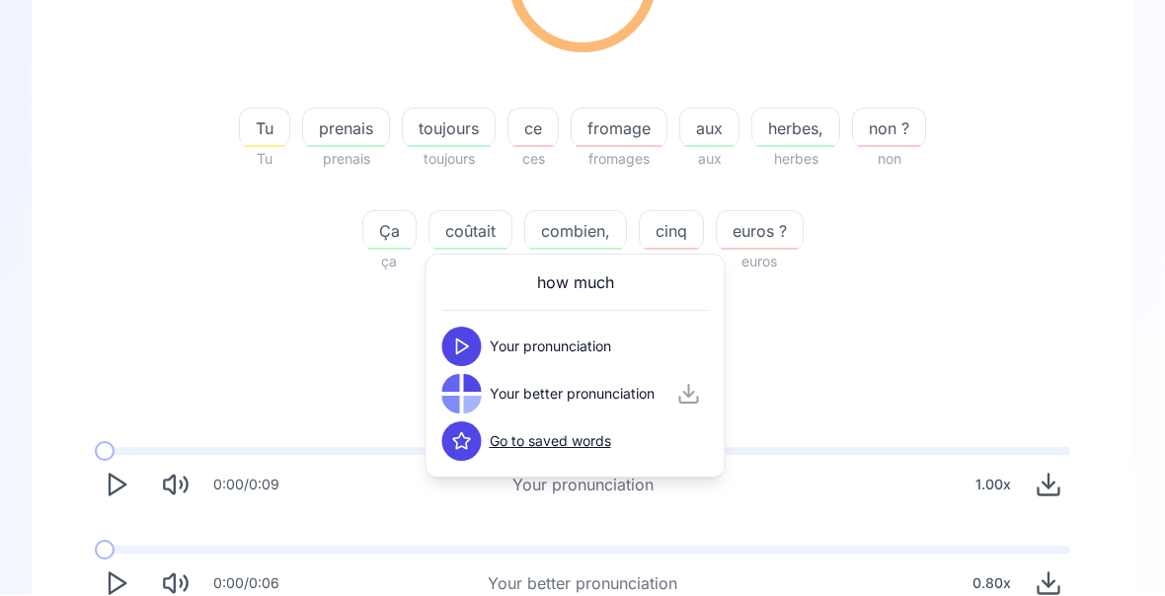
click at [1002, 315] on div "74.36 % 74.36 % Tu Tu prenais prenais toujours toujours ce ces fromage fromages…" at bounding box center [582, 255] width 1007 height 732
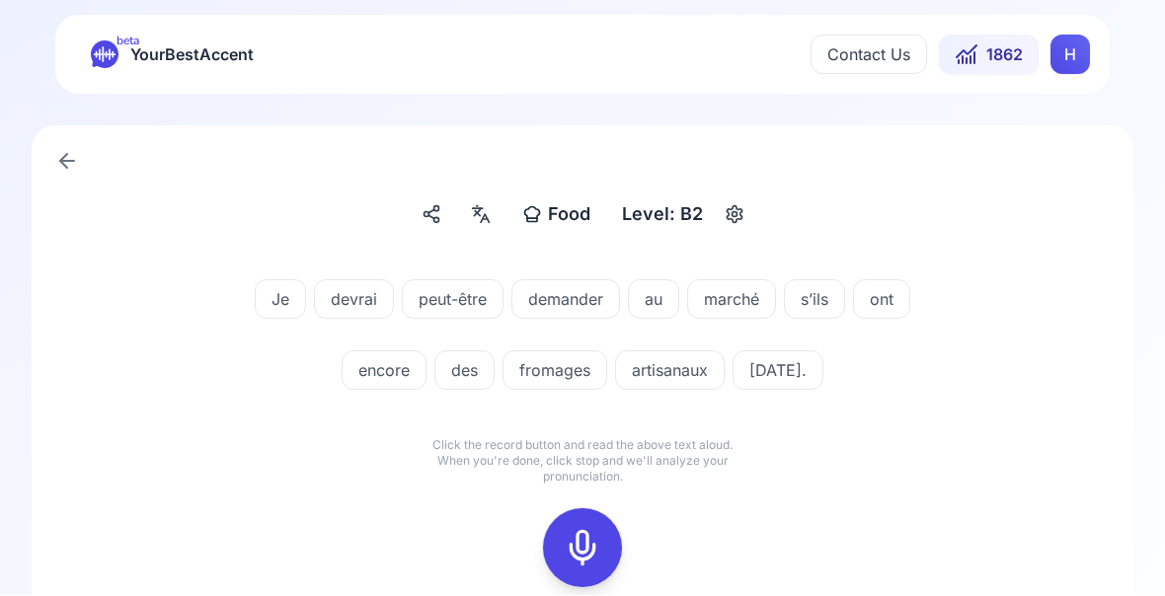
click at [582, 548] on icon at bounding box center [582, 548] width 39 height 39
click at [592, 549] on icon at bounding box center [582, 548] width 39 height 39
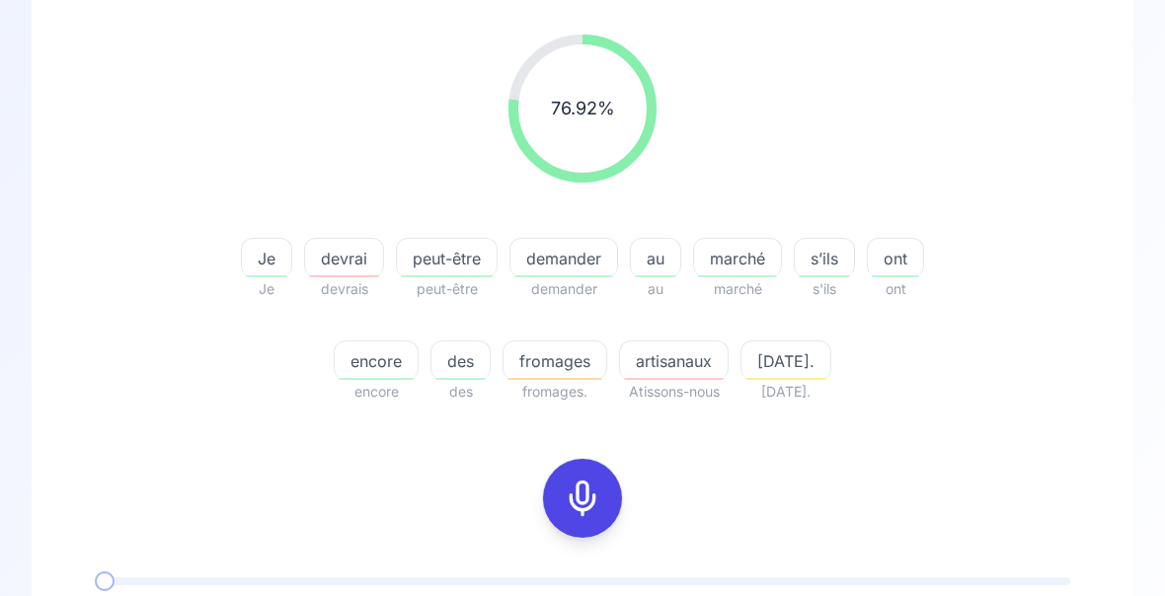
scroll to position [248, 0]
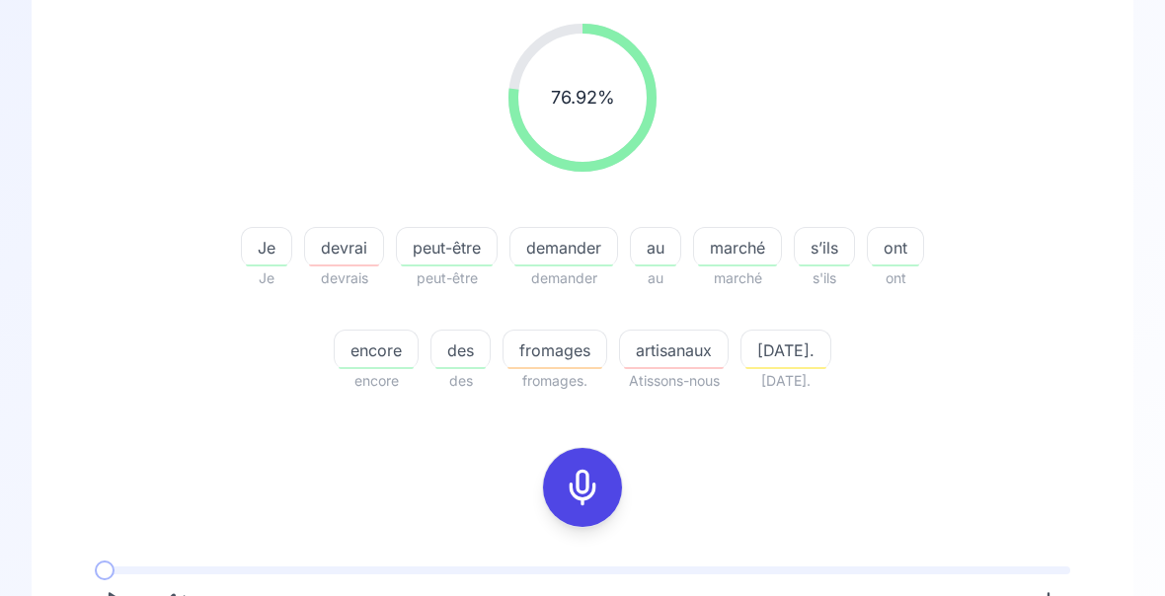
click at [661, 353] on span "artisanaux" at bounding box center [674, 352] width 108 height 24
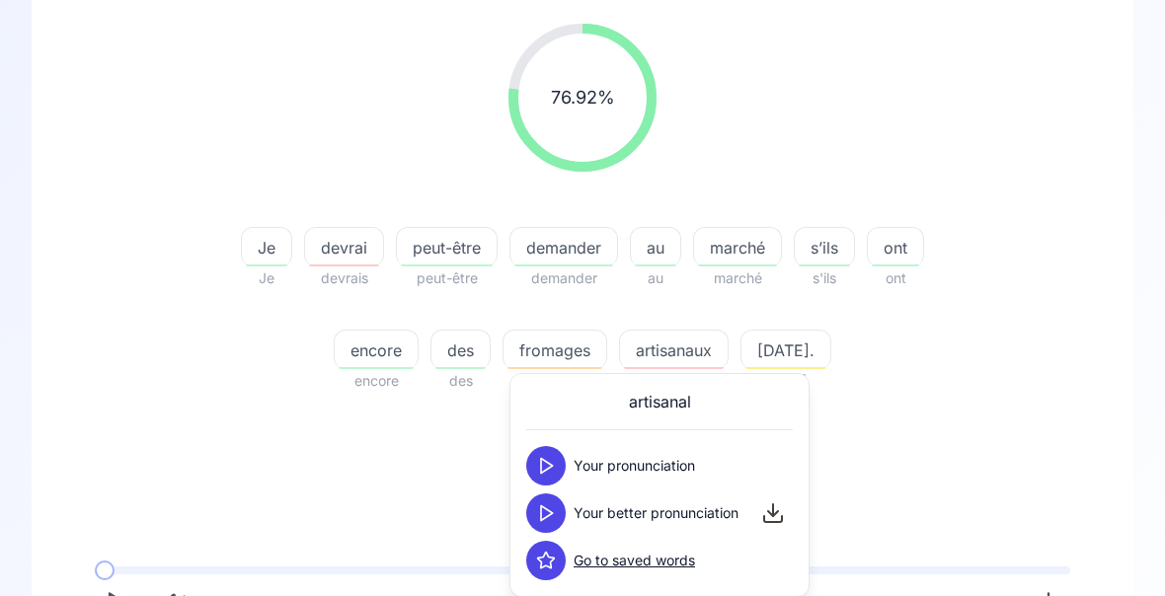
click at [548, 512] on icon at bounding box center [546, 513] width 20 height 20
click at [1022, 408] on div "76.92 % 76.92 % Je Je devrai devrais peut-être peut-être demander demander au a…" at bounding box center [582, 208] width 1007 height 401
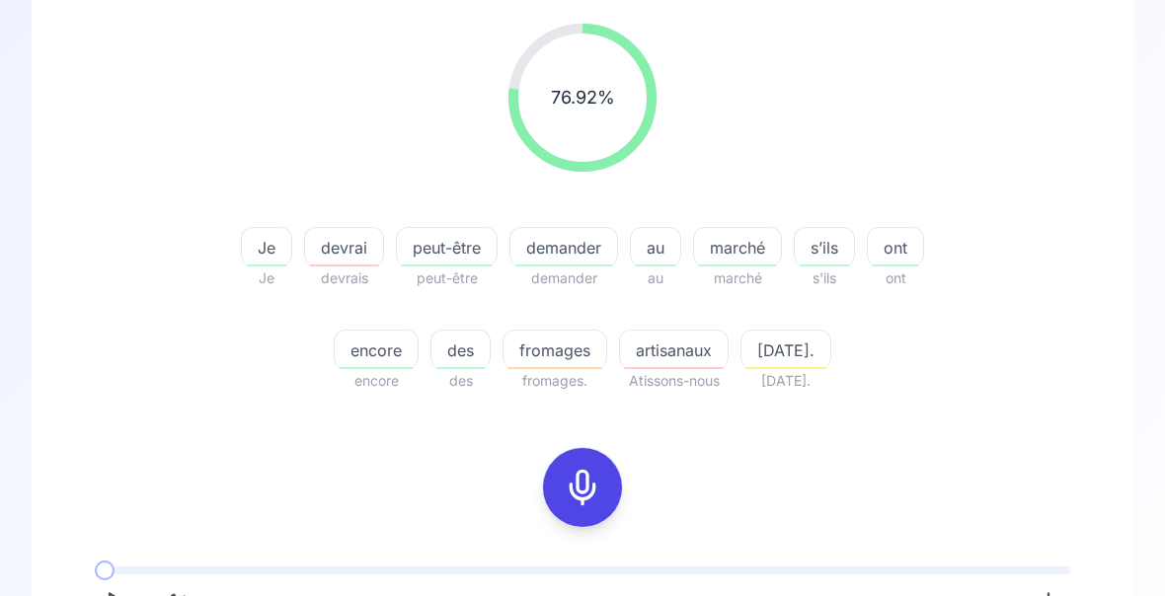
click at [550, 254] on span "demander" at bounding box center [563, 248] width 107 height 24
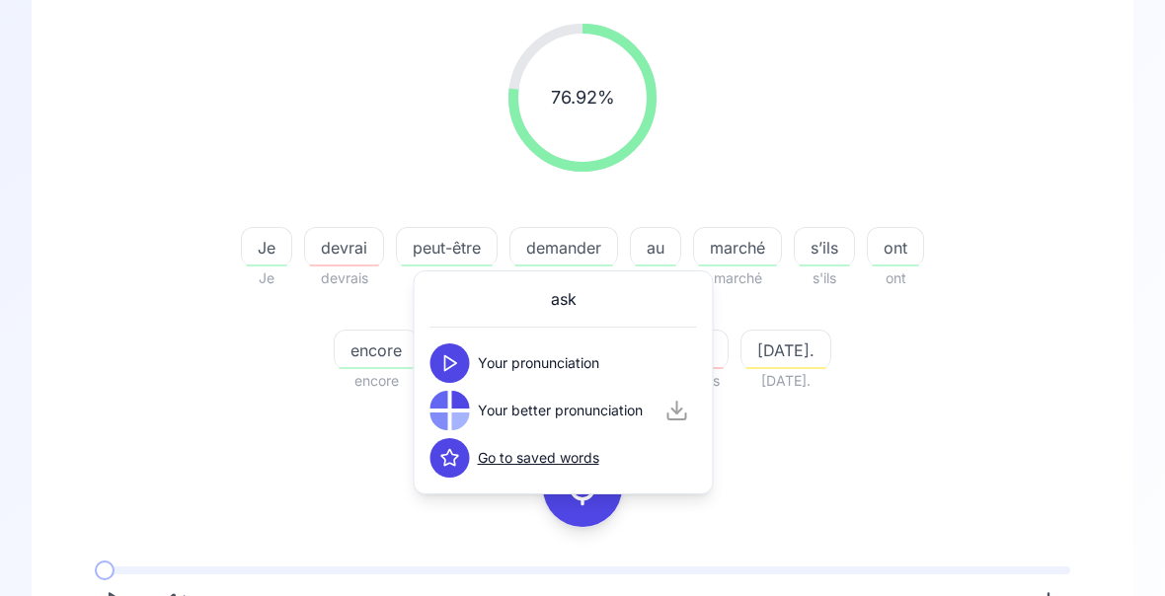
click at [1018, 392] on div "76.92 % 76.92 % Je Je devrai devrais peut-être peut-être demander demander au a…" at bounding box center [582, 208] width 1007 height 401
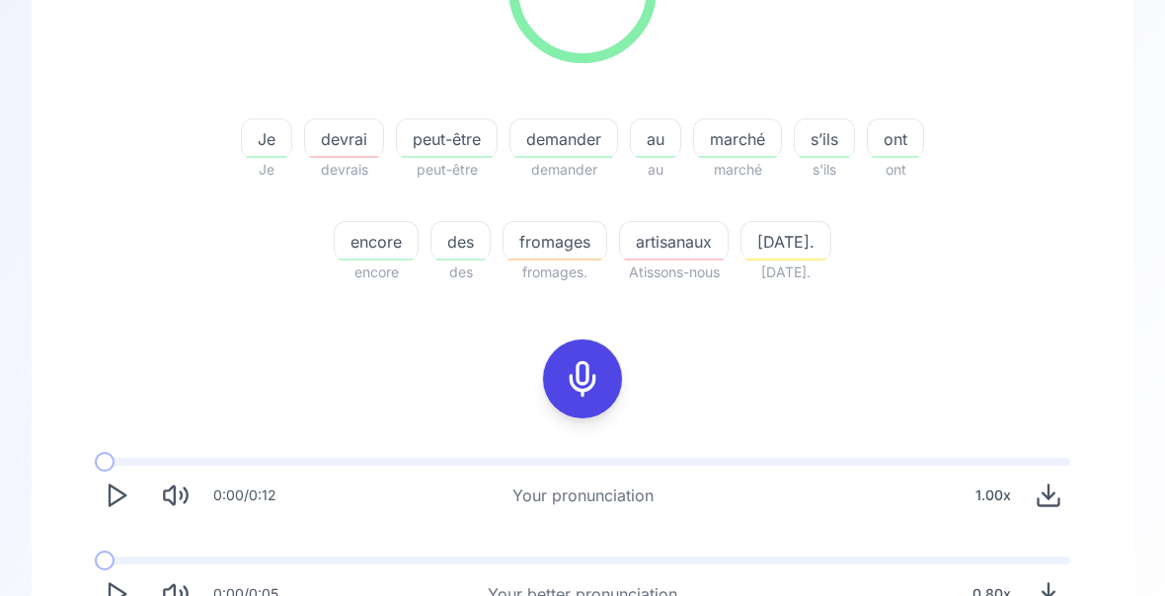
scroll to position [357, 0]
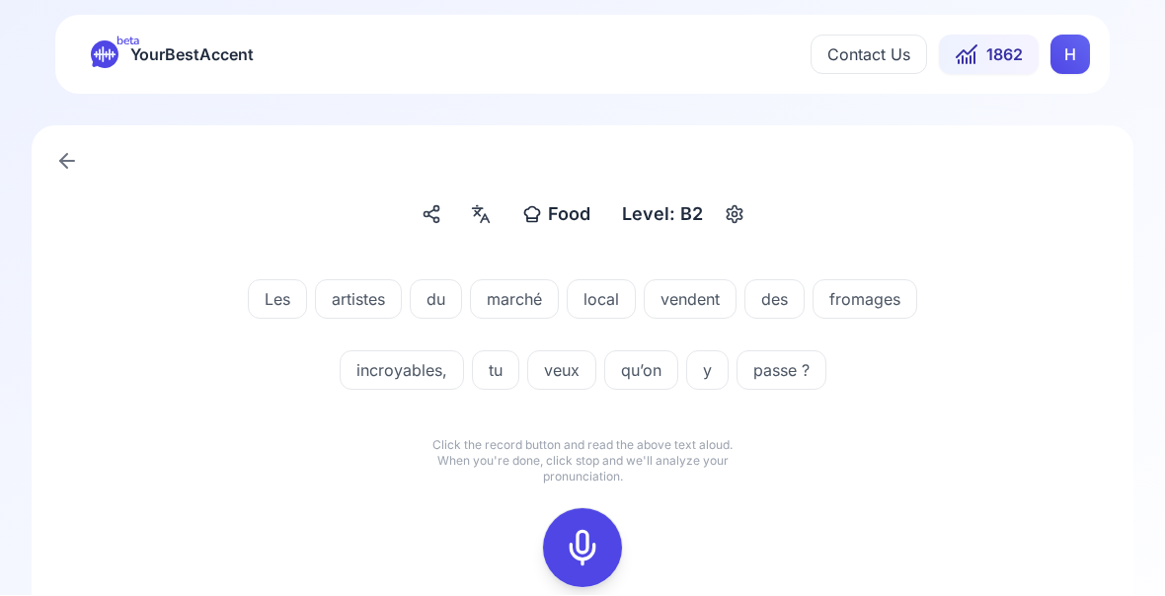
click at [577, 545] on icon at bounding box center [582, 548] width 39 height 39
click at [581, 554] on icon at bounding box center [582, 548] width 39 height 39
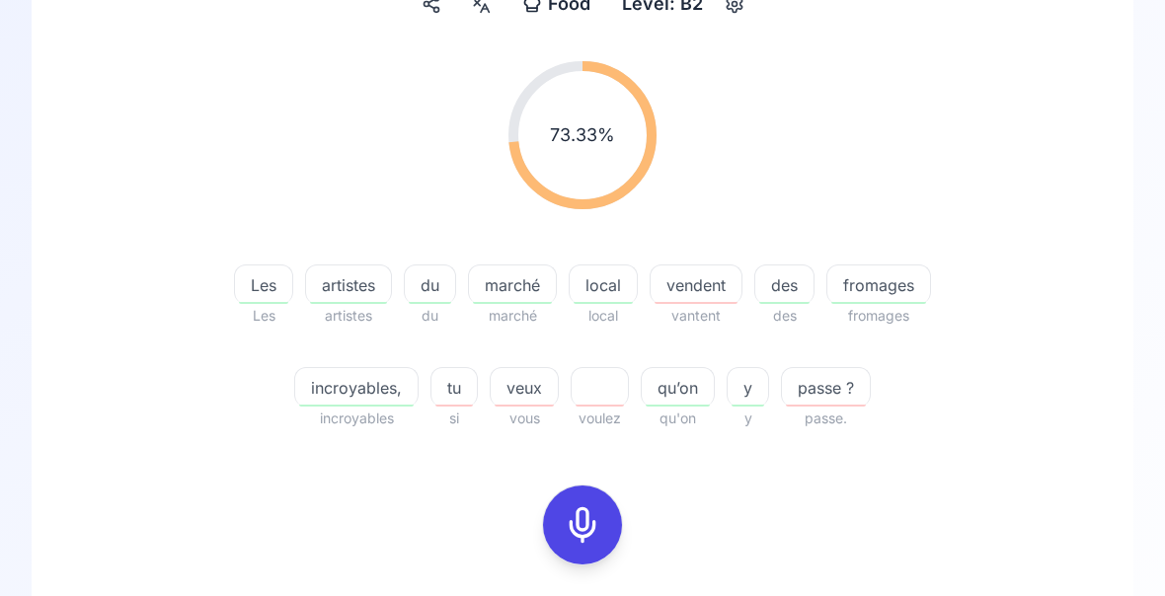
scroll to position [213, 0]
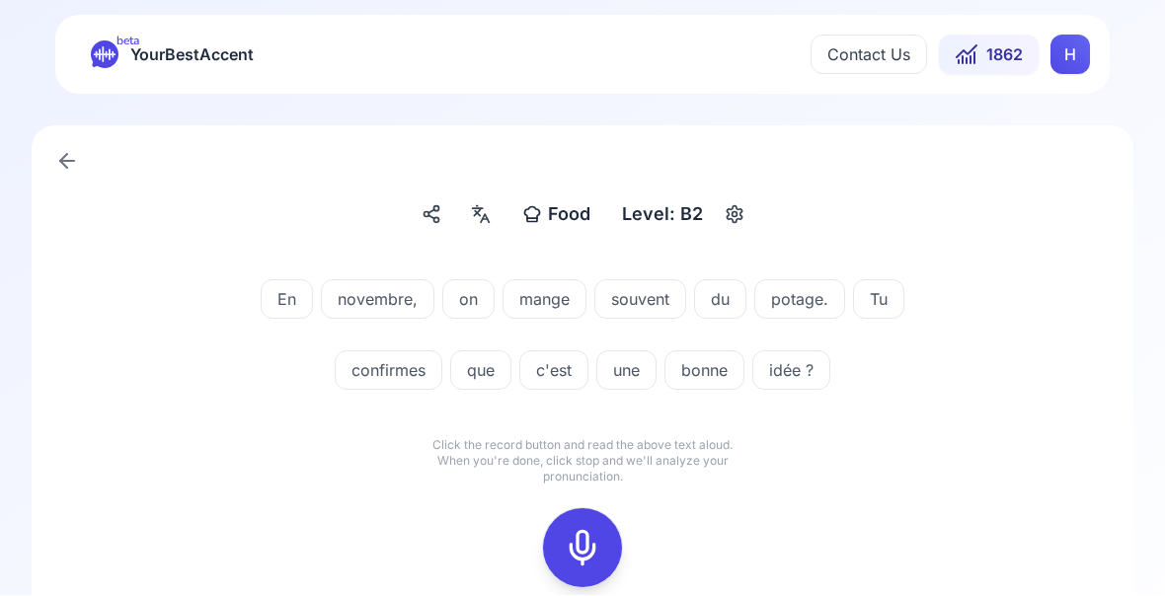
click at [580, 547] on icon at bounding box center [582, 548] width 39 height 39
click at [575, 548] on icon at bounding box center [582, 548] width 39 height 39
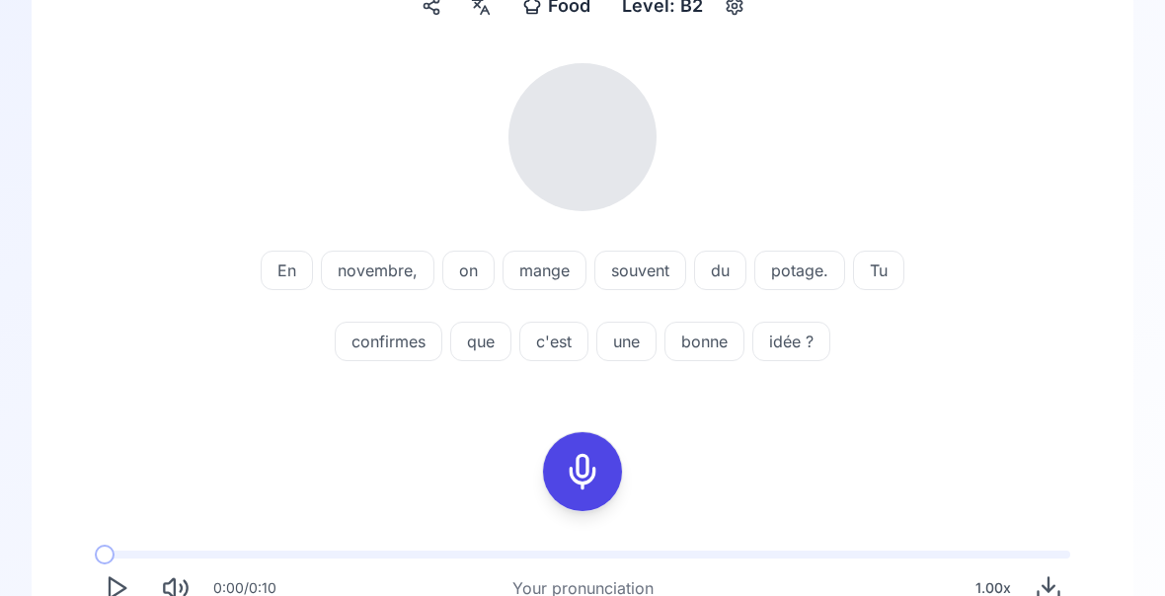
scroll to position [209, 0]
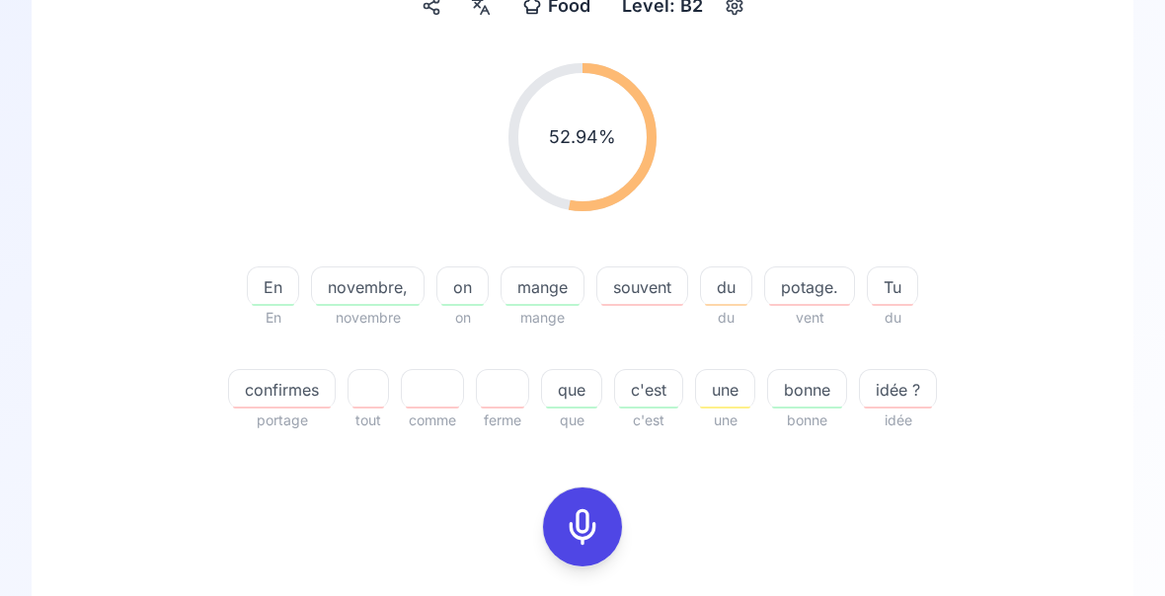
click at [587, 527] on icon at bounding box center [582, 526] width 39 height 39
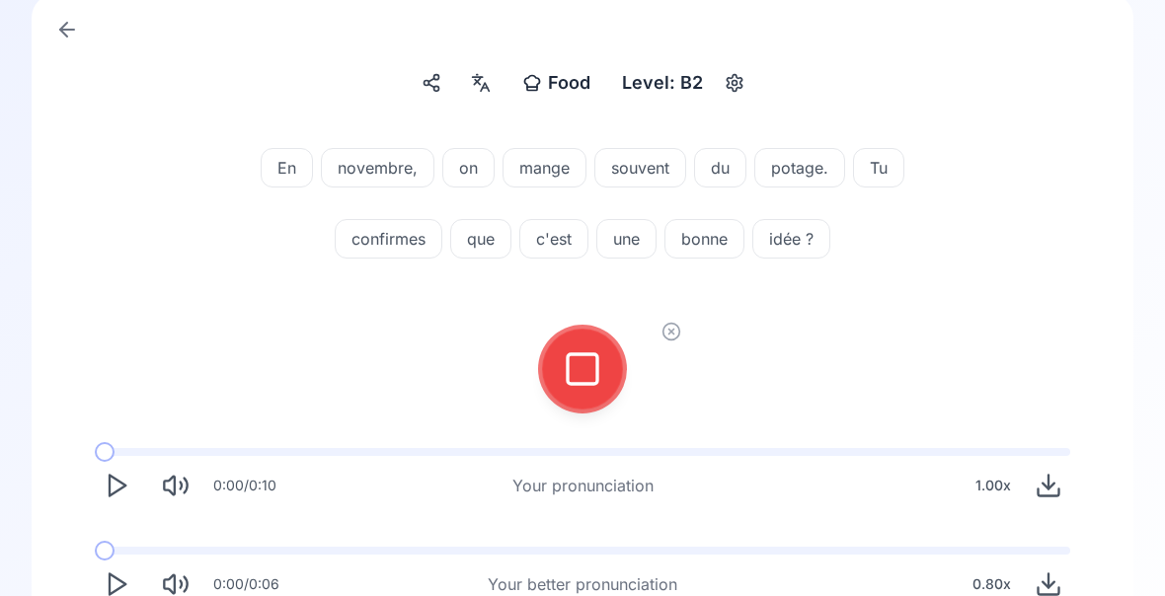
click at [582, 371] on icon at bounding box center [582, 368] width 39 height 39
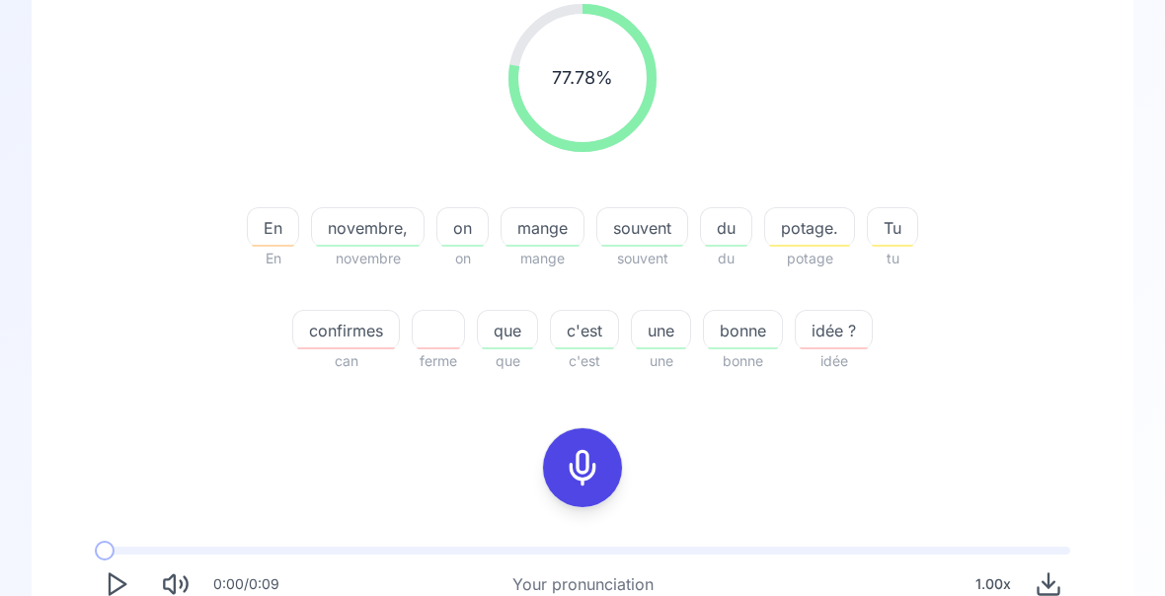
scroll to position [272, 0]
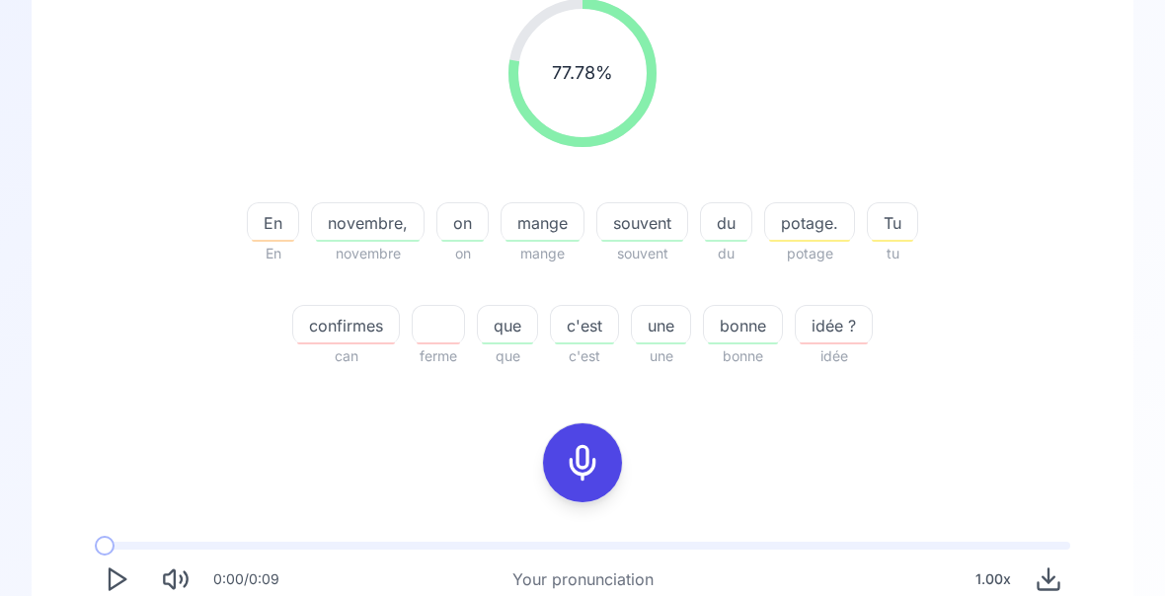
click at [804, 232] on span "potage." at bounding box center [809, 223] width 89 height 24
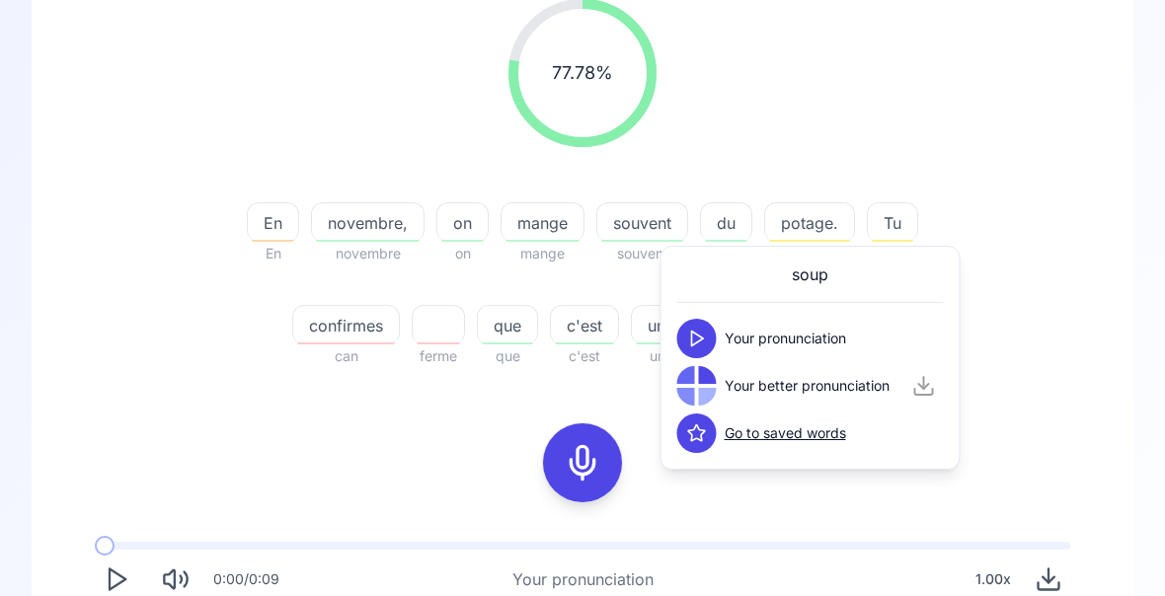
click at [1060, 268] on div "77.78 % 77.78 % En En novembre, novembre on on mange mange souvent souvent du d…" at bounding box center [582, 183] width 1007 height 401
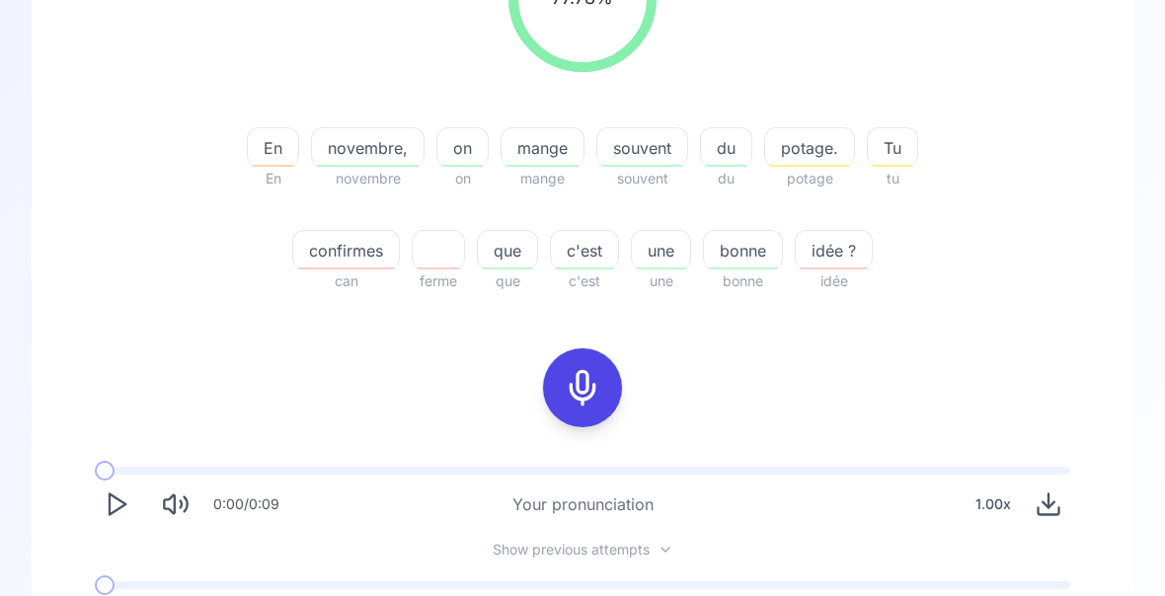
scroll to position [383, 0]
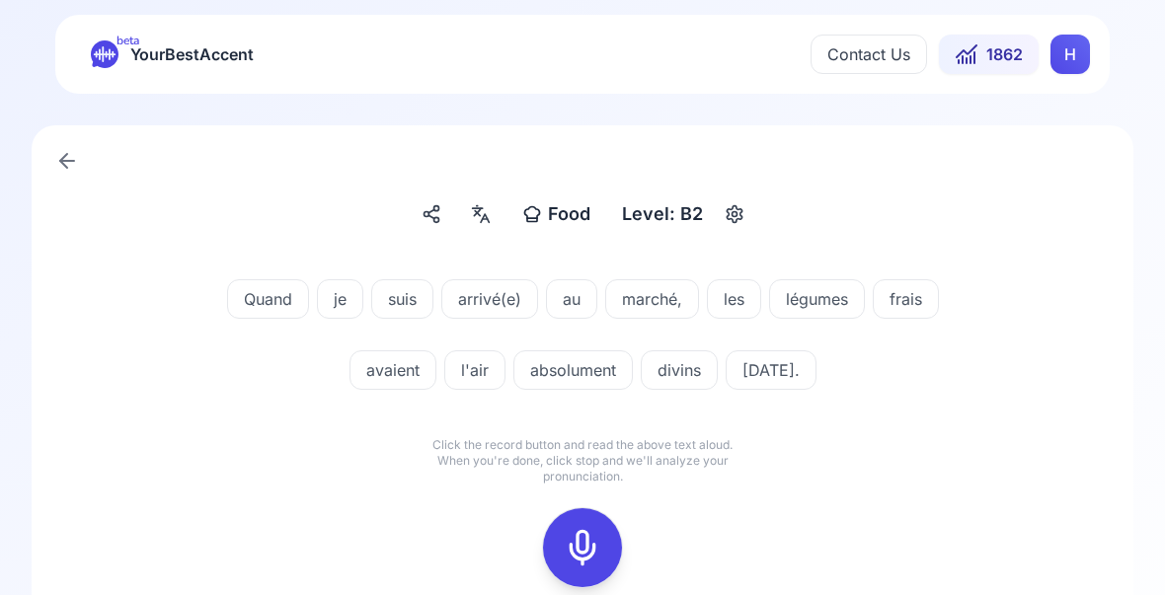
click at [580, 553] on icon at bounding box center [582, 548] width 39 height 39
click at [573, 544] on icon at bounding box center [582, 548] width 39 height 39
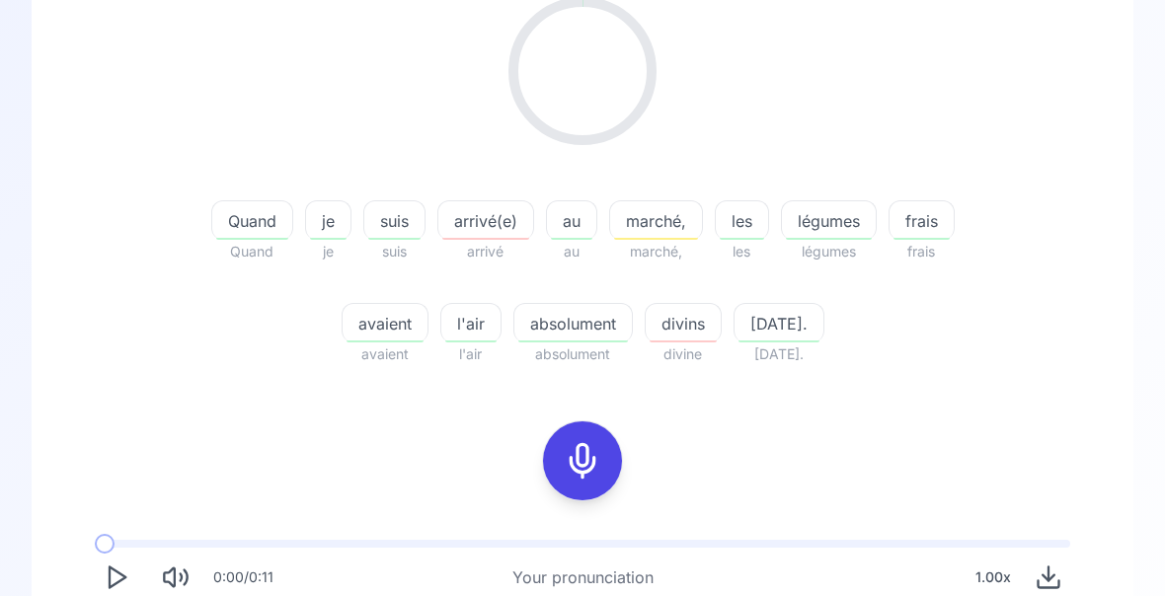
scroll to position [275, 0]
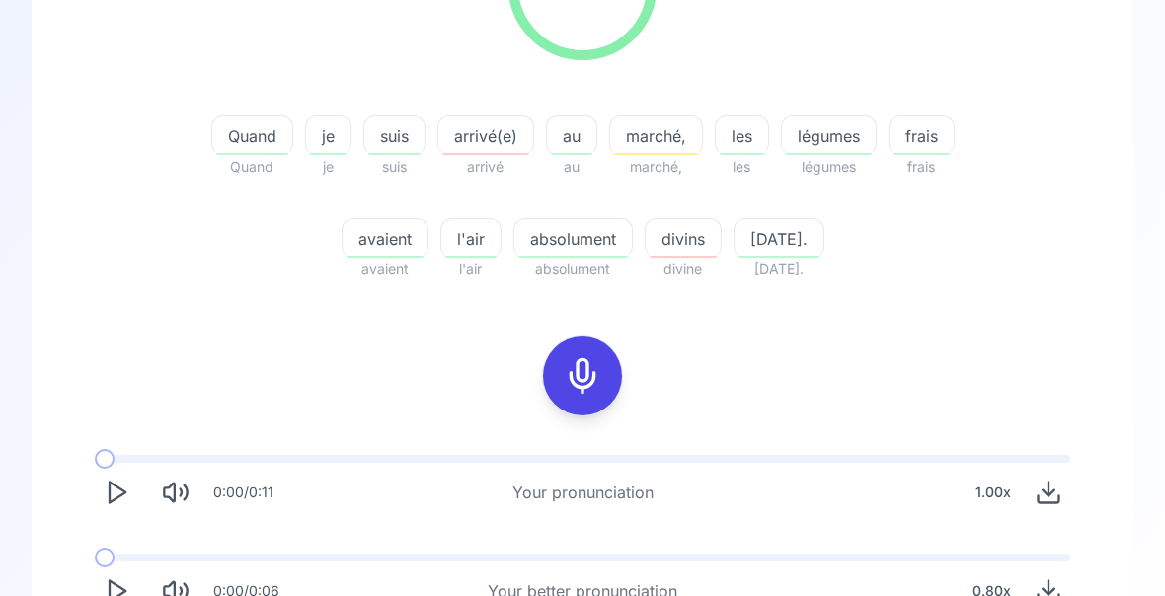
scroll to position [367, 0]
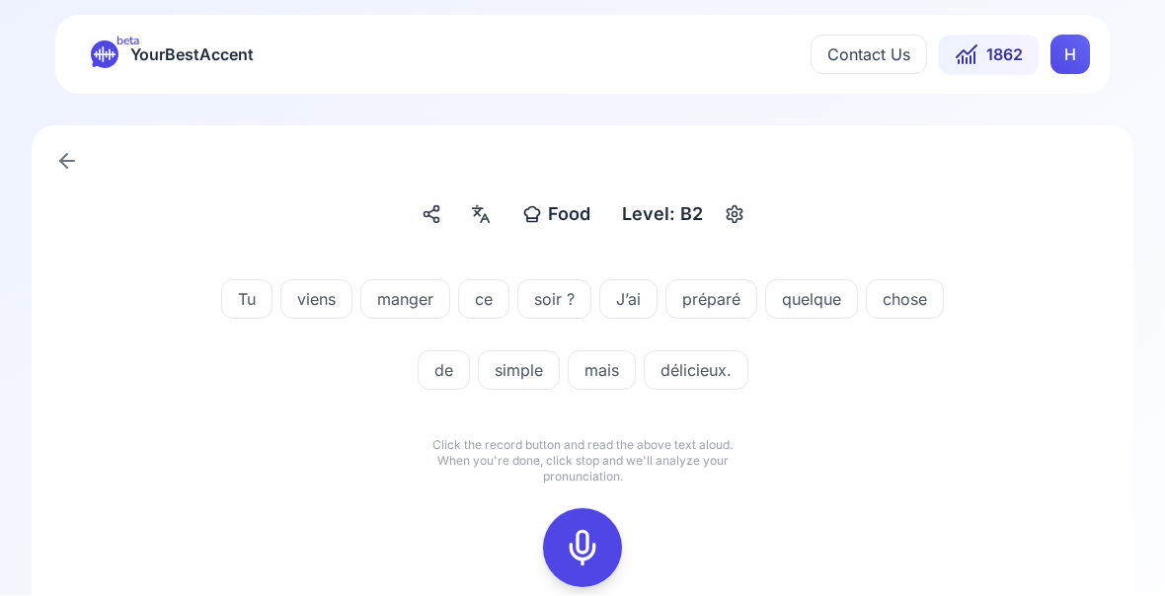
click at [582, 548] on icon at bounding box center [582, 548] width 39 height 39
click at [577, 543] on icon at bounding box center [582, 548] width 39 height 39
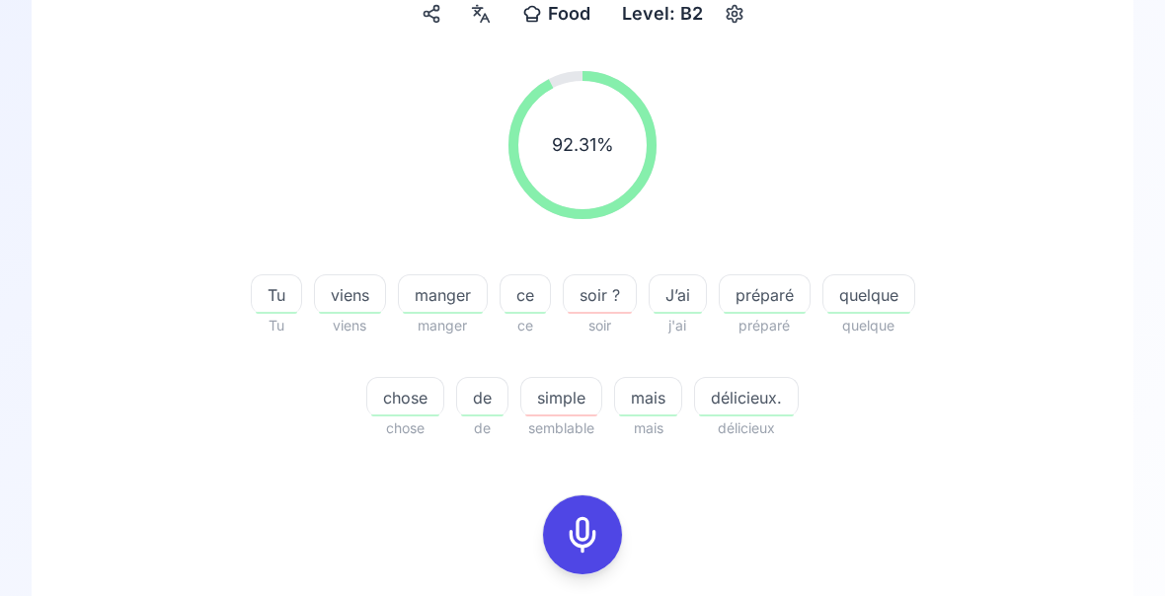
scroll to position [202, 0]
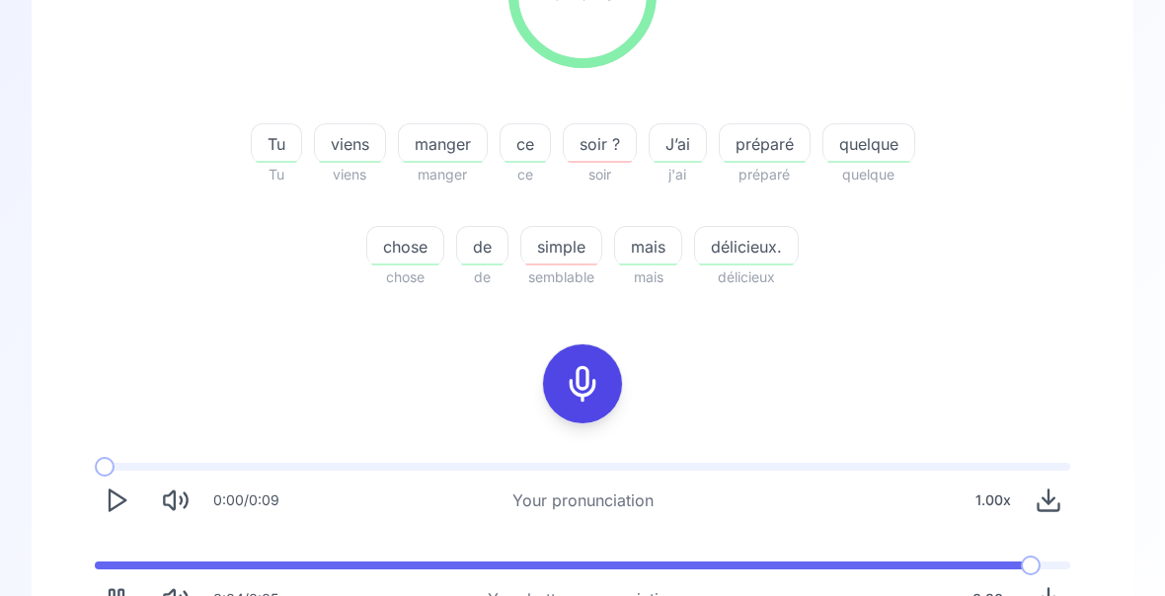
scroll to position [367, 0]
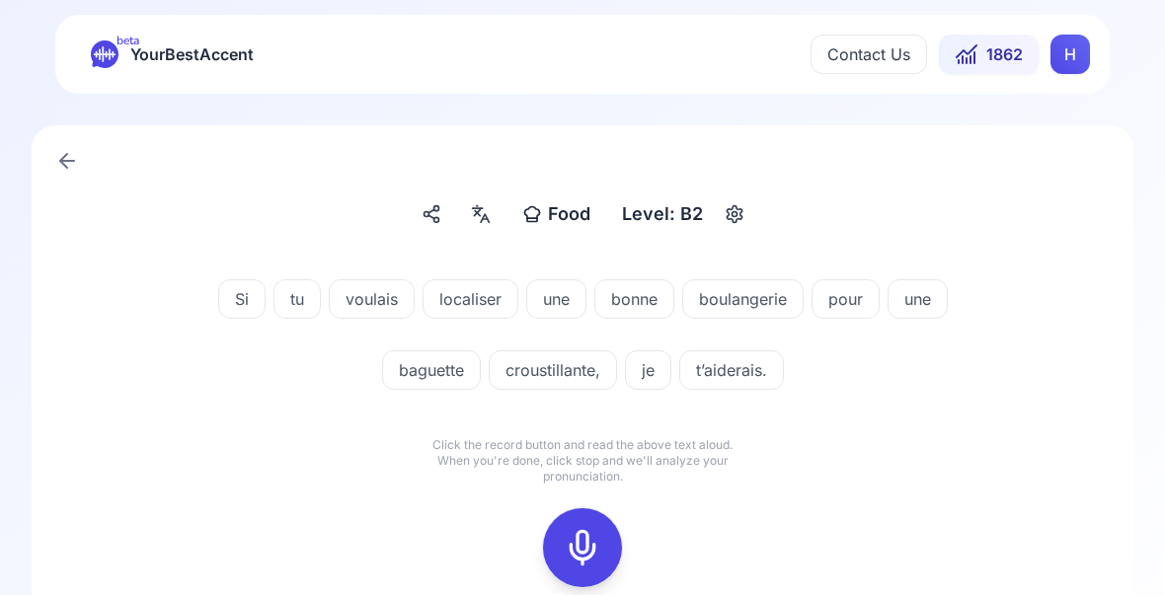
click at [577, 553] on icon at bounding box center [582, 548] width 39 height 39
click at [579, 545] on icon at bounding box center [582, 548] width 39 height 39
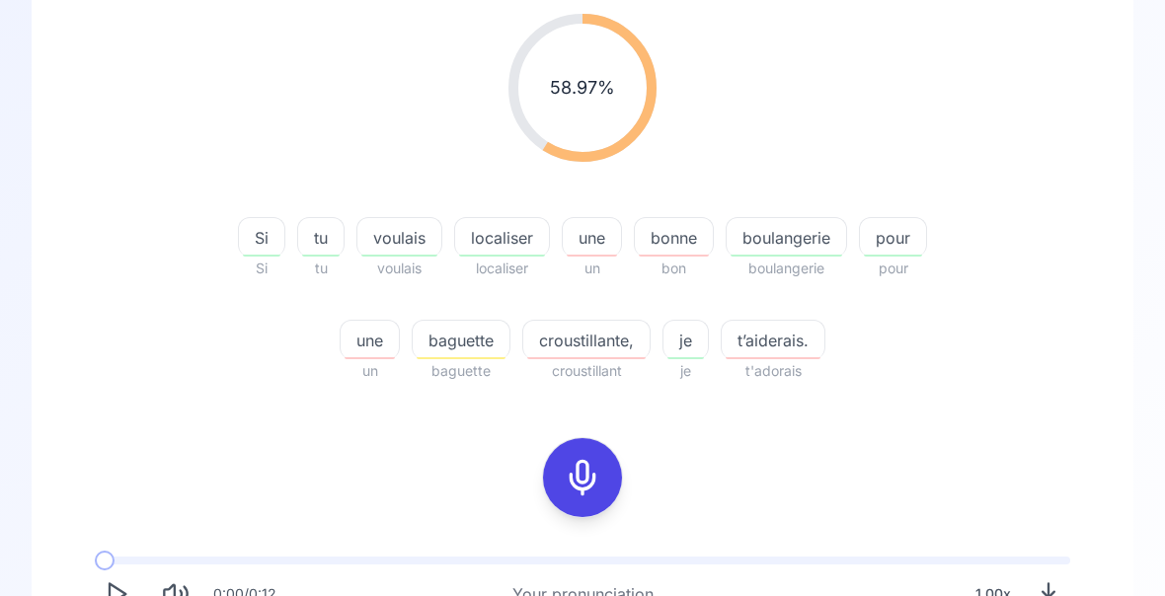
scroll to position [256, 0]
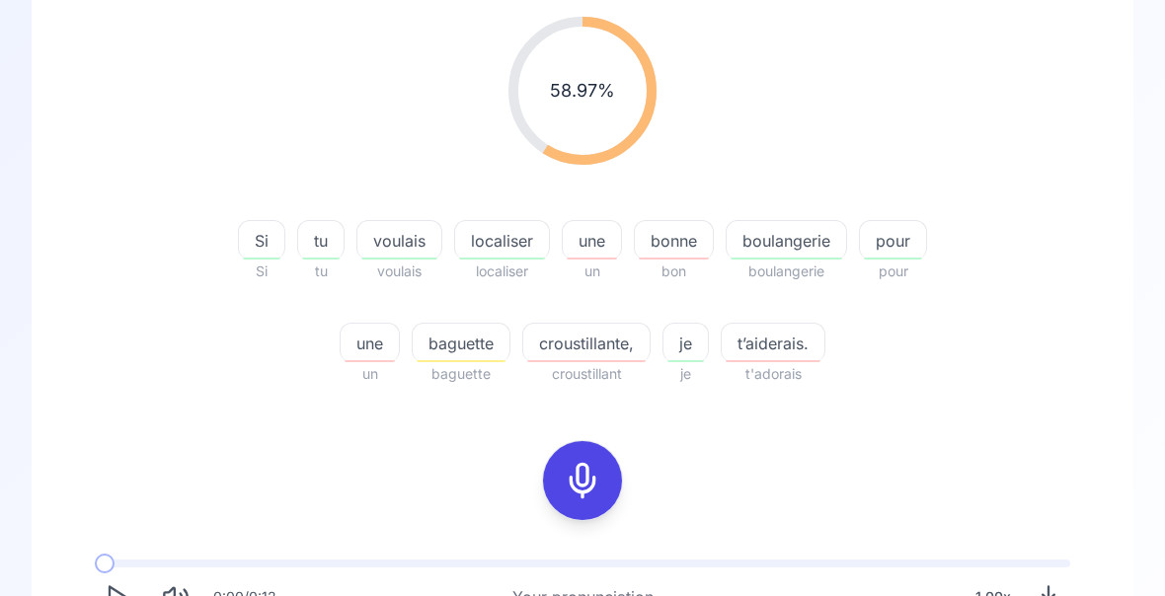
click at [397, 244] on span "voulais" at bounding box center [399, 241] width 84 height 24
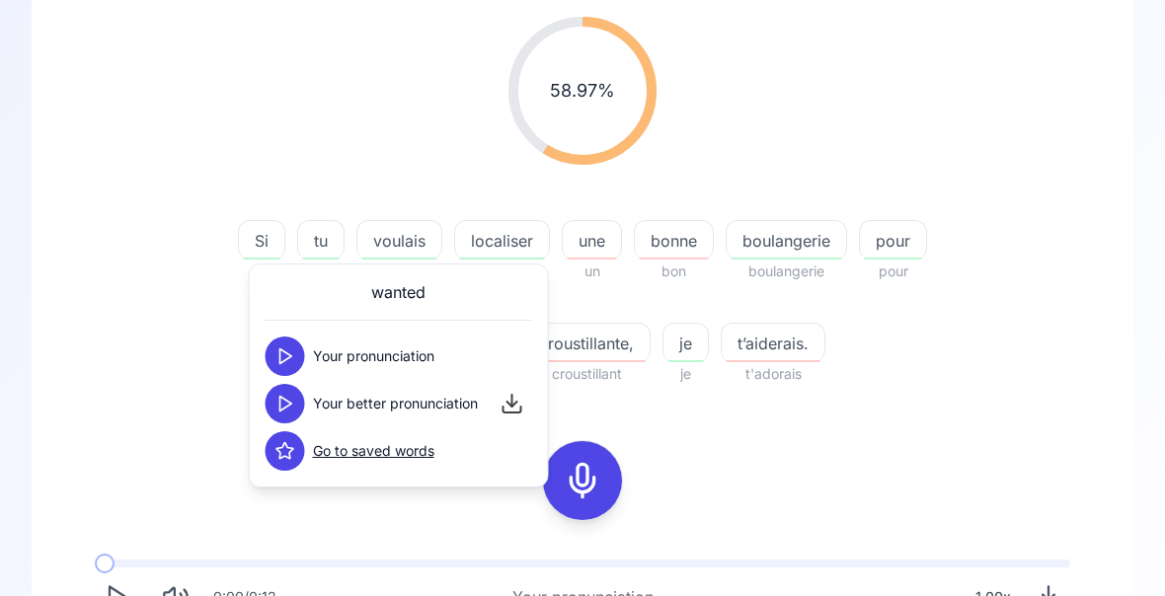
click at [287, 406] on polygon at bounding box center [286, 404] width 12 height 15
click at [1035, 190] on div "58.97 % 58.97 % Si Si tu tu voulais voulais localiser localiser une un bonne bo…" at bounding box center [582, 201] width 1007 height 401
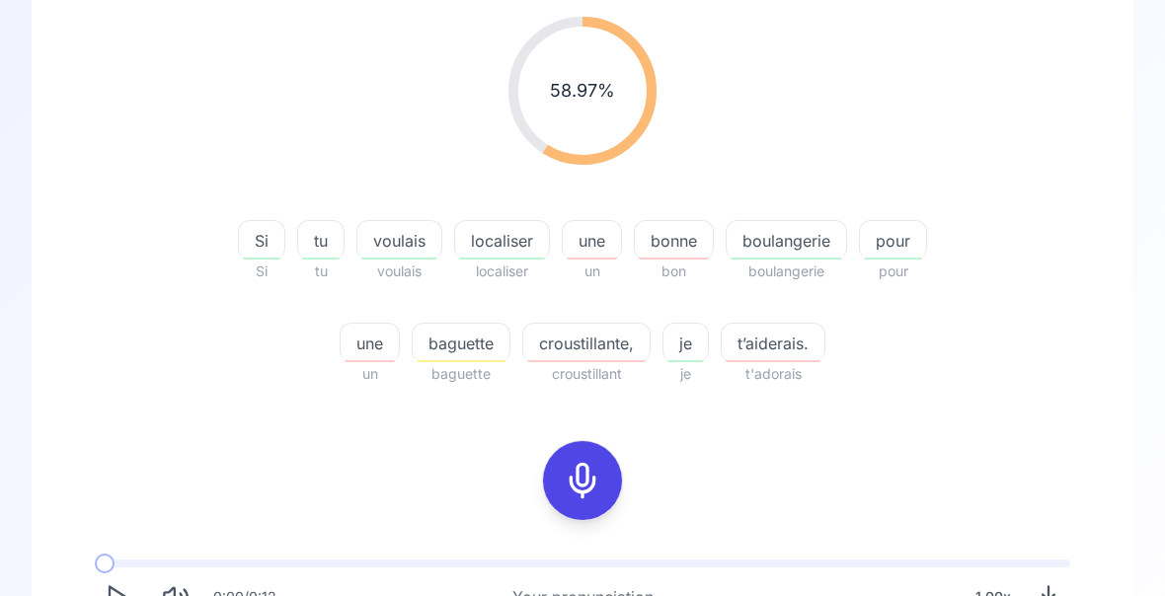
click at [589, 344] on span "croustillante," at bounding box center [586, 344] width 126 height 24
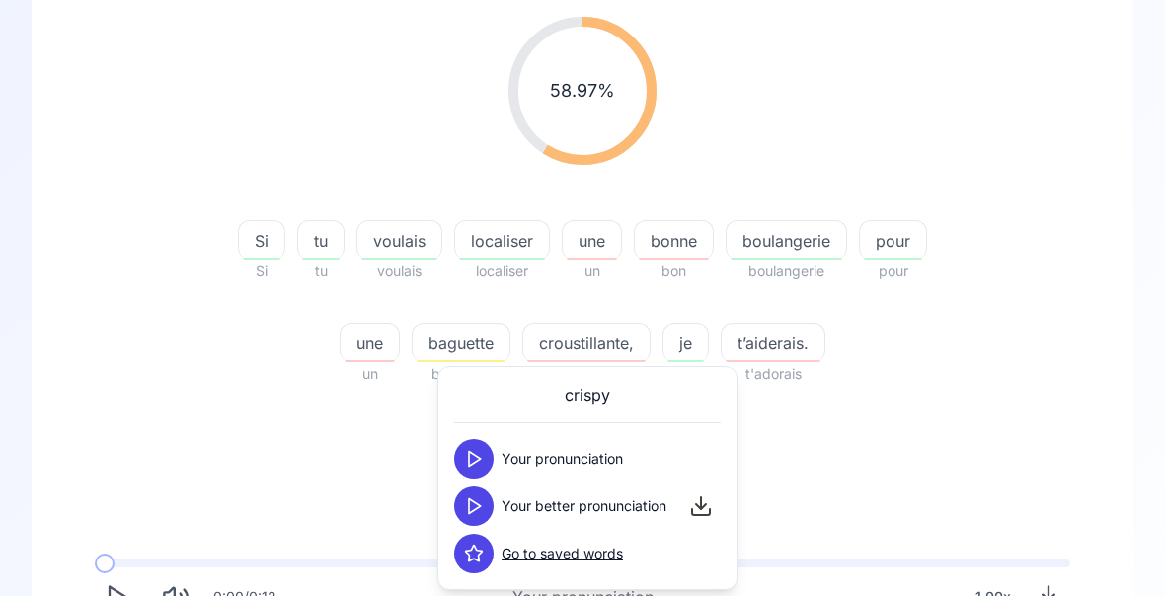
click at [476, 503] on polygon at bounding box center [475, 506] width 12 height 15
click at [995, 405] on div "58.97 % 58.97 % Si Si tu tu voulais voulais localiser localiser une un bonne bo…" at bounding box center [582, 367] width 1007 height 732
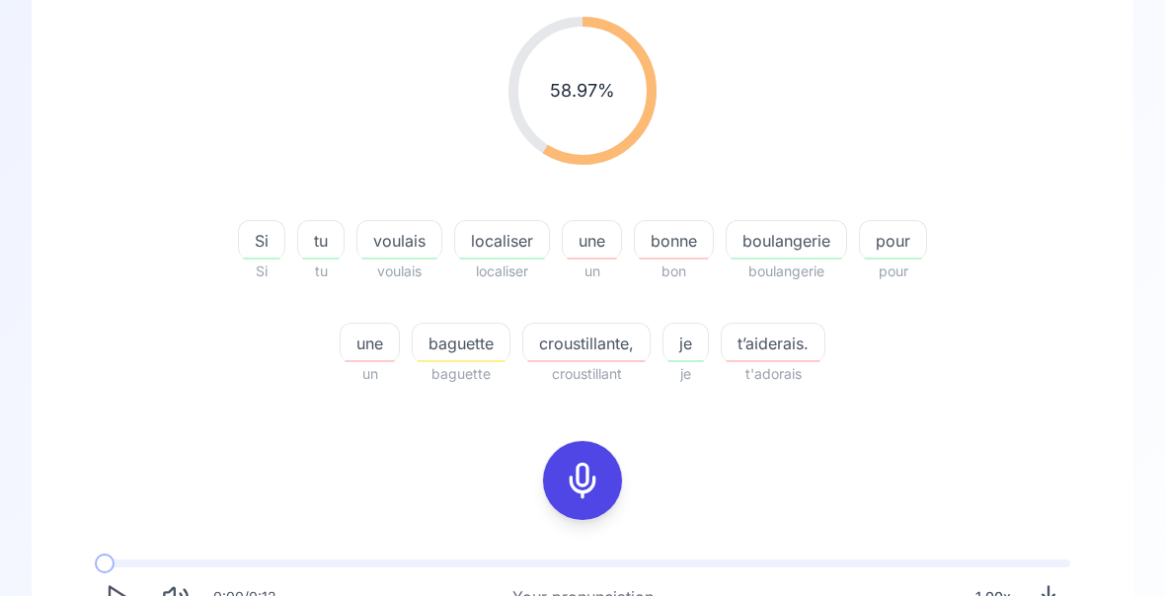
click at [776, 346] on span "t’aiderais." at bounding box center [772, 344] width 103 height 24
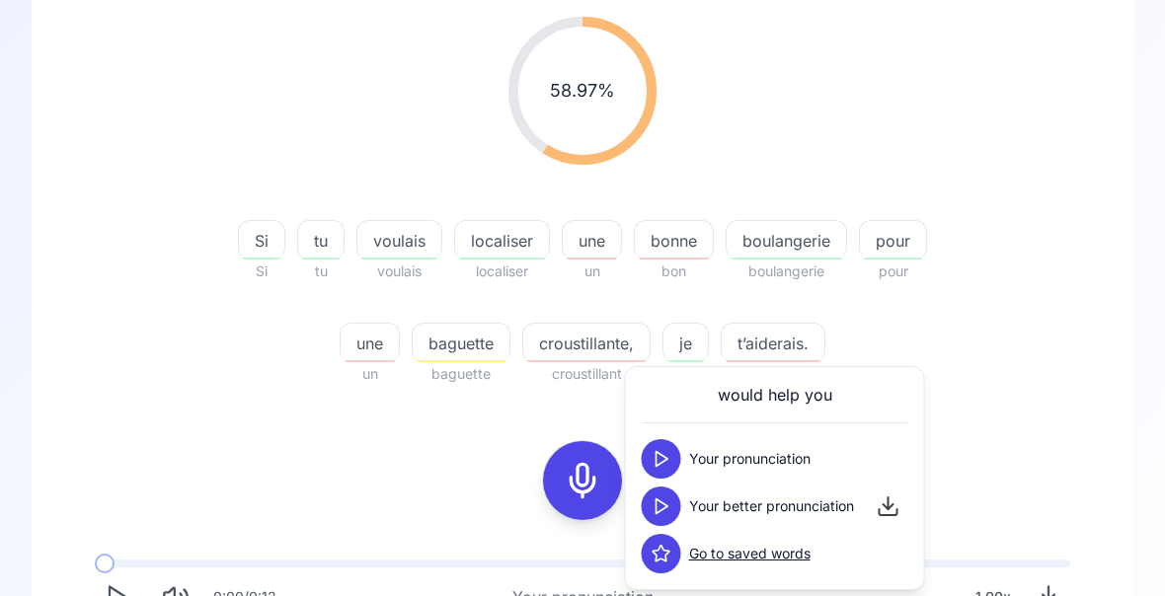
click at [665, 510] on icon at bounding box center [661, 506] width 20 height 20
click at [1035, 340] on div "58.97 % 58.97 % Si Si tu tu voulais voulais localiser localiser une un bonne bo…" at bounding box center [582, 201] width 1007 height 401
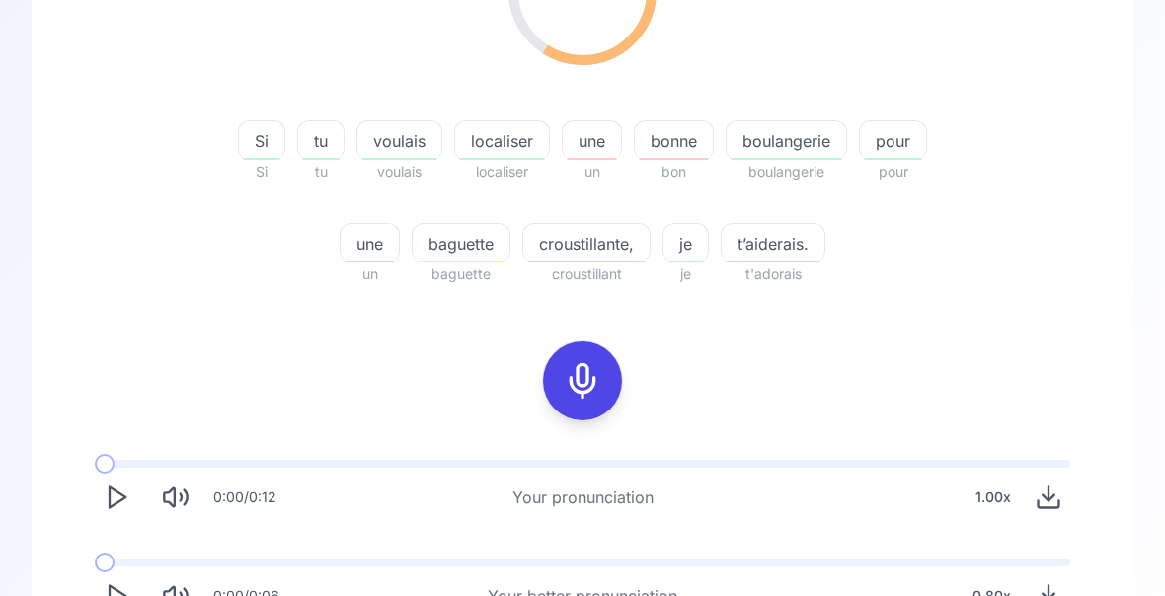
scroll to position [367, 0]
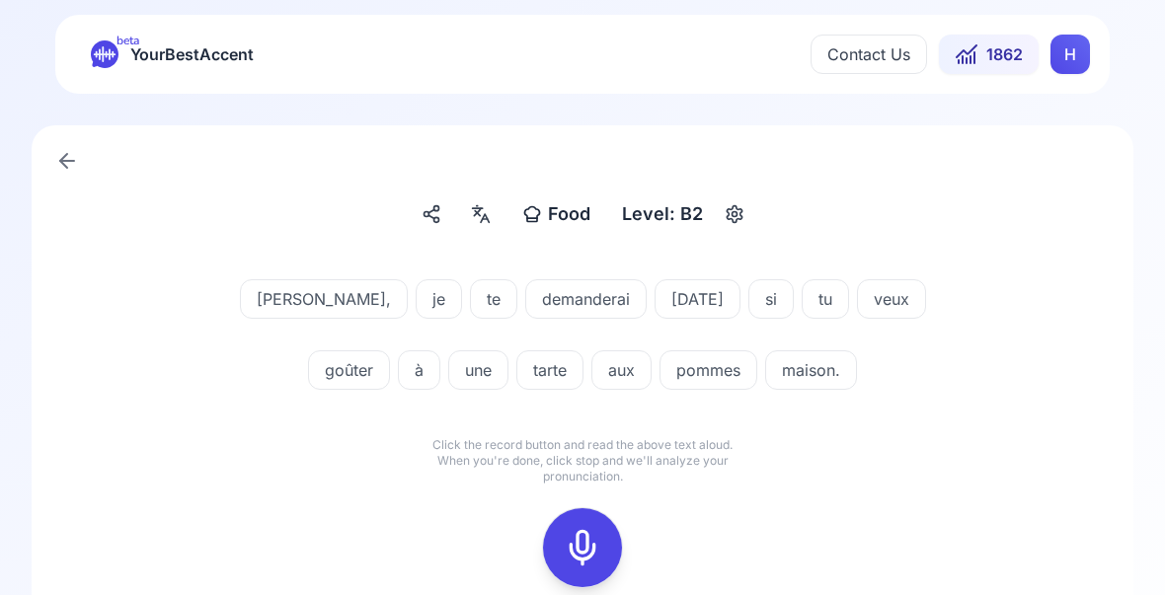
click at [575, 543] on icon at bounding box center [582, 548] width 39 height 39
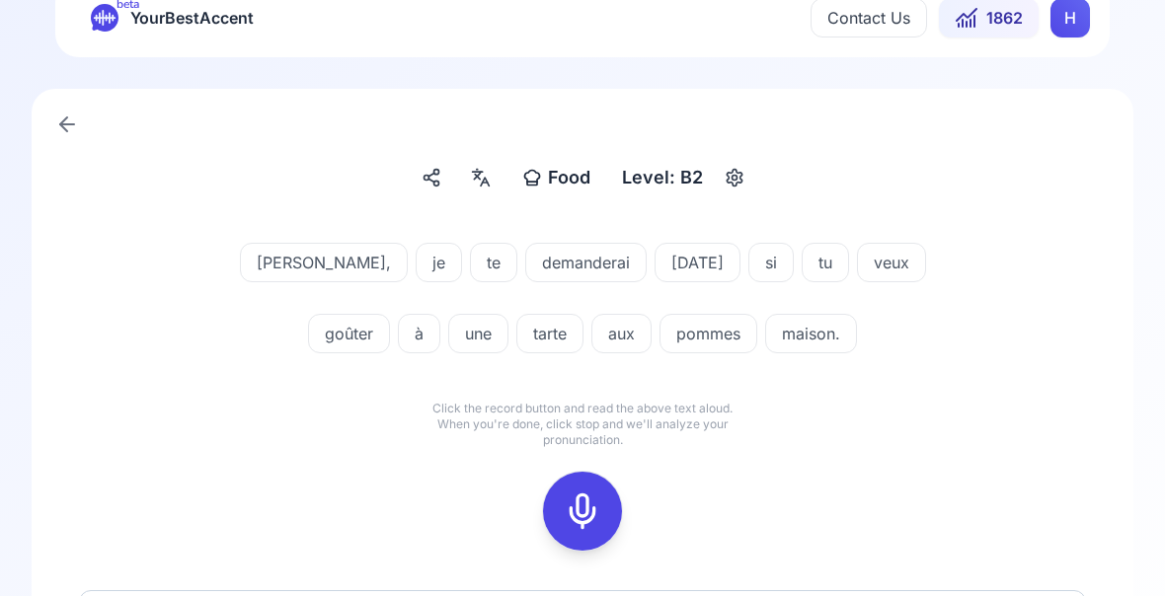
scroll to position [41, 0]
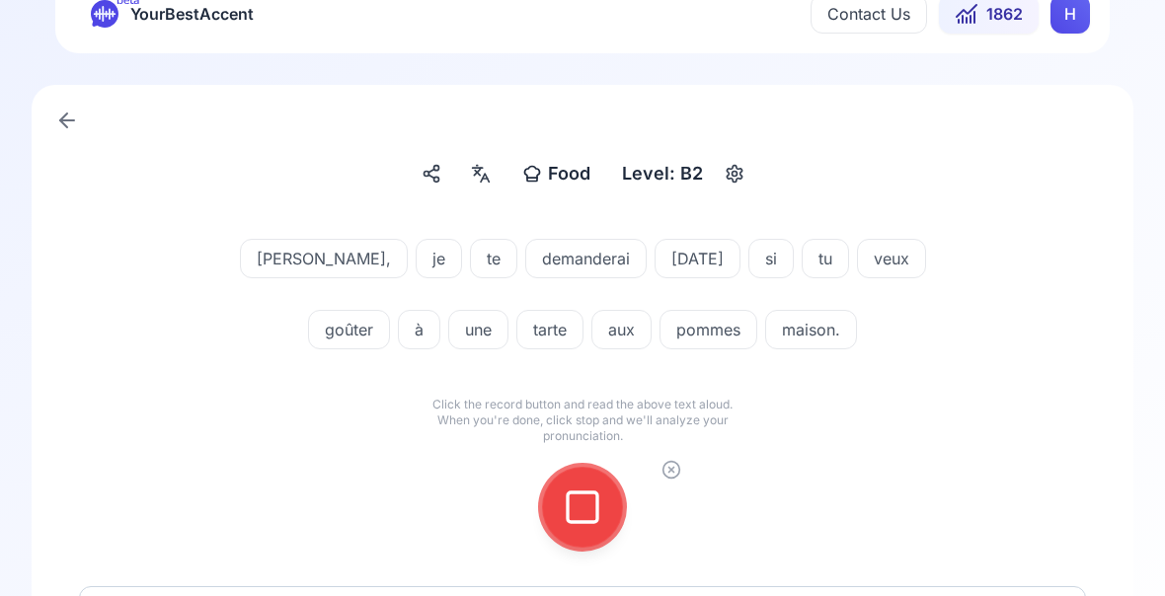
click at [583, 494] on icon at bounding box center [582, 507] width 39 height 39
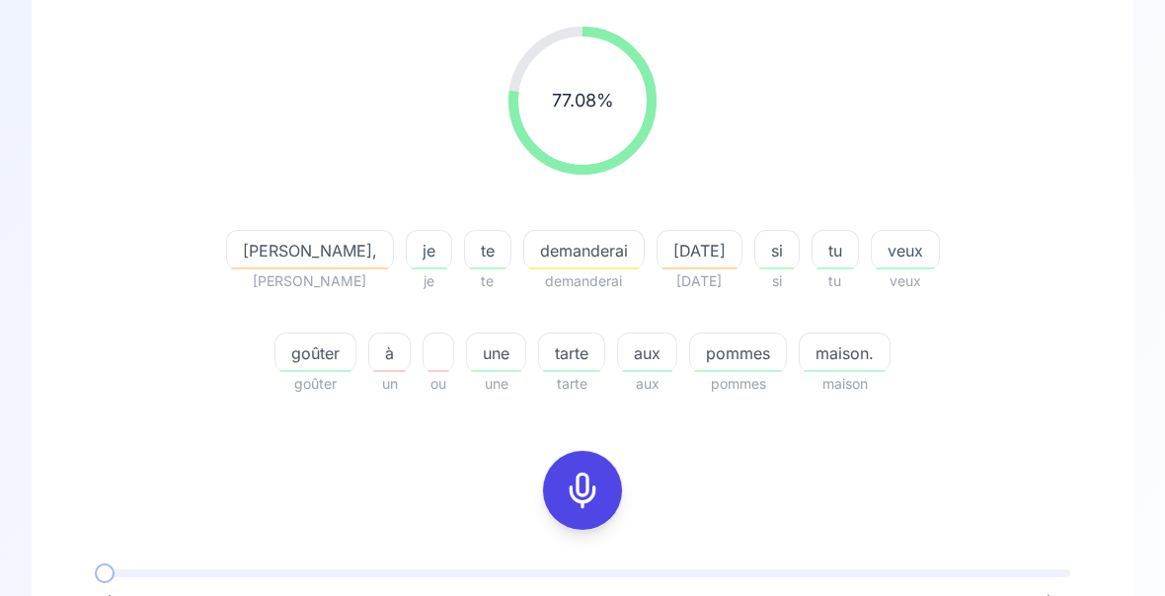
scroll to position [246, 0]
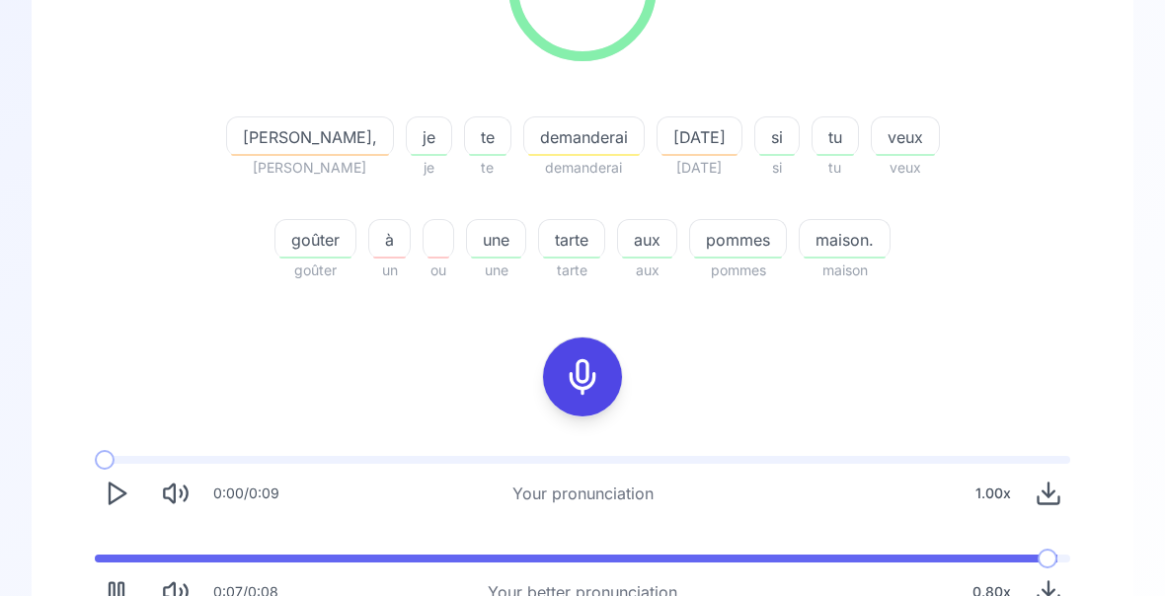
scroll to position [367, 0]
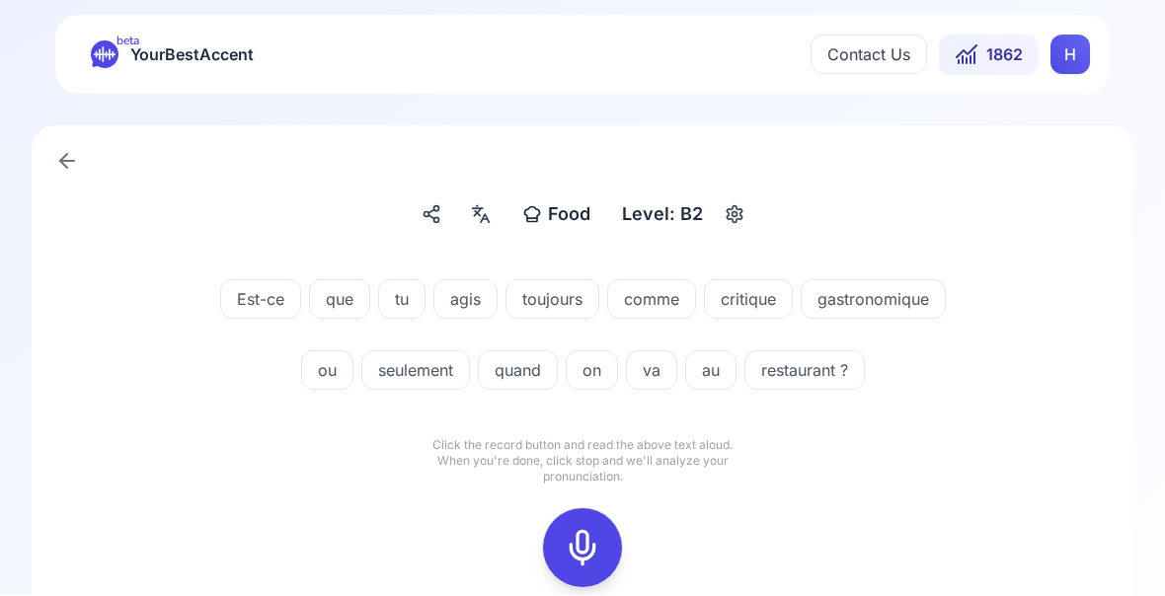
click at [582, 548] on icon at bounding box center [582, 548] width 39 height 39
click at [575, 558] on icon at bounding box center [582, 548] width 39 height 39
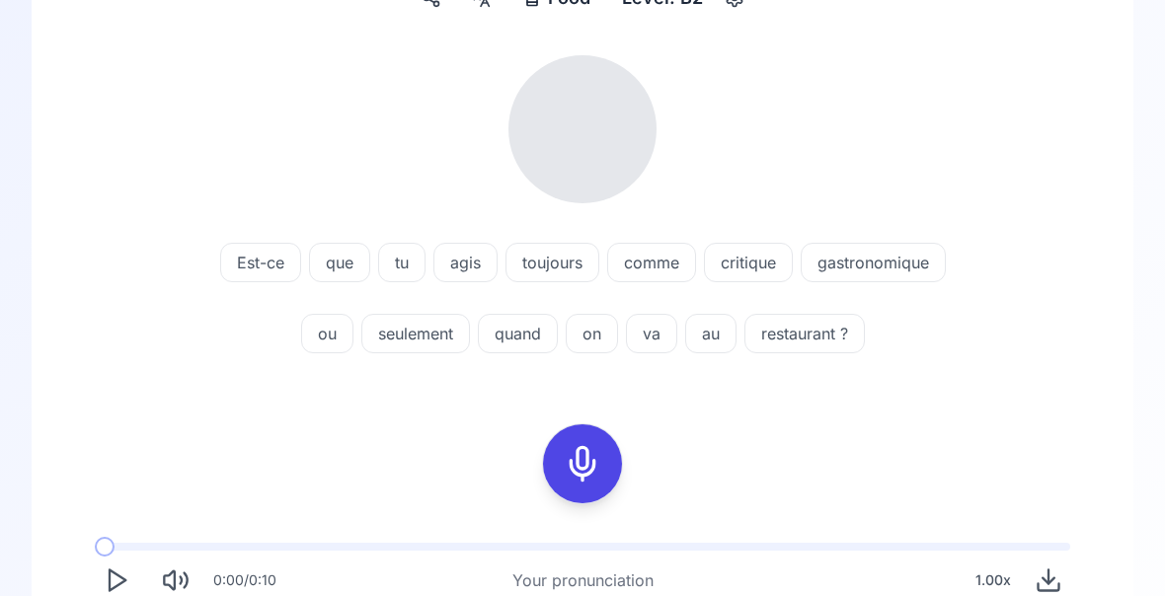
scroll to position [261, 0]
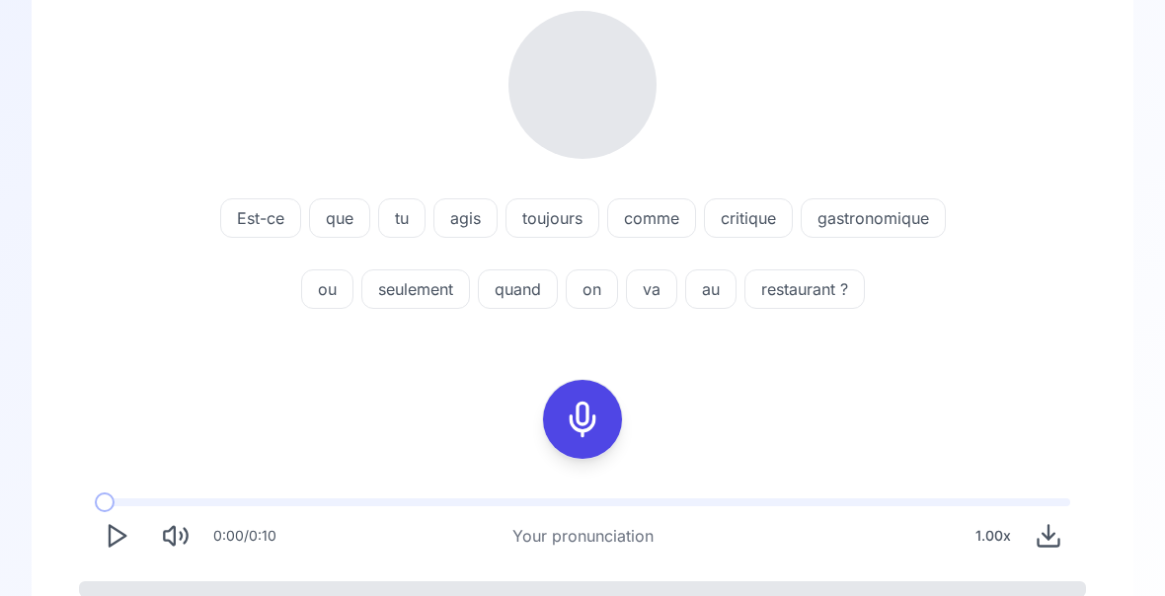
click at [576, 423] on icon at bounding box center [582, 420] width 39 height 39
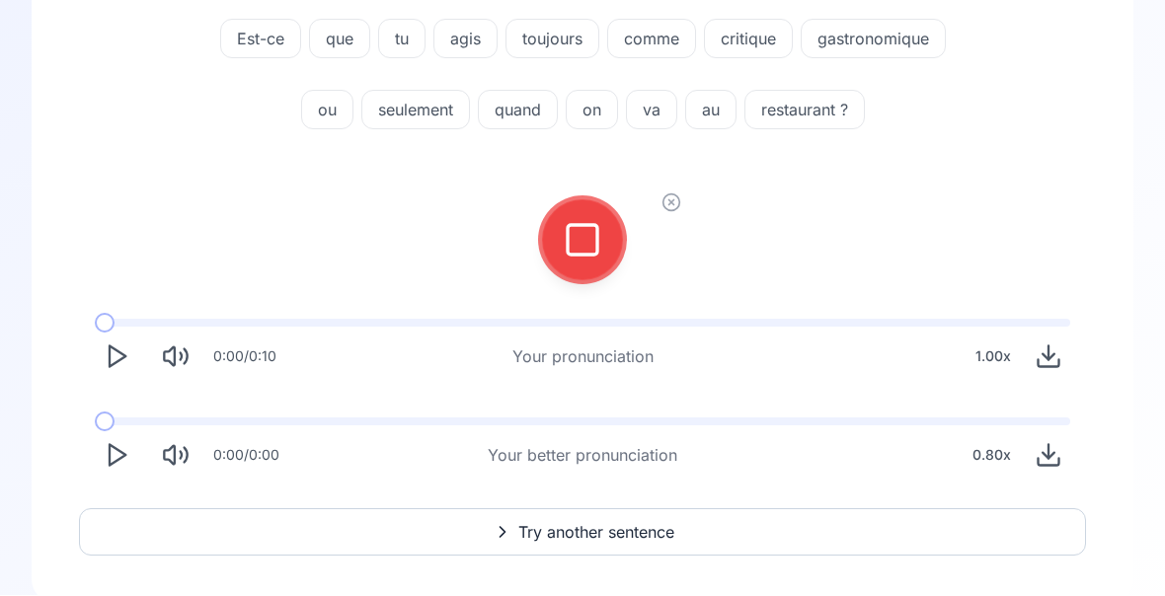
scroll to position [132, 0]
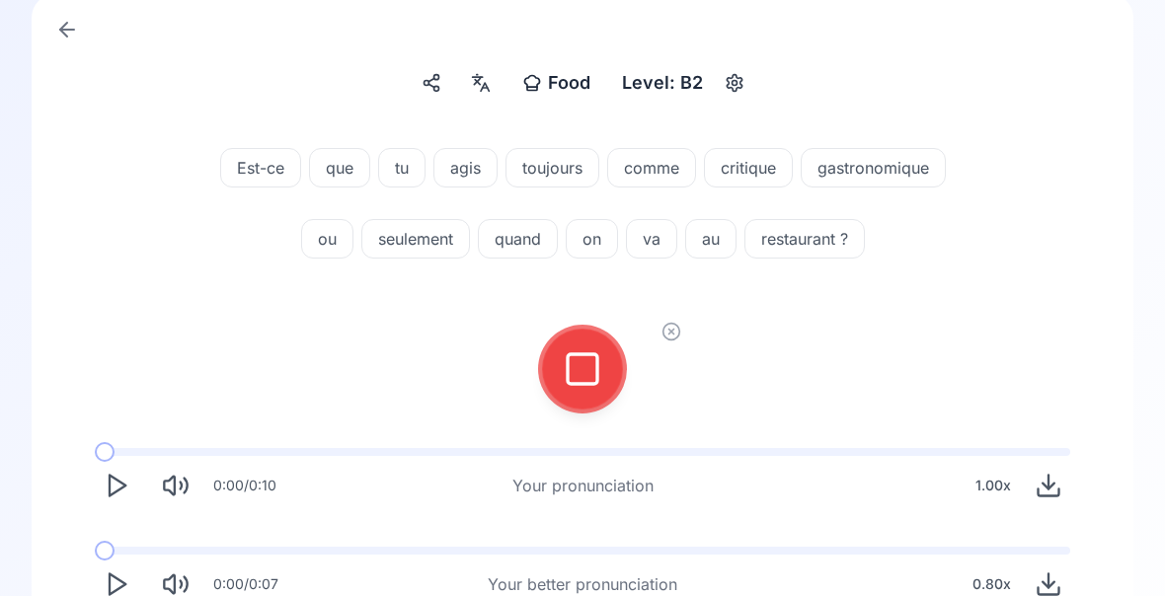
click at [582, 381] on icon at bounding box center [582, 368] width 39 height 39
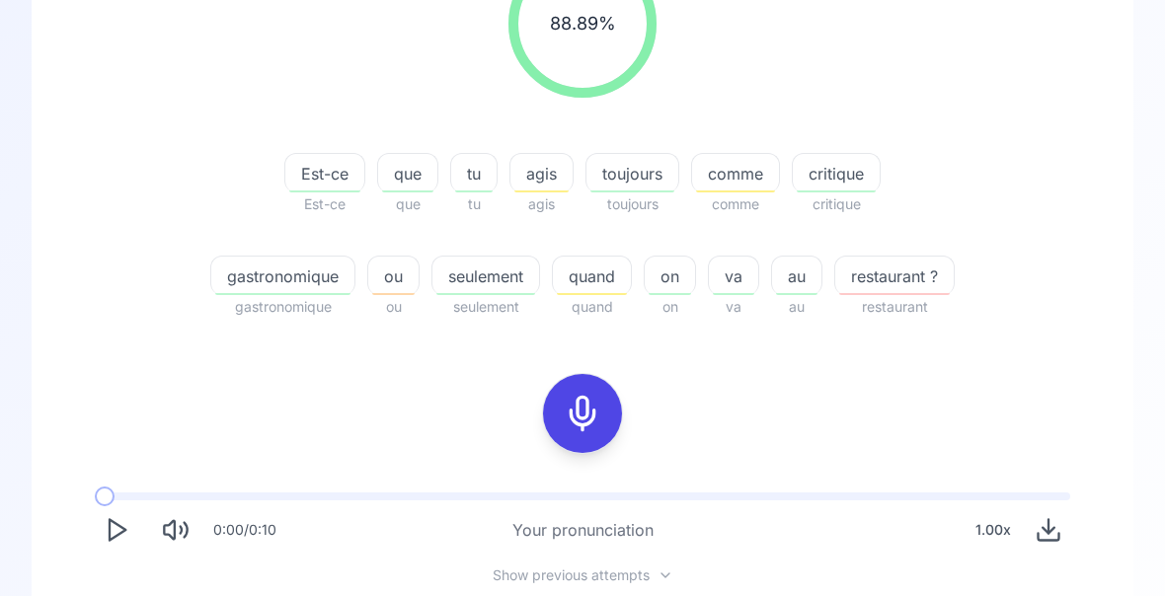
scroll to position [323, 0]
click at [281, 278] on span "gastronomique" at bounding box center [282, 277] width 143 height 24
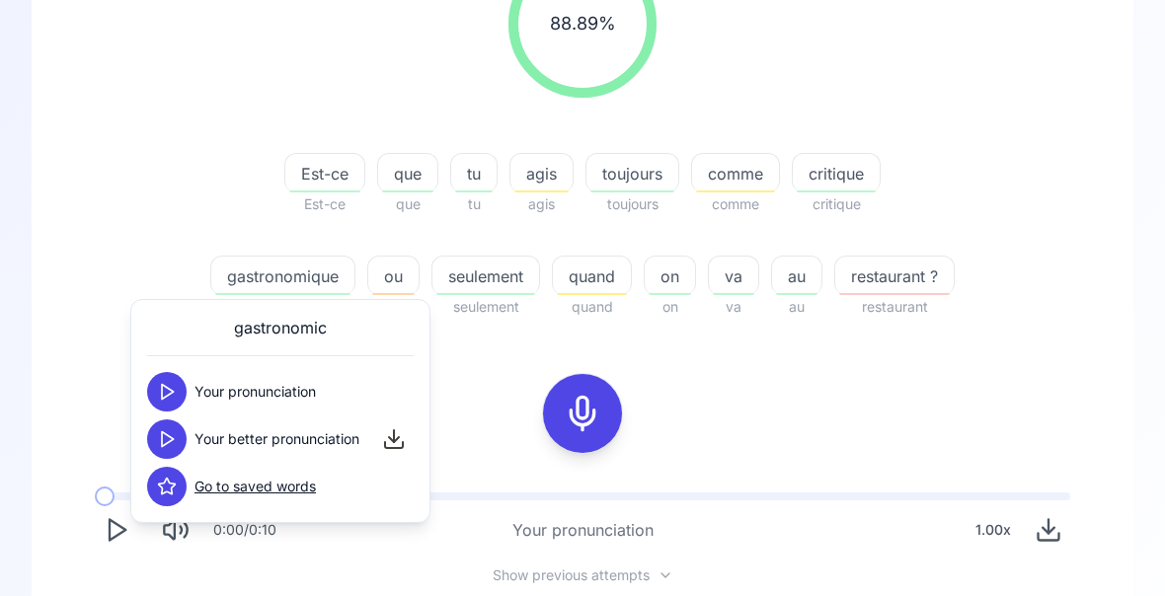
click at [1006, 385] on div "88.89 % 88.89 % Est-ce Est-ce que que tu tu agis agis toujours toujours comme c…" at bounding box center [582, 308] width 1007 height 748
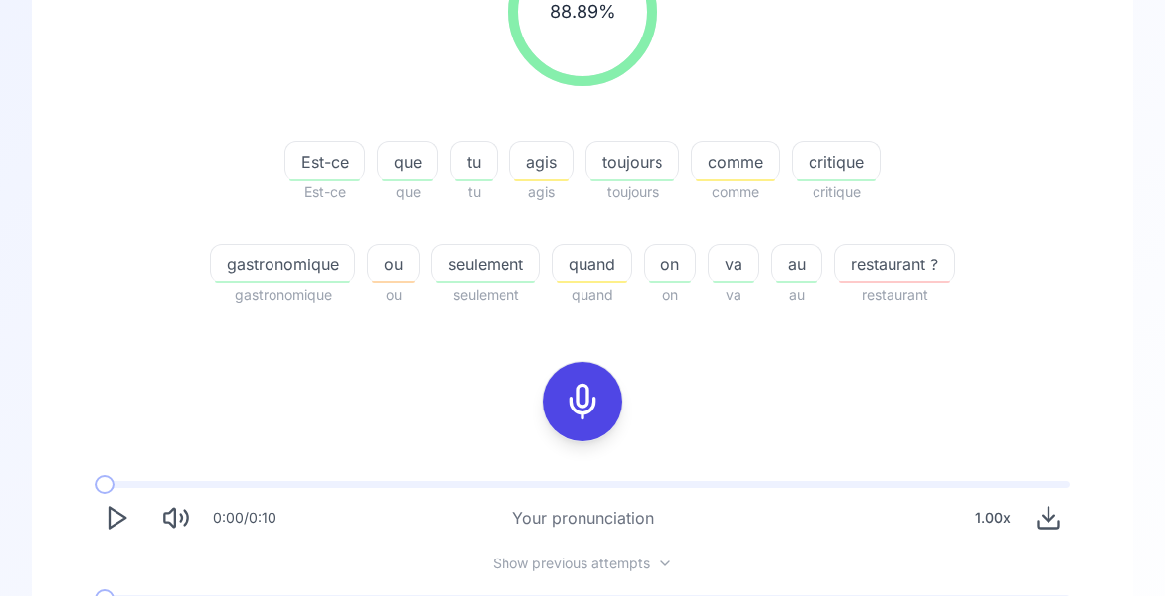
scroll to position [341, 0]
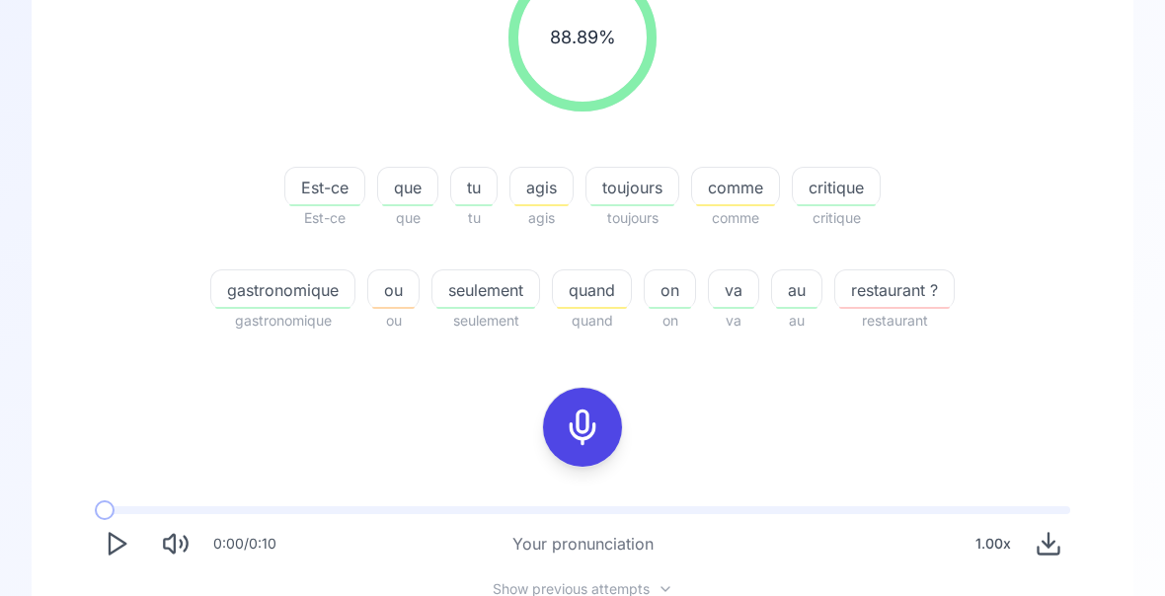
scroll to position [323, 0]
